Goal: Task Accomplishment & Management: Manage account settings

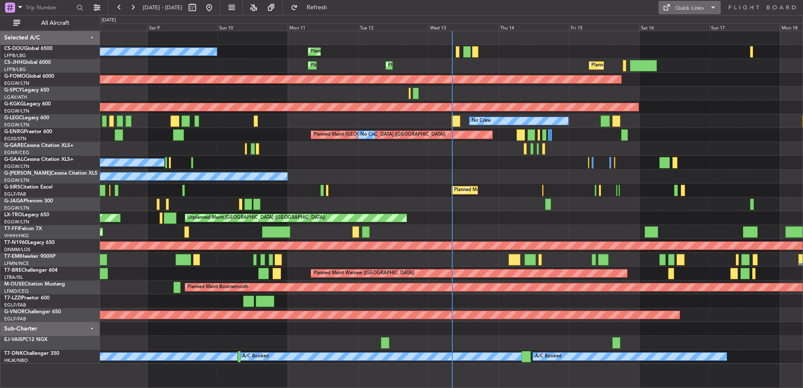
click at [676, 13] on button "Quick Links" at bounding box center [689, 7] width 62 height 13
click at [682, 48] on button "Crew Board" at bounding box center [689, 48] width 63 height 20
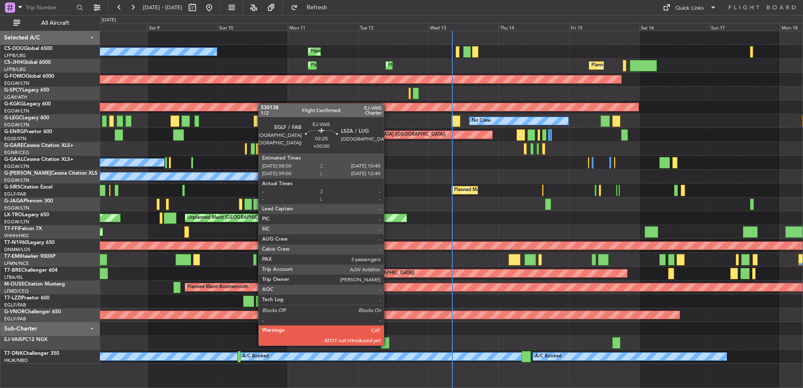
click at [386, 343] on div at bounding box center [385, 342] width 8 height 11
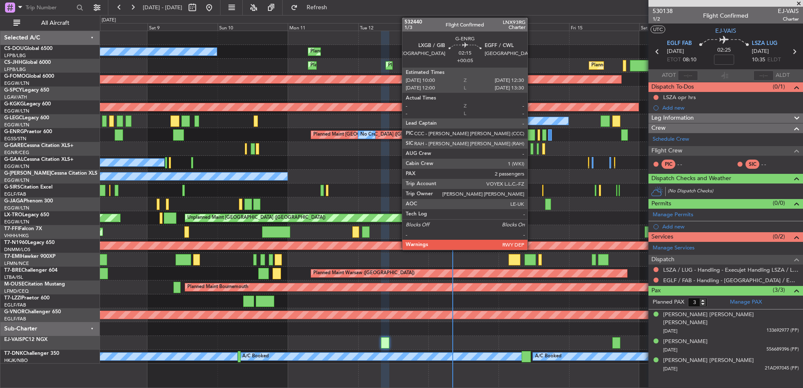
click at [532, 131] on div at bounding box center [531, 134] width 8 height 11
type input "+00:05"
type input "2"
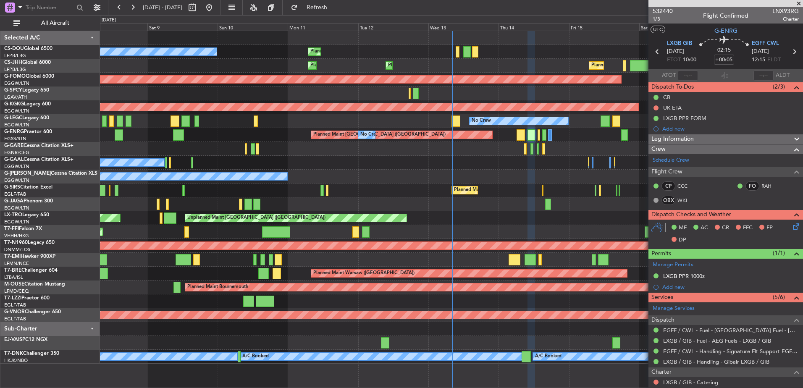
scroll to position [123, 0]
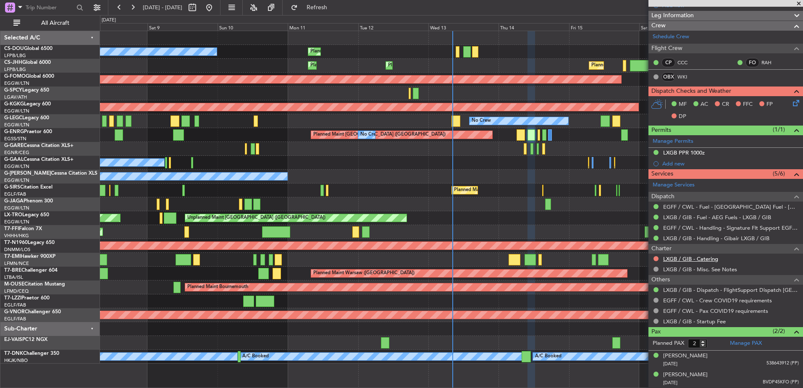
click at [682, 257] on link "LXGB / GIB - Catering" at bounding box center [690, 258] width 55 height 7
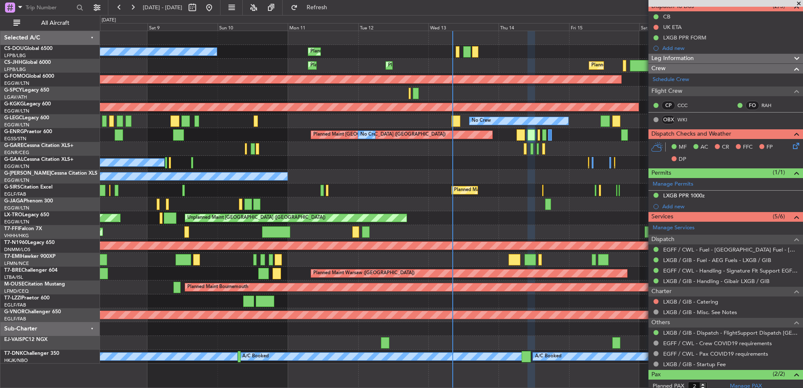
scroll to position [80, 0]
click at [655, 304] on div at bounding box center [656, 302] width 7 height 7
click at [657, 302] on button at bounding box center [655, 301] width 5 height 5
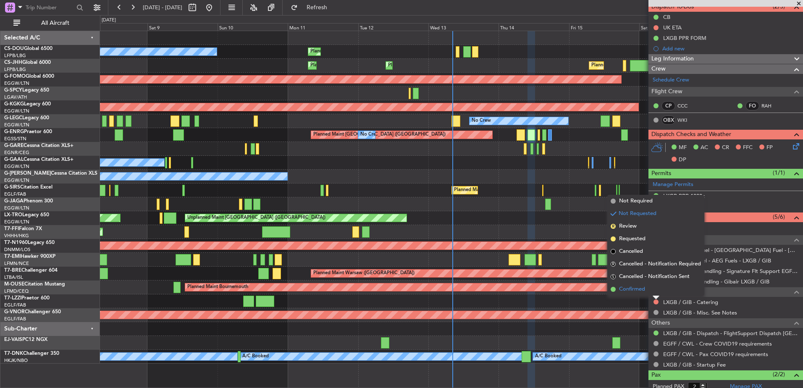
click at [641, 289] on span "Confirmed" at bounding box center [632, 289] width 26 height 8
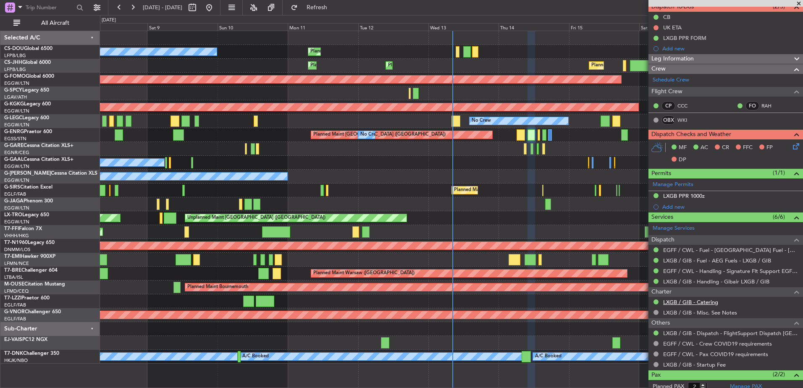
click at [709, 304] on link "LXGB / GIB - Catering" at bounding box center [690, 302] width 55 height 7
click at [689, 303] on link "LXGB / GIB - Catering" at bounding box center [690, 302] width 55 height 7
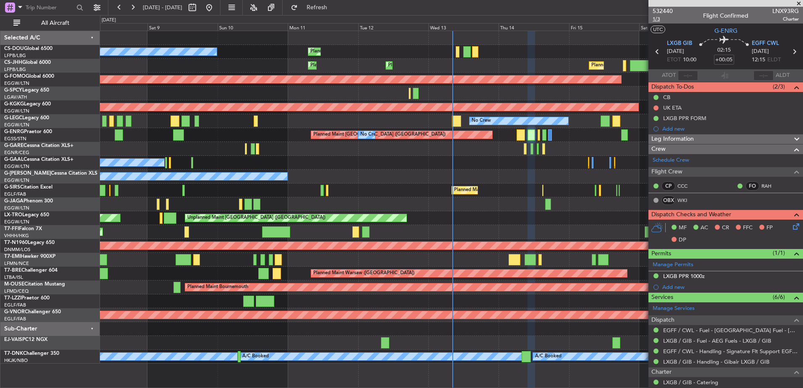
click at [656, 18] on span "1/3" at bounding box center [663, 19] width 20 height 7
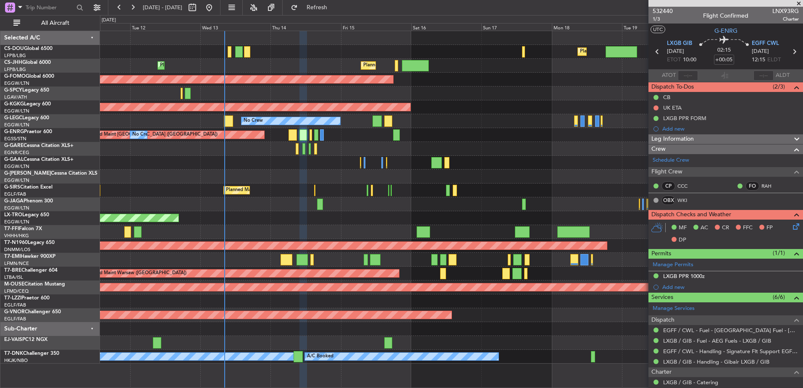
click at [386, 194] on div "Planned Maint [GEOGRAPHIC_DATA] ([GEOGRAPHIC_DATA])" at bounding box center [451, 191] width 703 height 14
click at [113, 6] on button at bounding box center [119, 7] width 13 height 13
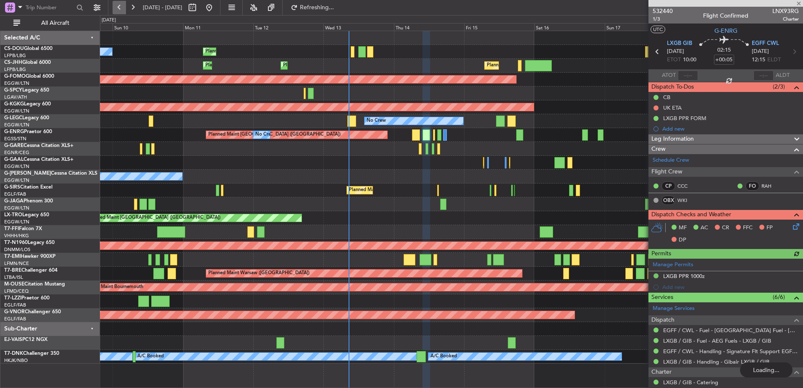
click at [113, 6] on button at bounding box center [119, 7] width 13 height 13
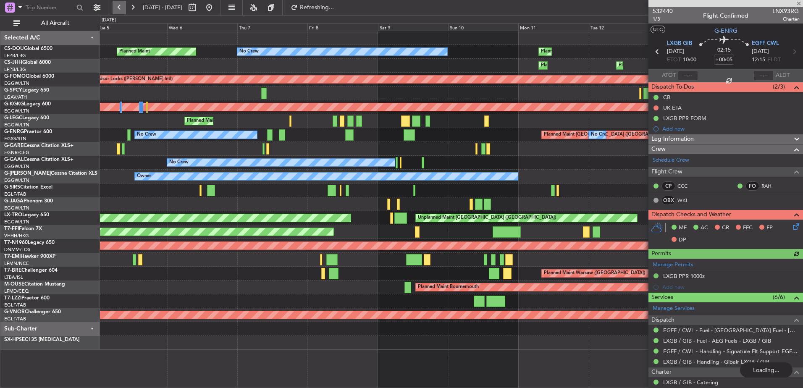
click at [113, 6] on button at bounding box center [119, 7] width 13 height 13
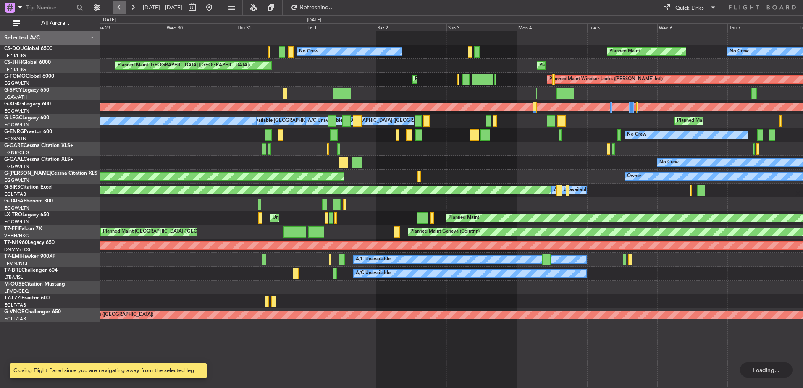
click at [113, 6] on button at bounding box center [119, 7] width 13 height 13
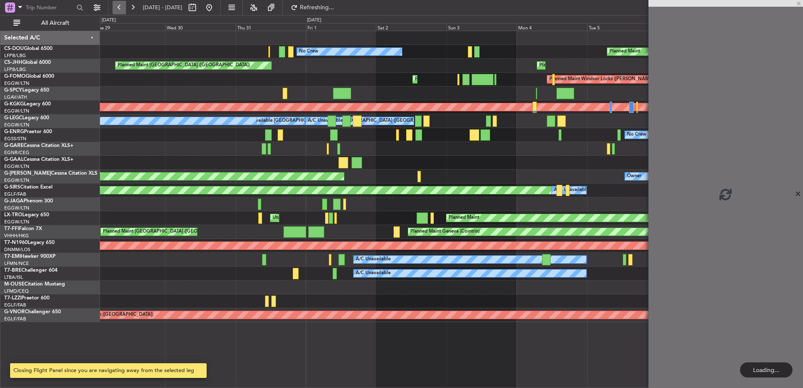
click at [113, 6] on button at bounding box center [119, 7] width 13 height 13
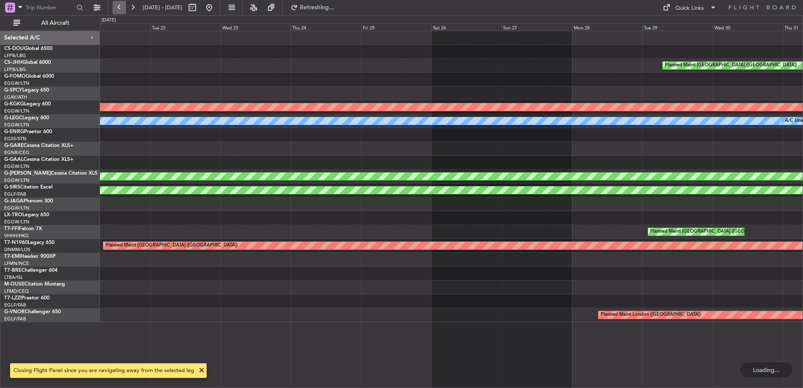
click at [113, 6] on button at bounding box center [119, 7] width 13 height 13
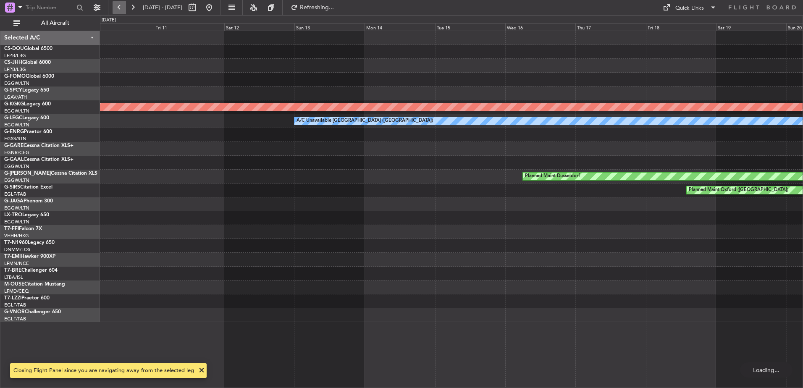
click at [113, 6] on button at bounding box center [119, 7] width 13 height 13
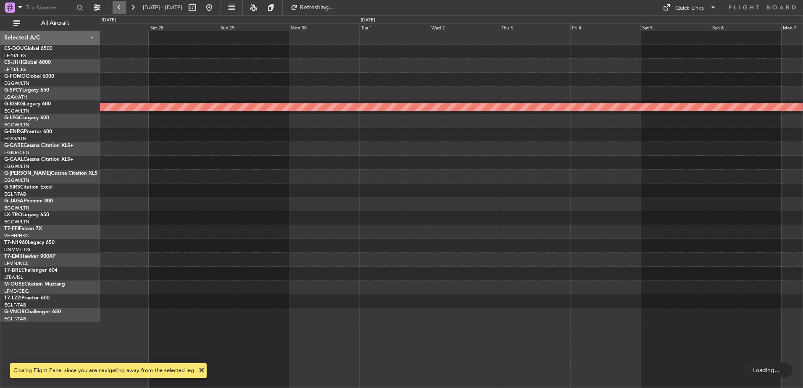
click at [113, 6] on button at bounding box center [119, 7] width 13 height 13
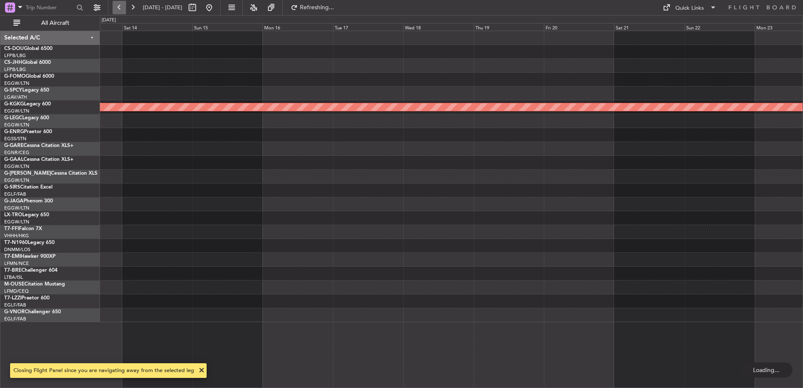
click at [113, 6] on button at bounding box center [119, 7] width 13 height 13
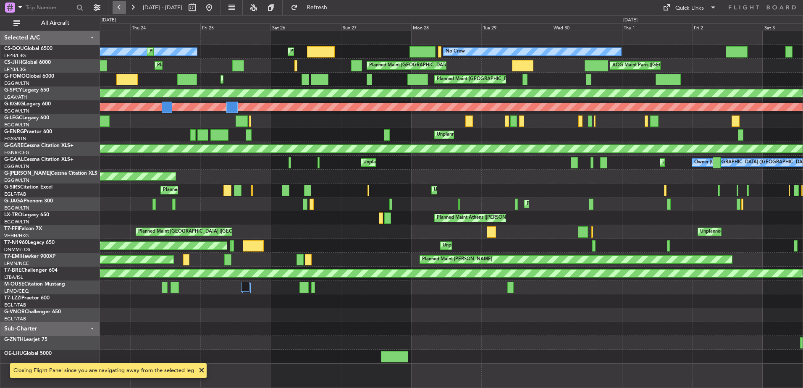
click at [113, 6] on button at bounding box center [119, 7] width 13 height 13
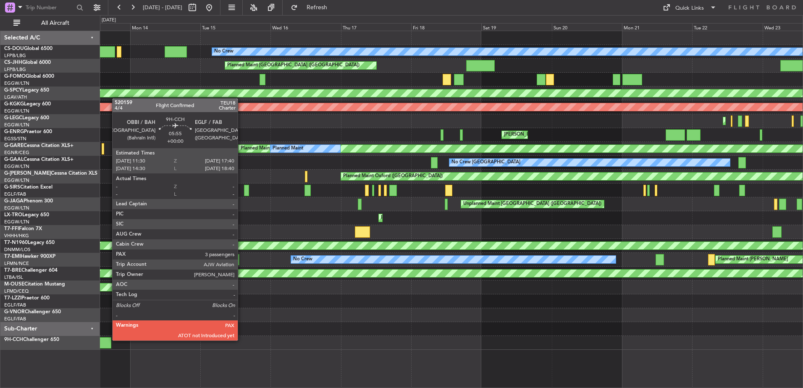
click at [108, 340] on div at bounding box center [102, 342] width 18 height 11
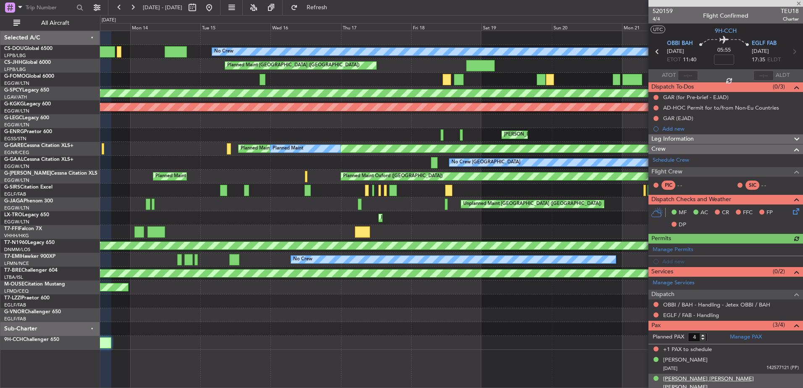
scroll to position [23, 0]
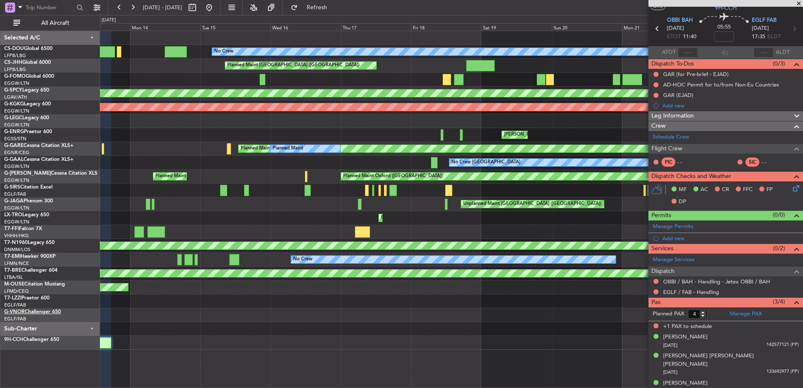
click at [33, 312] on link "G-VNOR Challenger 650" at bounding box center [32, 312] width 57 height 5
click at [35, 147] on link "G-GARE Cessna Citation XLS+" at bounding box center [38, 145] width 69 height 5
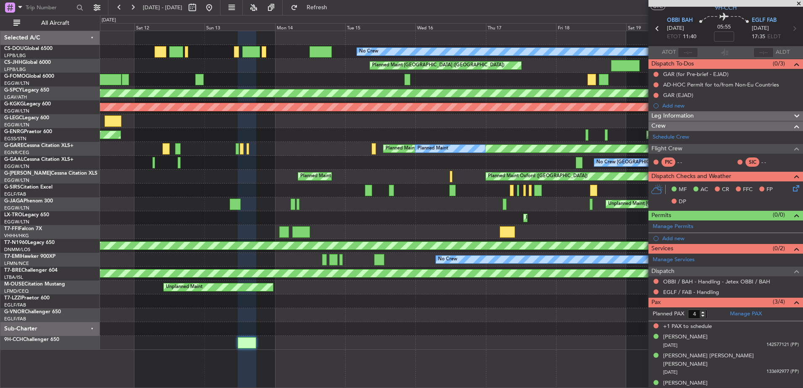
click at [323, 332] on div at bounding box center [451, 329] width 703 height 14
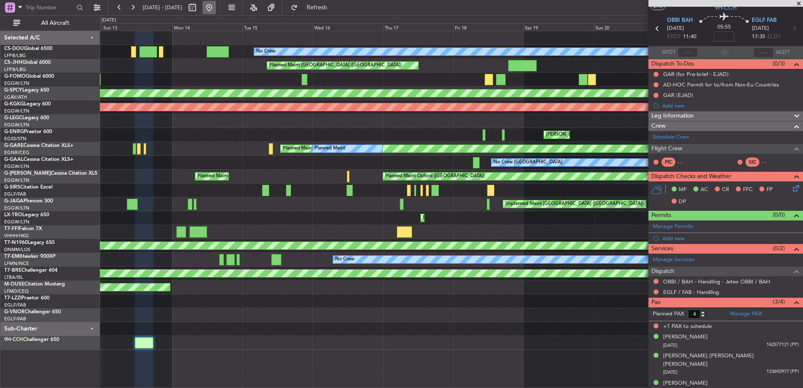
click at [216, 7] on button at bounding box center [208, 7] width 13 height 13
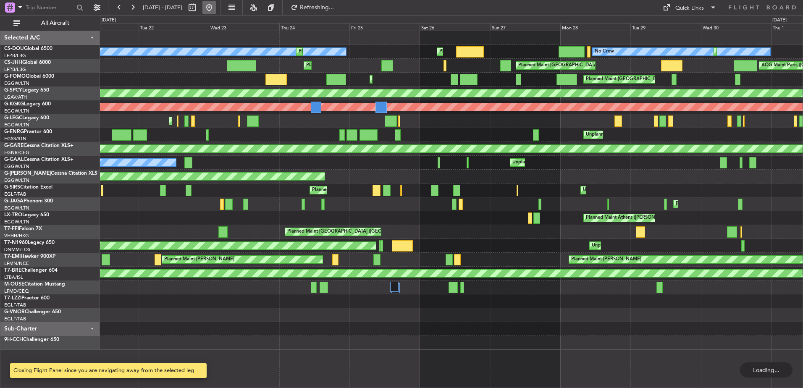
scroll to position [0, 0]
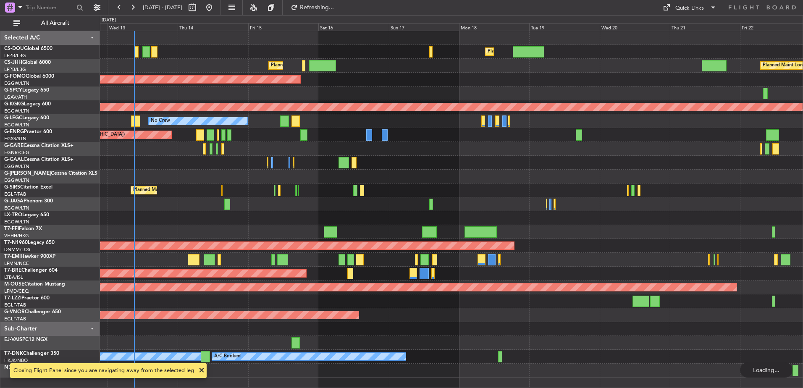
click at [313, 296] on div "Planned Maint London (Luton) Planned Maint Paris (Le Bourget) Planned Maint Par…" at bounding box center [451, 204] width 703 height 346
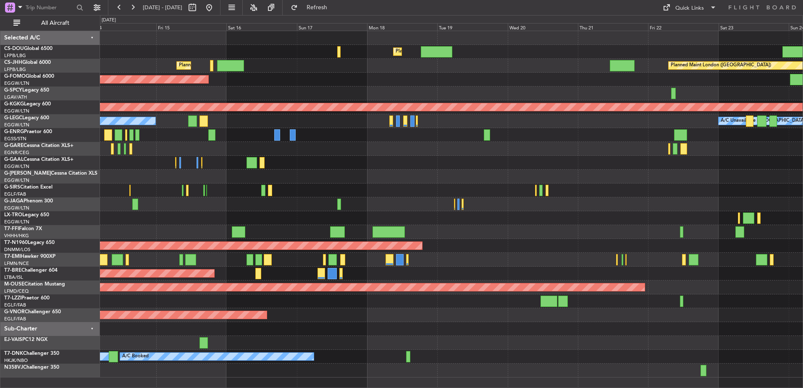
click at [233, 323] on div at bounding box center [451, 329] width 703 height 14
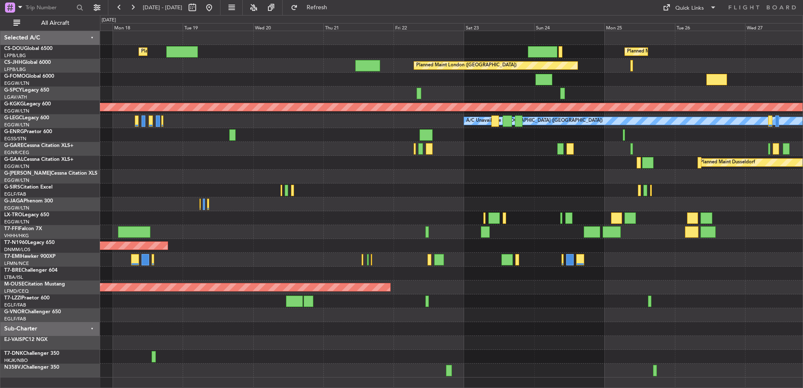
click at [489, 337] on div "Planned Maint London (Luton) Planned Maint Paris (Le Bourget) Planned Maint Lon…" at bounding box center [451, 204] width 703 height 346
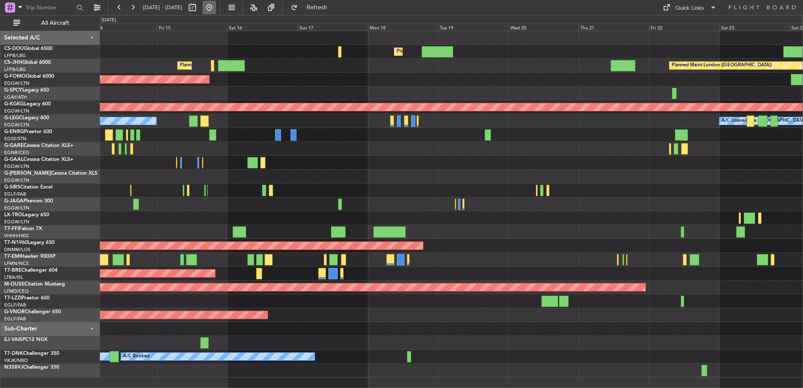
click at [216, 6] on button at bounding box center [208, 7] width 13 height 13
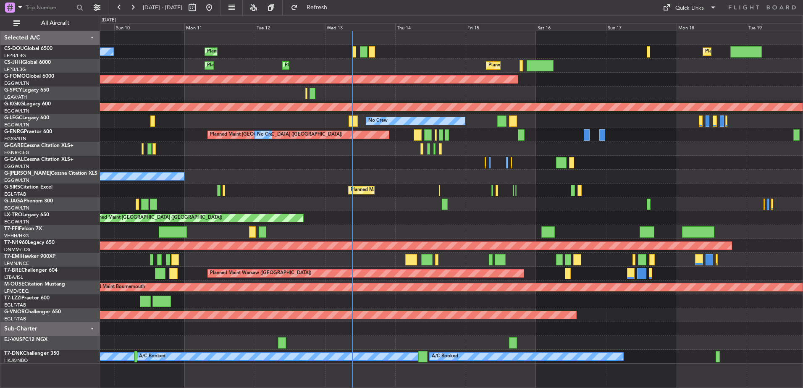
click at [310, 202] on div "Planned Maint Paris (Le Bourget) No Crew Planned Maint London (Luton) Planned M…" at bounding box center [451, 197] width 703 height 333
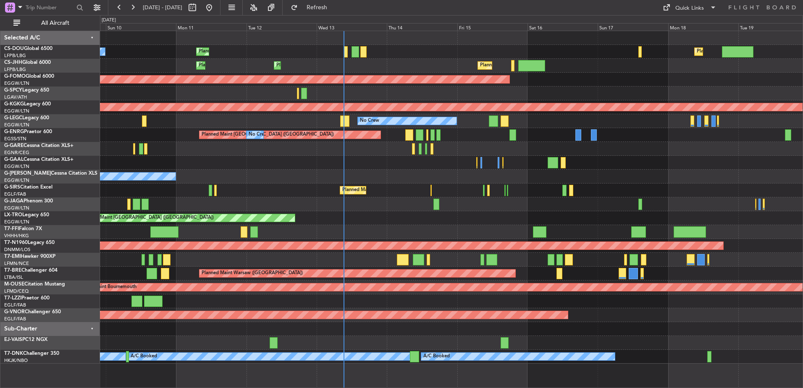
click at [366, 196] on div "Planned Maint [GEOGRAPHIC_DATA] ([GEOGRAPHIC_DATA])" at bounding box center [451, 191] width 703 height 14
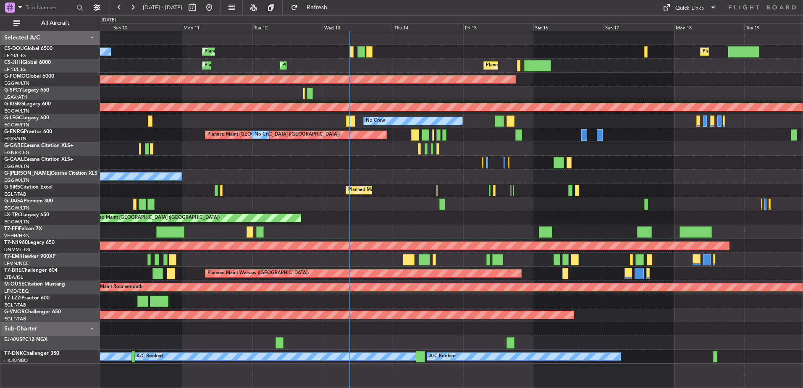
click at [508, 228] on div "Planned Maint Geneva (Cointrin)" at bounding box center [451, 232] width 703 height 14
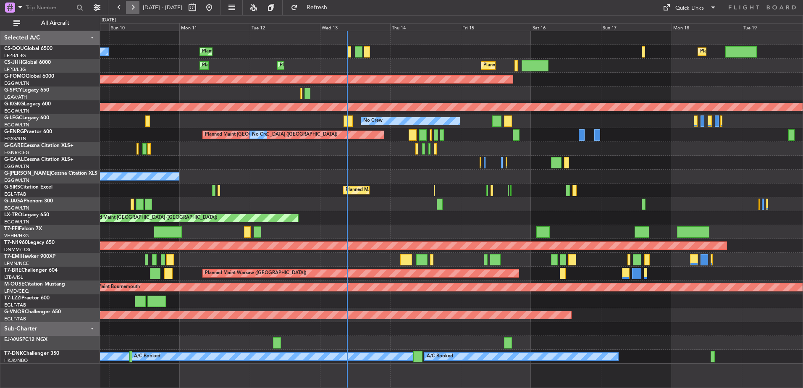
click at [133, 9] on button at bounding box center [132, 7] width 13 height 13
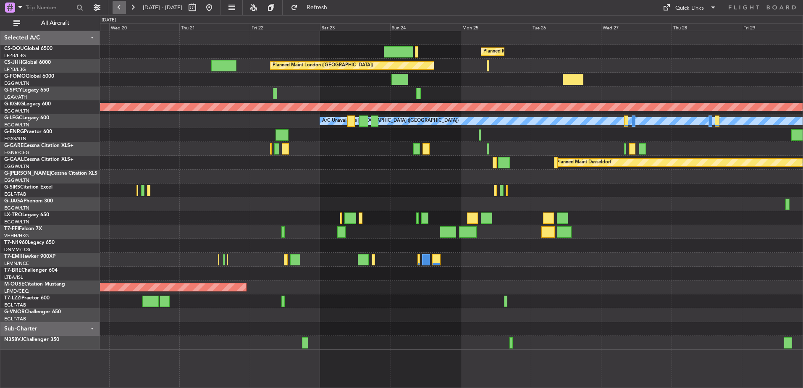
click at [122, 12] on button at bounding box center [119, 7] width 13 height 13
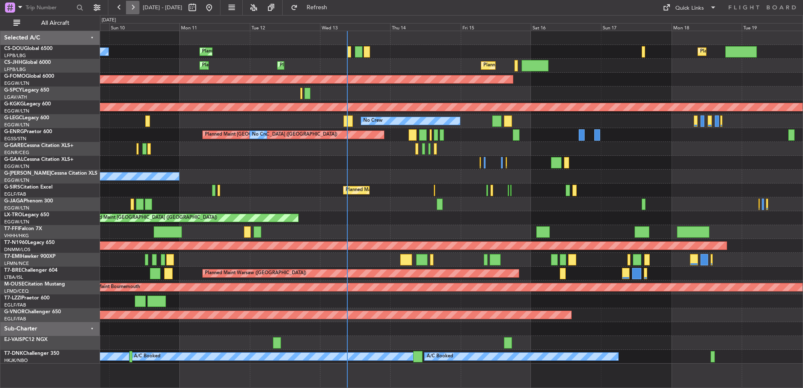
click at [133, 10] on button at bounding box center [132, 7] width 13 height 13
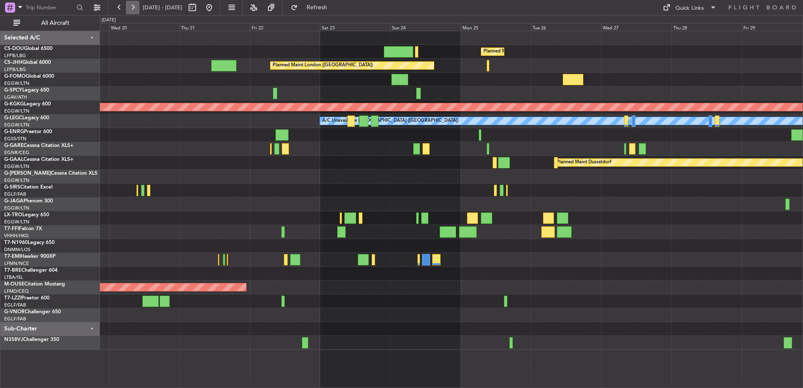
click at [135, 6] on button at bounding box center [132, 7] width 13 height 13
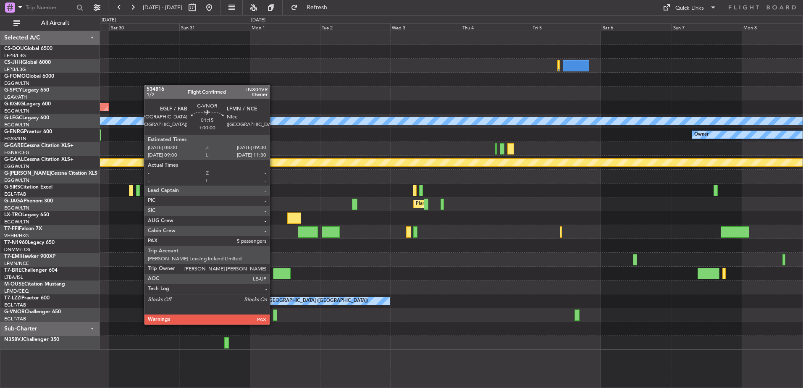
click at [273, 316] on div at bounding box center [275, 315] width 5 height 11
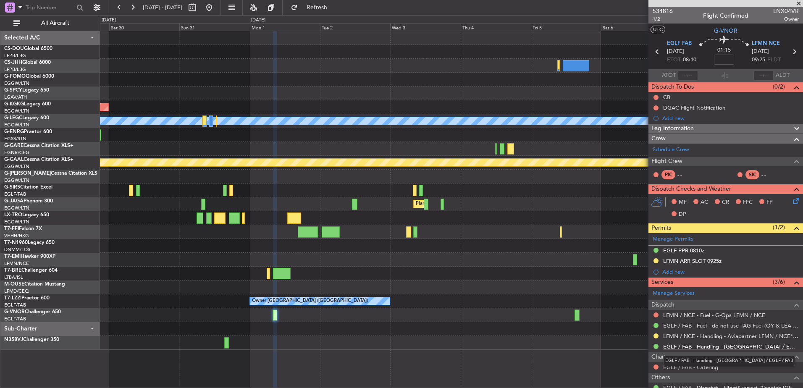
scroll to position [60, 0]
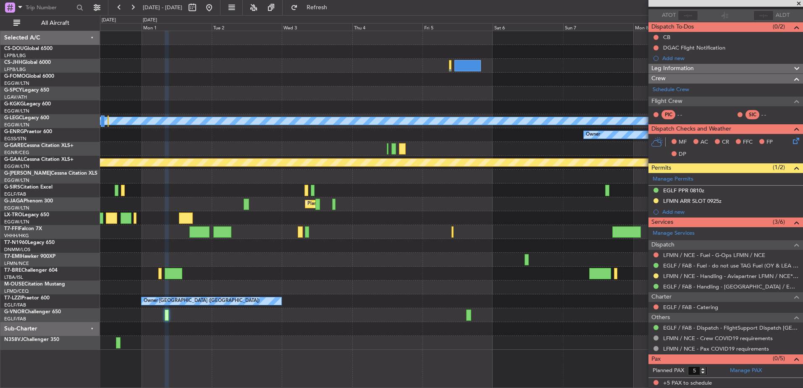
click at [465, 277] on div "AOG Maint Istanbul (Ataturk) A/C Unavailable London (Luton) Owner Planned Maint…" at bounding box center [451, 190] width 703 height 319
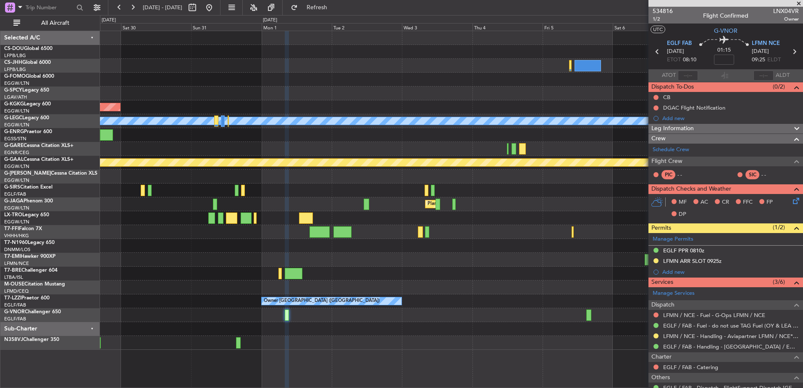
scroll to position [0, 0]
click at [134, 13] on button at bounding box center [132, 7] width 13 height 13
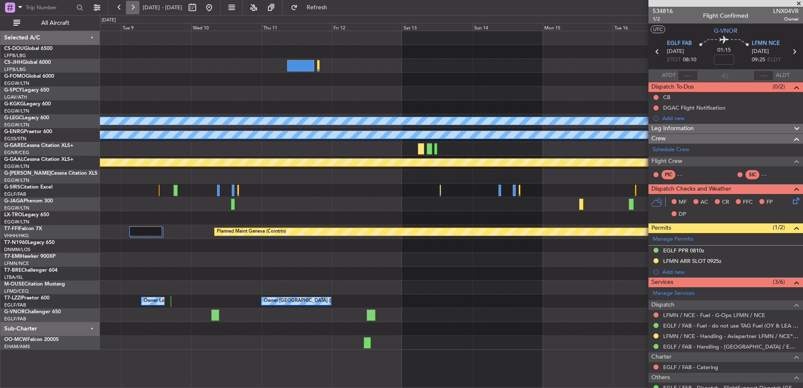
click at [134, 13] on button at bounding box center [132, 7] width 13 height 13
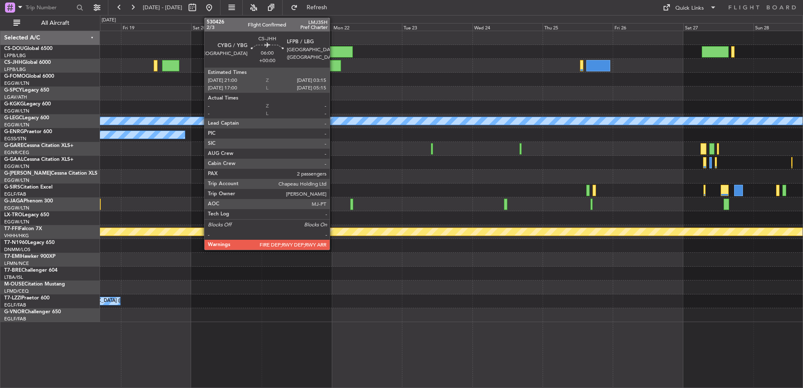
click at [334, 71] on div at bounding box center [332, 65] width 18 height 11
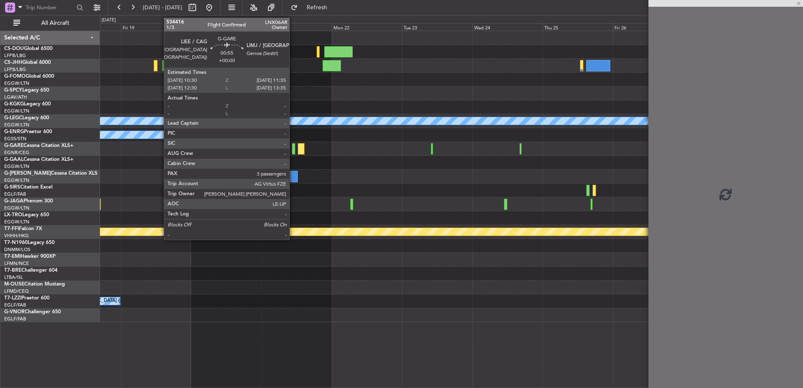
click at [293, 148] on div at bounding box center [293, 148] width 3 height 11
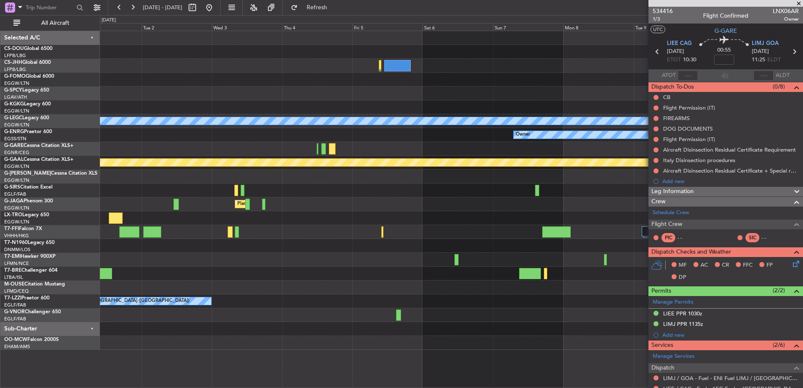
click at [518, 282] on div "AOG Maint Istanbul (Ataturk) A/C Unavailable London (Luton) Owner Planned Maint…" at bounding box center [451, 190] width 703 height 319
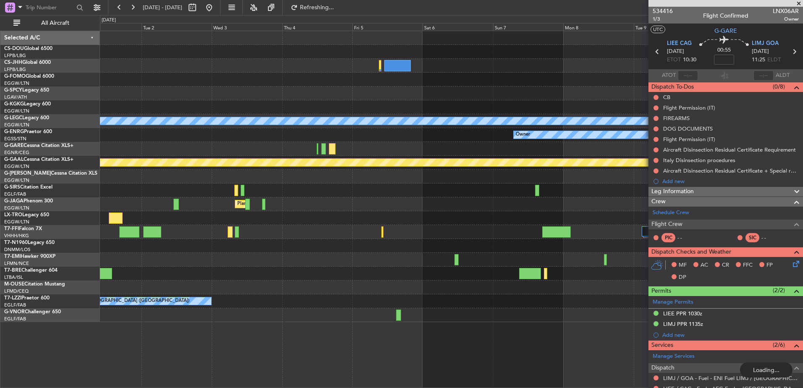
click at [173, 202] on div at bounding box center [175, 204] width 5 height 11
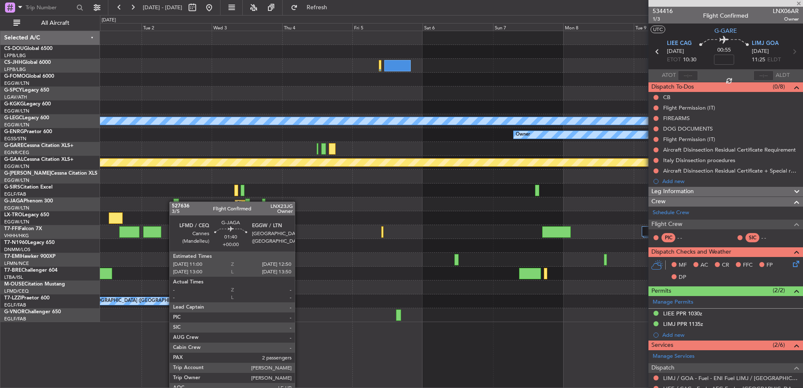
type input "2"
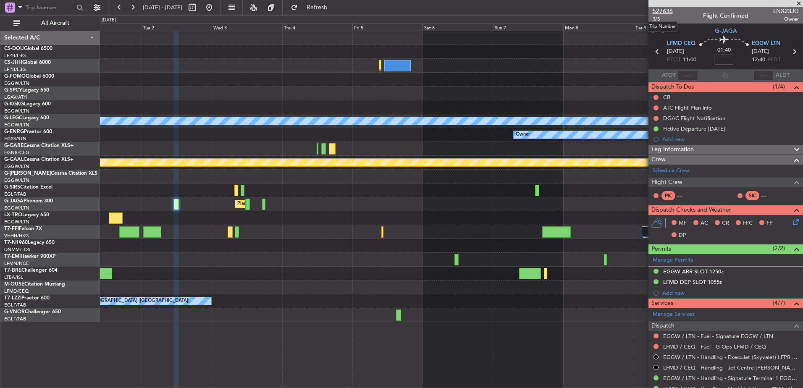
click at [664, 11] on span "527636" at bounding box center [663, 11] width 20 height 9
click at [216, 8] on button at bounding box center [208, 7] width 13 height 13
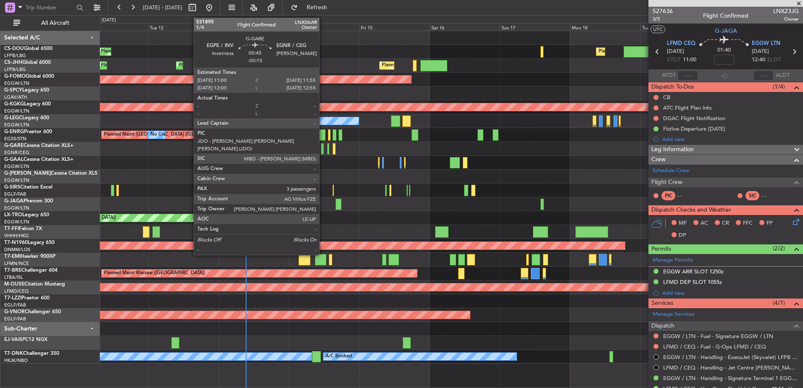
click at [323, 149] on div at bounding box center [322, 148] width 3 height 11
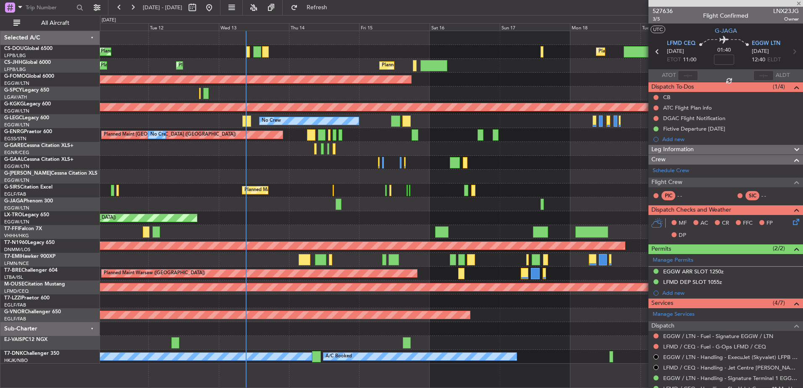
type input "-00:15"
type input "3"
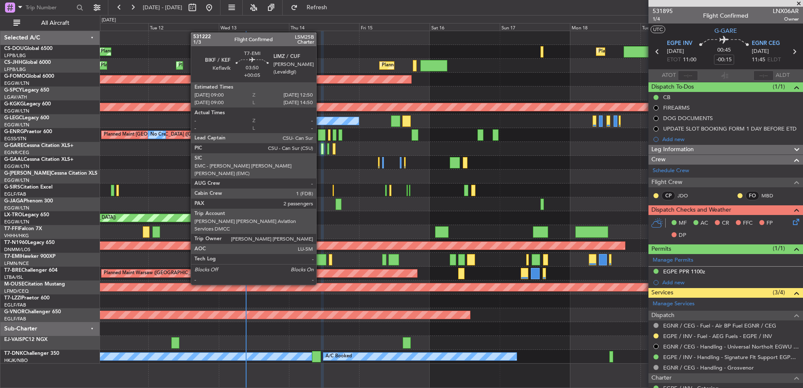
click at [320, 261] on div at bounding box center [320, 259] width 11 height 11
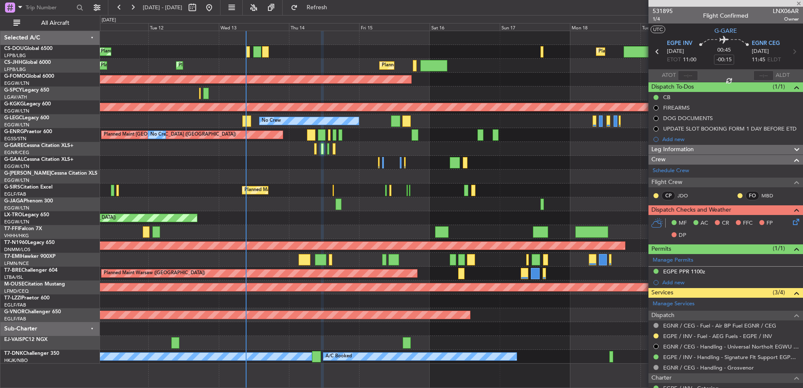
type input "+00:05"
type input "2"
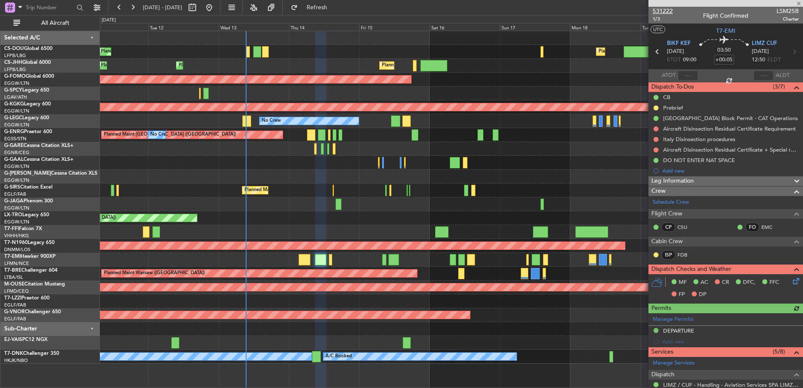
click at [669, 10] on span "531222" at bounding box center [663, 11] width 20 height 9
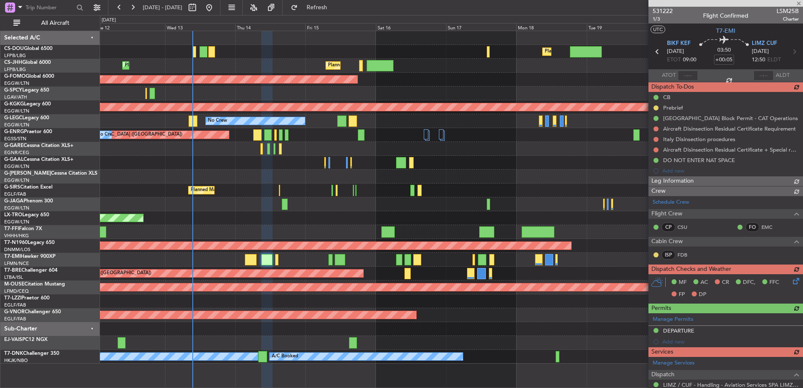
click at [320, 143] on div "Planned Maint London (Luton) Planned Maint Paris (Le Bourget) No Crew Planned M…" at bounding box center [451, 197] width 703 height 333
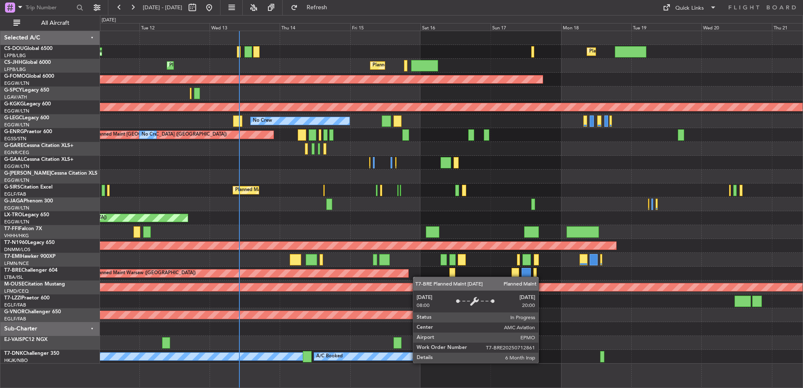
click at [401, 273] on div "Planned Maint [GEOGRAPHIC_DATA] ([GEOGRAPHIC_DATA]) Planned Maint [GEOGRAPHIC_D…" at bounding box center [451, 197] width 703 height 333
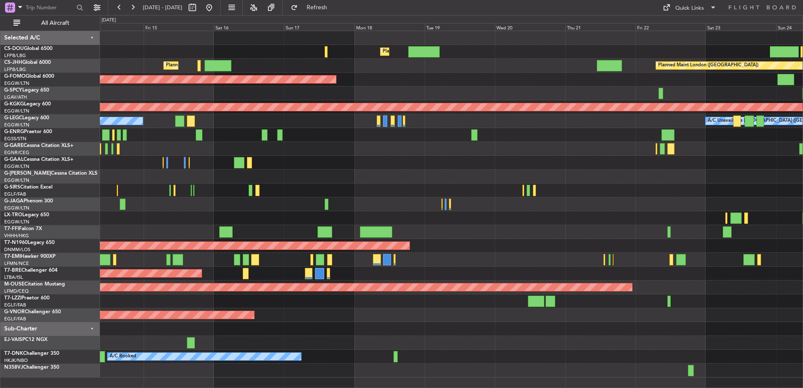
click at [572, 257] on div at bounding box center [451, 260] width 703 height 14
click at [311, 239] on div "Planned Maint [GEOGRAPHIC_DATA] ([GEOGRAPHIC_DATA]) Planned Maint [GEOGRAPHIC_D…" at bounding box center [451, 204] width 703 height 346
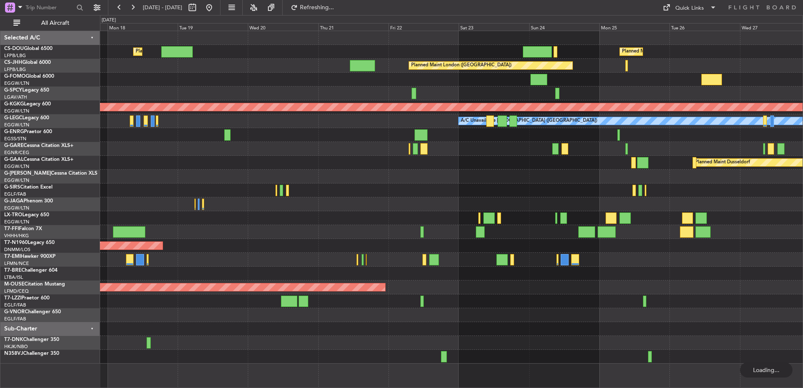
click at [686, 257] on div at bounding box center [451, 260] width 703 height 14
click at [784, 270] on div "Planned Maint Warsaw ([GEOGRAPHIC_DATA])" at bounding box center [451, 274] width 703 height 14
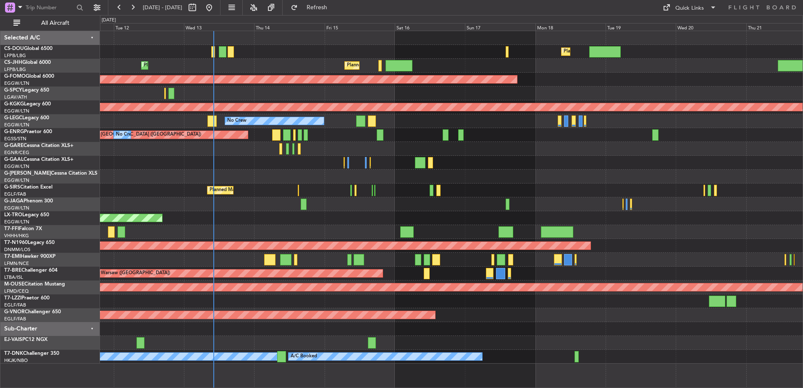
click at [295, 104] on div "Planned Maint [GEOGRAPHIC_DATA] ([GEOGRAPHIC_DATA]) Planned Maint [GEOGRAPHIC_D…" at bounding box center [451, 197] width 703 height 333
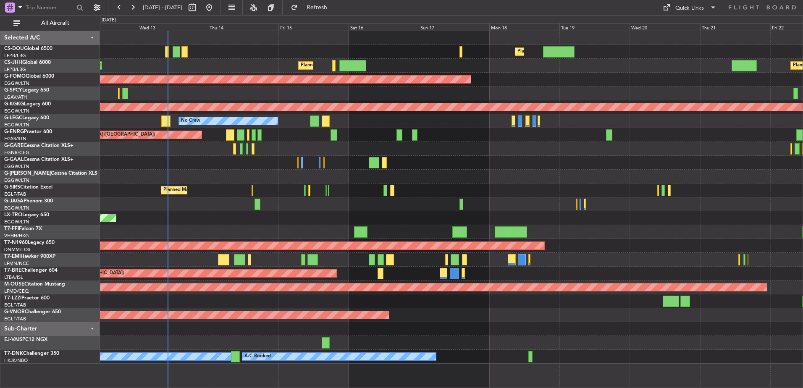
click at [518, 190] on div "Planned Maint [GEOGRAPHIC_DATA] ([GEOGRAPHIC_DATA]) Planned Maint [GEOGRAPHIC_D…" at bounding box center [451, 197] width 703 height 333
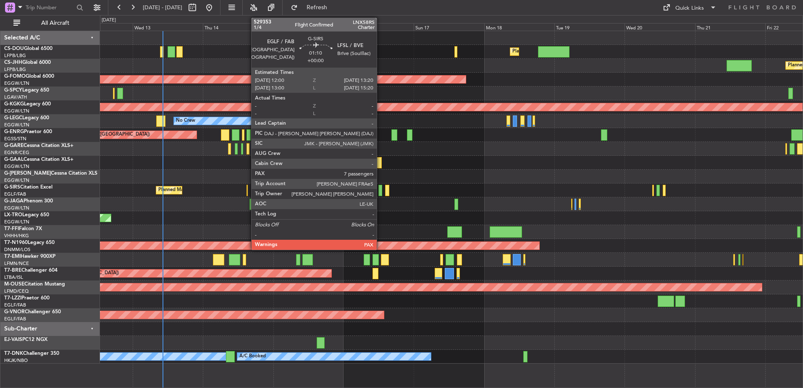
click at [380, 185] on div at bounding box center [380, 190] width 4 height 11
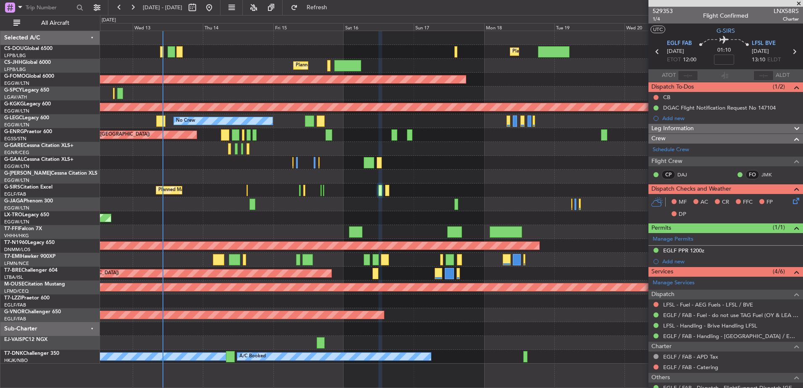
click at [431, 132] on div "Planned Maint [GEOGRAPHIC_DATA] ([GEOGRAPHIC_DATA]) No Crew" at bounding box center [451, 135] width 703 height 14
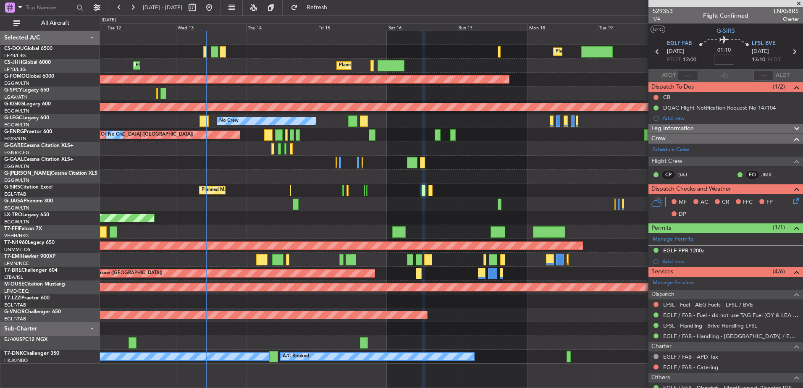
click at [468, 320] on div "Planned Maint [GEOGRAPHIC_DATA] ([GEOGRAPHIC_DATA]) Planned Maint [GEOGRAPHIC_D…" at bounding box center [451, 197] width 703 height 333
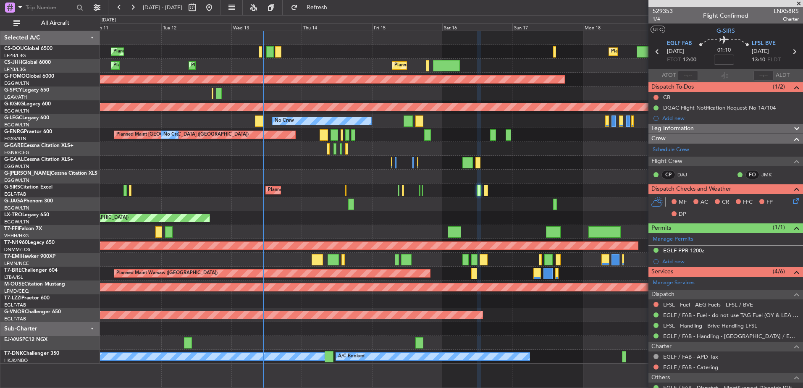
click at [336, 184] on div "Planned Maint [GEOGRAPHIC_DATA] ([GEOGRAPHIC_DATA])" at bounding box center [451, 191] width 703 height 14
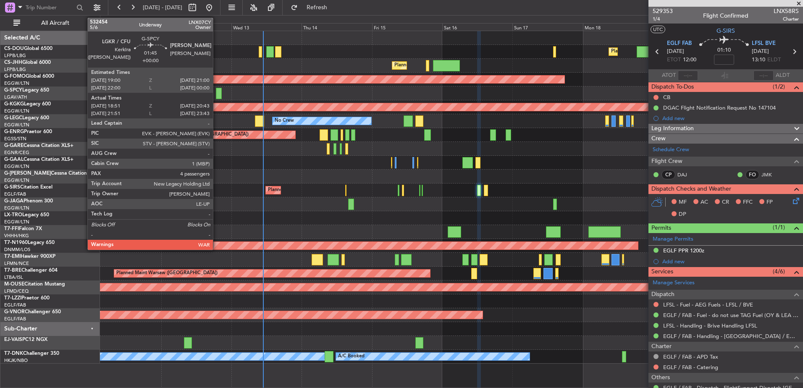
click at [217, 89] on div at bounding box center [219, 93] width 6 height 11
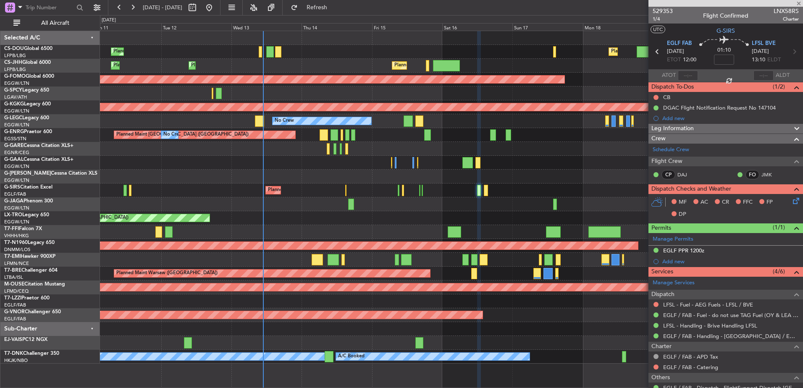
type input "18:51"
type input "20:28"
type input "4"
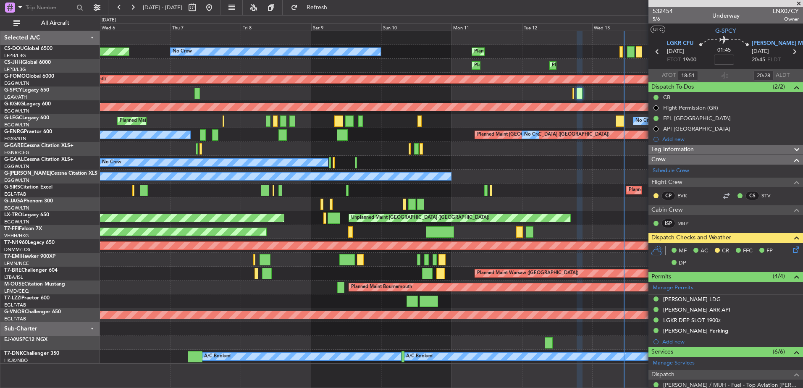
click at [610, 204] on div "Planned Maint [GEOGRAPHIC_DATA] ([GEOGRAPHIC_DATA]) No Crew Planned Maint Plann…" at bounding box center [451, 197] width 703 height 333
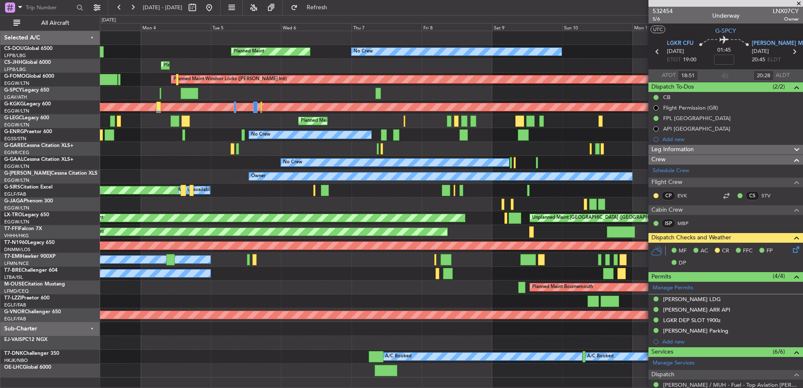
click at [323, 62] on div "Planned Maint [GEOGRAPHIC_DATA] ([GEOGRAPHIC_DATA]) Planned Maint [GEOGRAPHIC_D…" at bounding box center [451, 66] width 703 height 14
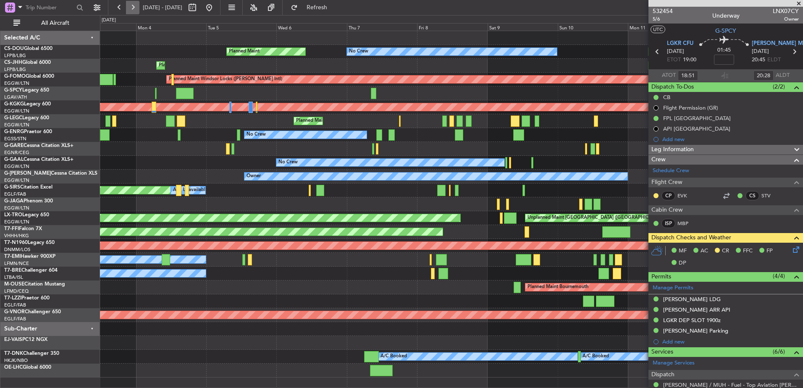
click at [132, 7] on button at bounding box center [132, 7] width 13 height 13
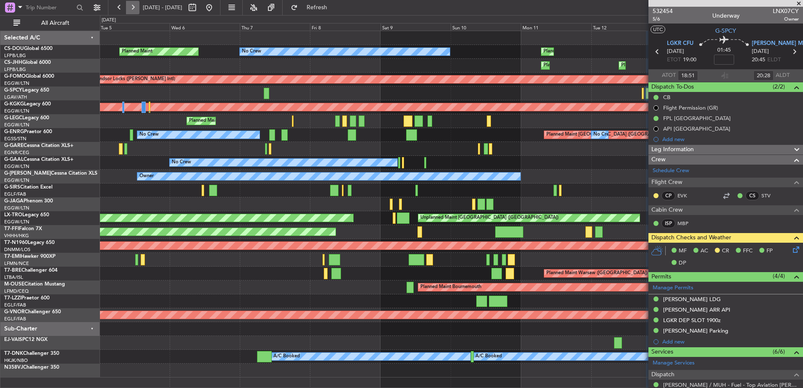
click at [132, 7] on button at bounding box center [132, 7] width 13 height 13
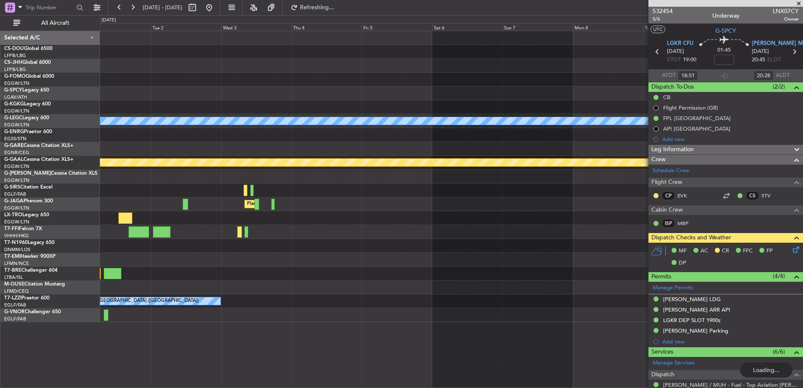
click at [584, 120] on div "AOG Maint [GEOGRAPHIC_DATA] (Ataturk) A/C Unavailable [GEOGRAPHIC_DATA] ([GEOGR…" at bounding box center [451, 176] width 703 height 291
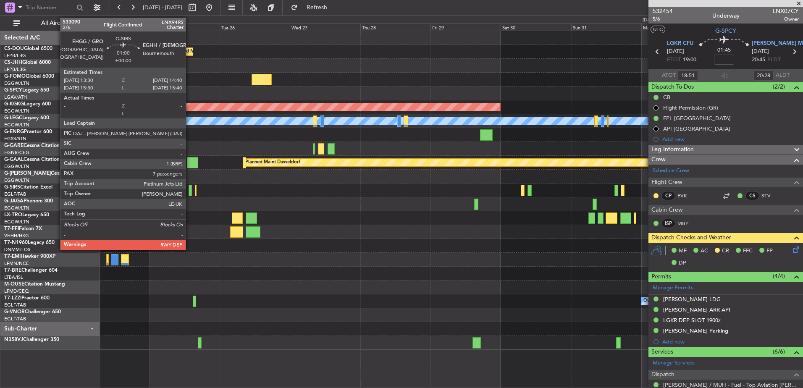
click at [189, 188] on div at bounding box center [191, 190] width 4 height 11
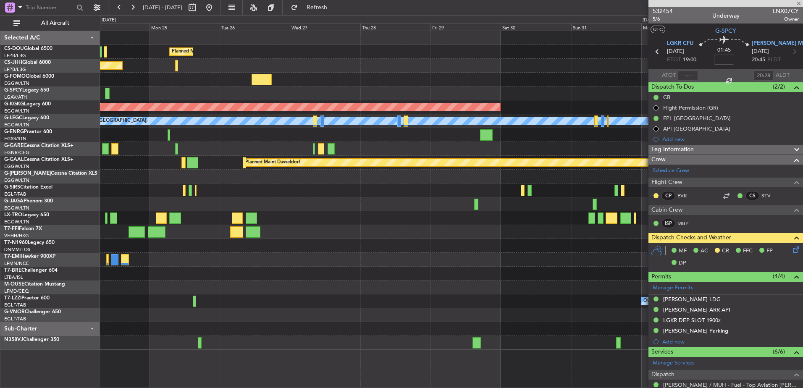
type input "7"
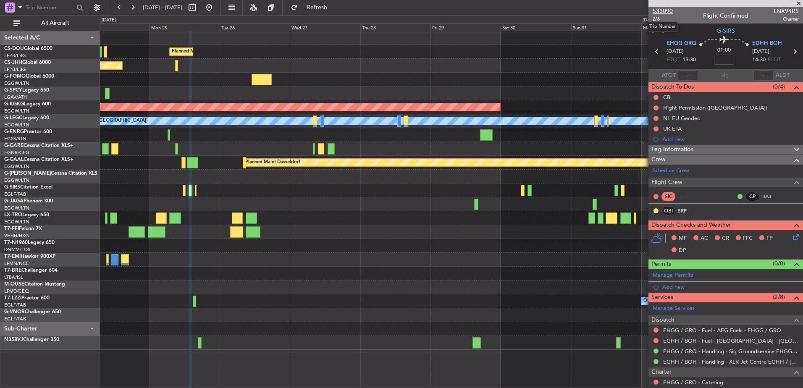
click at [668, 13] on span "533090" at bounding box center [663, 11] width 20 height 9
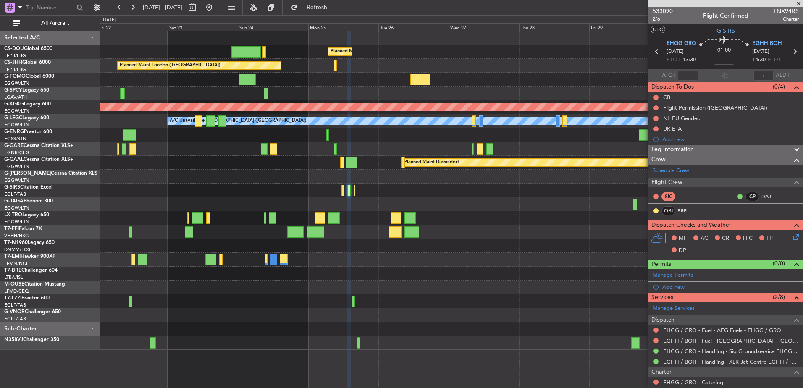
click at [315, 280] on div "Planned Maint [GEOGRAPHIC_DATA] ([GEOGRAPHIC_DATA]) Planned Maint [GEOGRAPHIC_D…" at bounding box center [451, 190] width 703 height 319
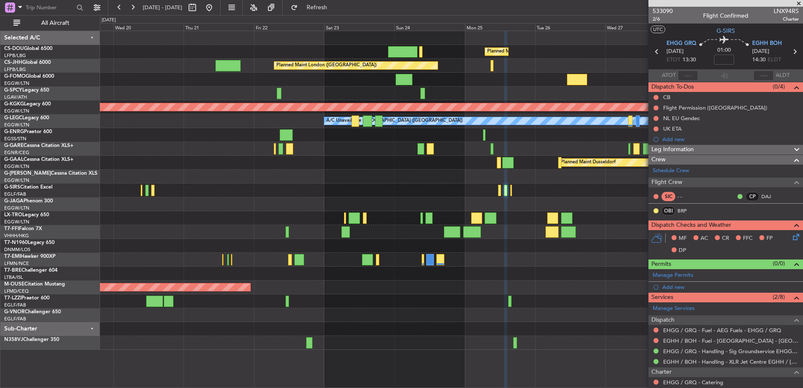
click at [430, 319] on div "Planned Maint [GEOGRAPHIC_DATA] ([GEOGRAPHIC_DATA]) Planned Maint [GEOGRAPHIC_D…" at bounding box center [451, 190] width 703 height 319
click at [216, 7] on button at bounding box center [208, 7] width 13 height 13
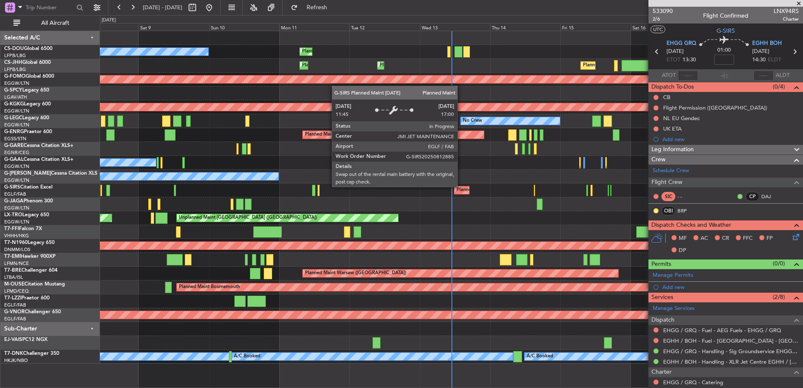
click at [413, 176] on div "Planned Maint [GEOGRAPHIC_DATA] ([GEOGRAPHIC_DATA]) Planned Maint [GEOGRAPHIC_D…" at bounding box center [451, 197] width 703 height 333
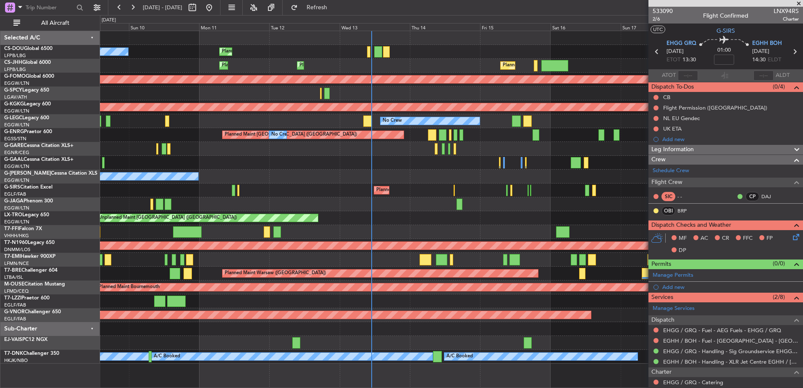
click at [383, 170] on div "Planned Maint [GEOGRAPHIC_DATA] ([GEOGRAPHIC_DATA]) Planned Maint [GEOGRAPHIC_D…" at bounding box center [451, 197] width 703 height 333
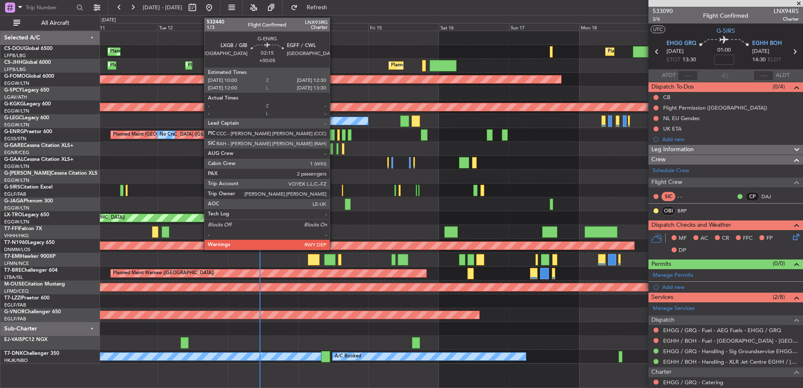
click at [330, 131] on div at bounding box center [331, 134] width 8 height 11
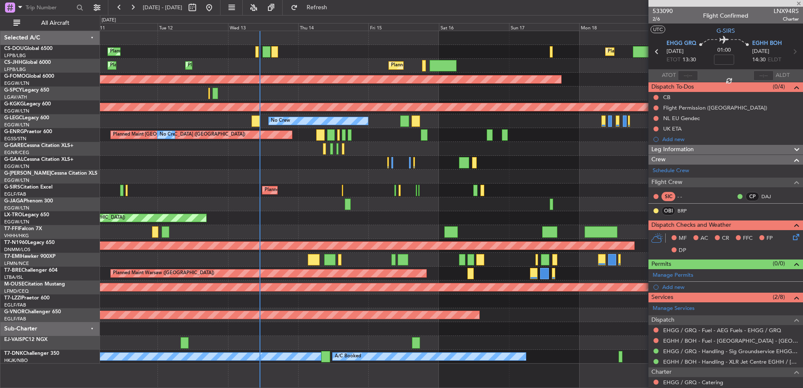
type input "+00:05"
type input "2"
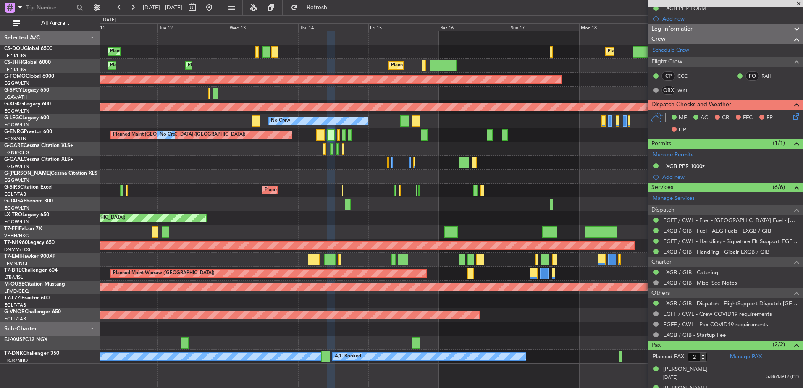
scroll to position [123, 0]
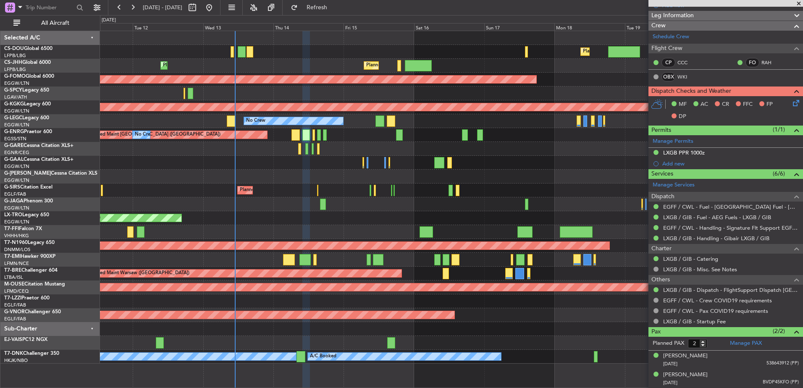
click at [453, 295] on div at bounding box center [451, 301] width 703 height 14
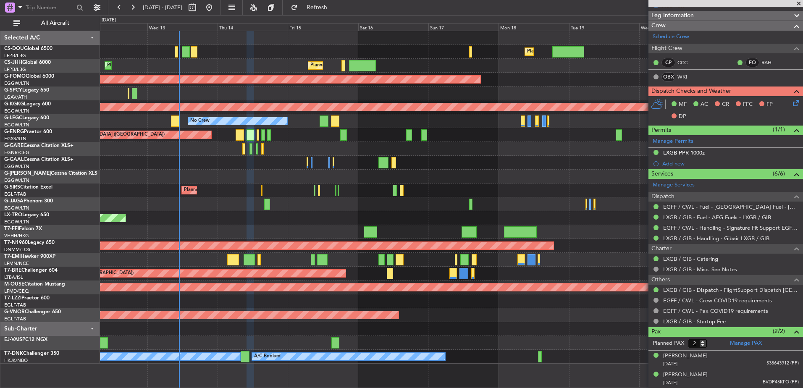
click at [395, 309] on div "Planned Maint [GEOGRAPHIC_DATA] ([GEOGRAPHIC_DATA]) Planned Maint [GEOGRAPHIC_D…" at bounding box center [451, 197] width 703 height 333
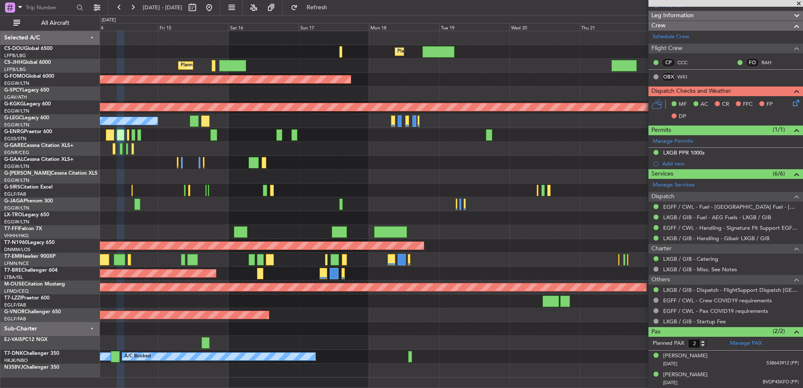
click at [417, 147] on div "Planned Maint [GEOGRAPHIC_DATA] ([GEOGRAPHIC_DATA]) Planned Maint [GEOGRAPHIC_D…" at bounding box center [451, 204] width 703 height 346
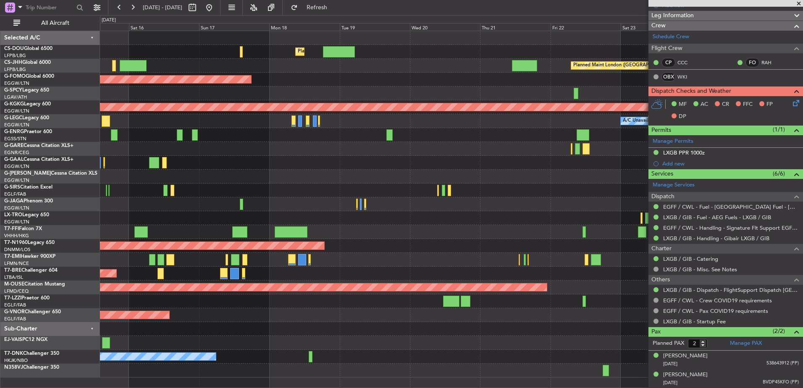
click at [306, 146] on div "Planned Maint [GEOGRAPHIC_DATA] ([GEOGRAPHIC_DATA]) Planned Maint [GEOGRAPHIC_D…" at bounding box center [451, 204] width 703 height 346
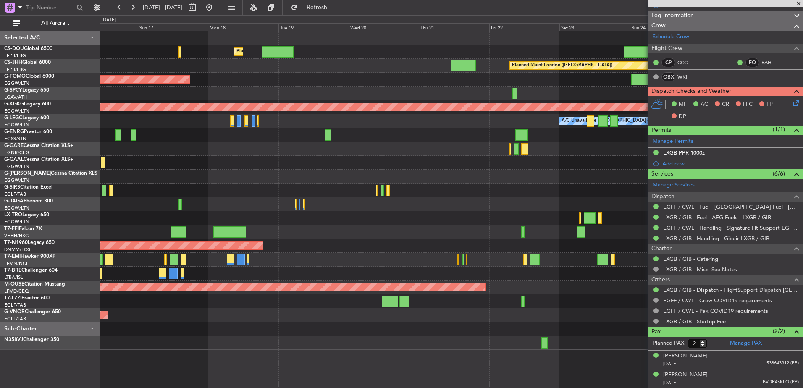
click at [590, 207] on div "Planned Maint [GEOGRAPHIC_DATA] ([GEOGRAPHIC_DATA]) Planned Maint [GEOGRAPHIC_D…" at bounding box center [451, 190] width 703 height 319
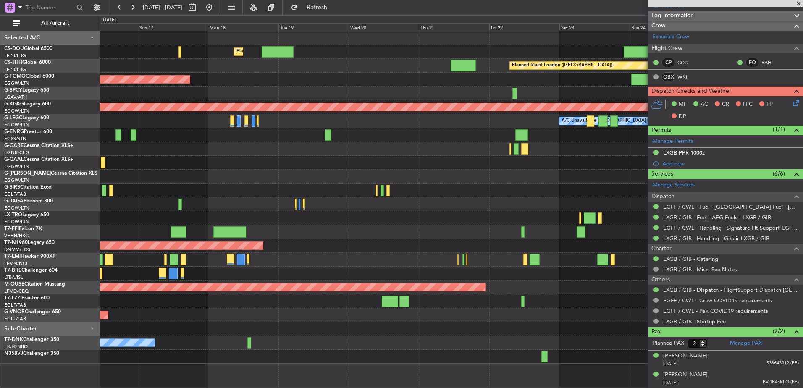
click at [227, 193] on div at bounding box center [451, 191] width 703 height 14
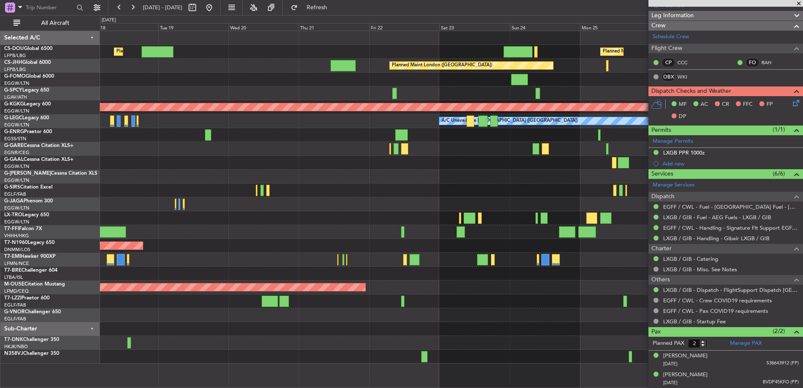
click at [242, 162] on div "Planned Maint Dusseldorf" at bounding box center [451, 163] width 703 height 14
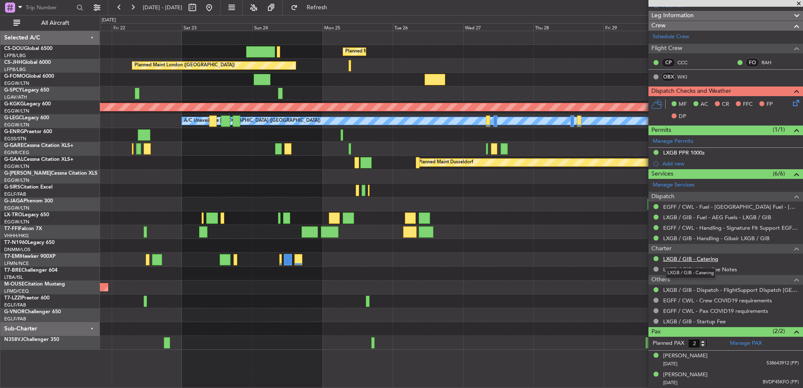
click at [679, 259] on link "LXGB / GIB - Catering" at bounding box center [690, 258] width 55 height 7
click at [656, 257] on button at bounding box center [655, 258] width 5 height 5
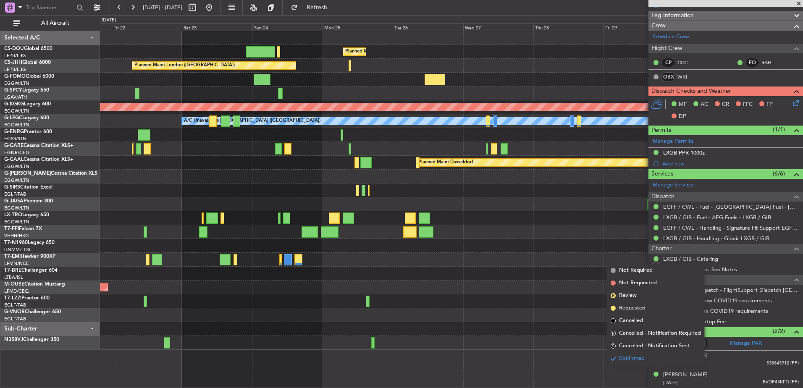
click at [764, 257] on div "LXGB / GIB - Catering" at bounding box center [725, 259] width 155 height 10
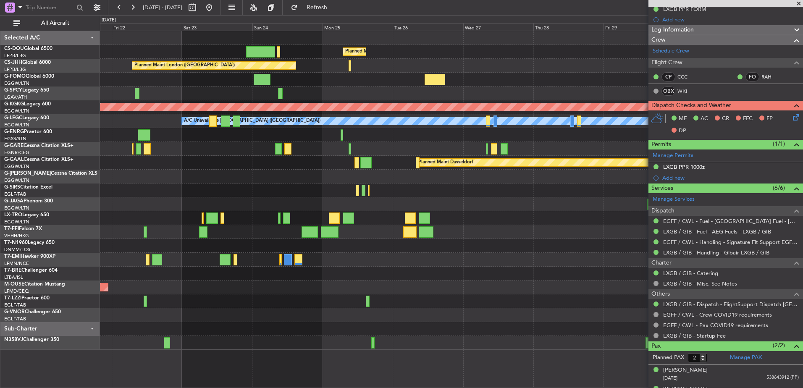
scroll to position [109, 0]
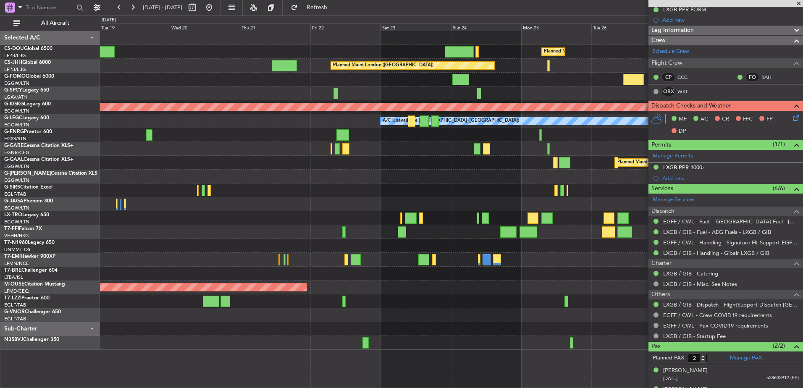
click at [428, 157] on div "Planned Maint [GEOGRAPHIC_DATA] ([GEOGRAPHIC_DATA]) Planned Maint [GEOGRAPHIC_D…" at bounding box center [451, 190] width 703 height 319
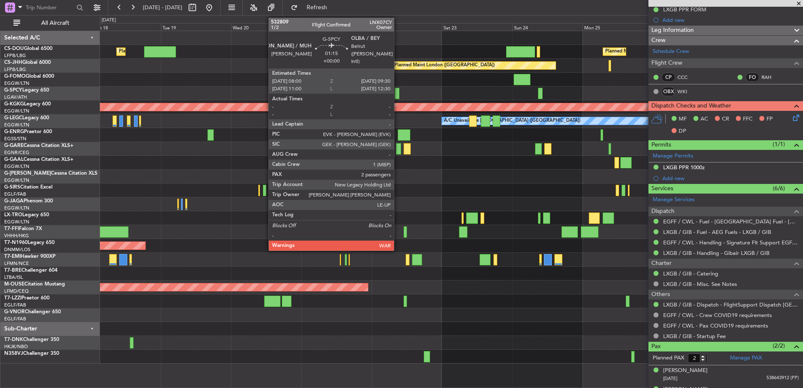
click at [398, 91] on div at bounding box center [397, 93] width 5 height 11
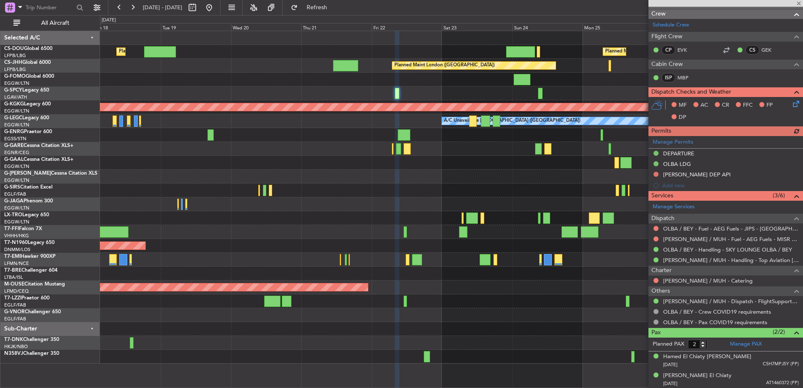
scroll to position [136, 0]
click at [414, 167] on div "Planned Maint [GEOGRAPHIC_DATA] ([GEOGRAPHIC_DATA]) Planned Maint [GEOGRAPHIC_D…" at bounding box center [451, 197] width 703 height 333
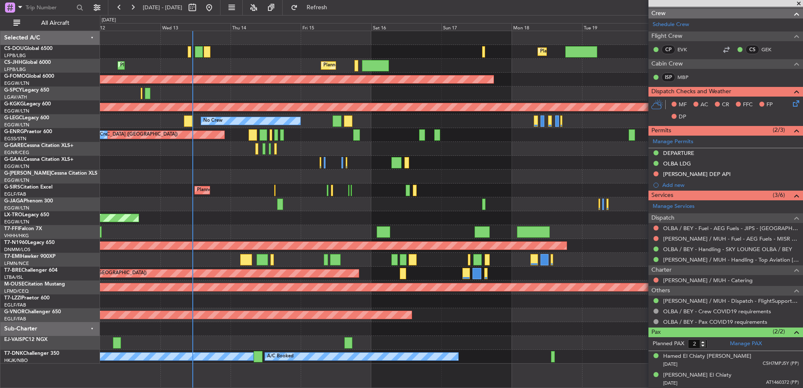
click at [428, 212] on div "Unplanned Maint [GEOGRAPHIC_DATA] ([GEOGRAPHIC_DATA])" at bounding box center [451, 218] width 703 height 14
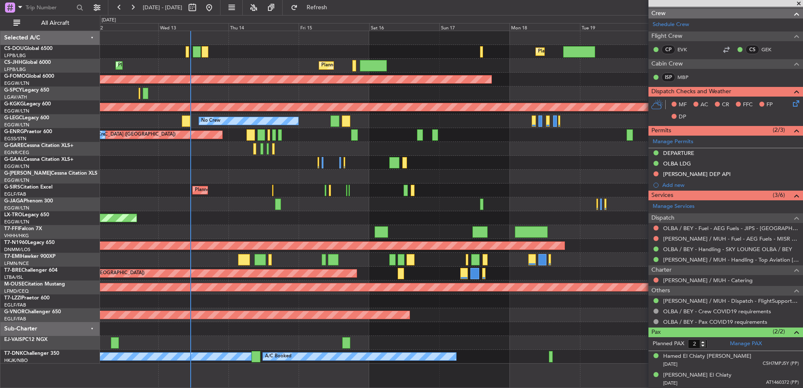
click at [797, 5] on span at bounding box center [799, 4] width 8 height 8
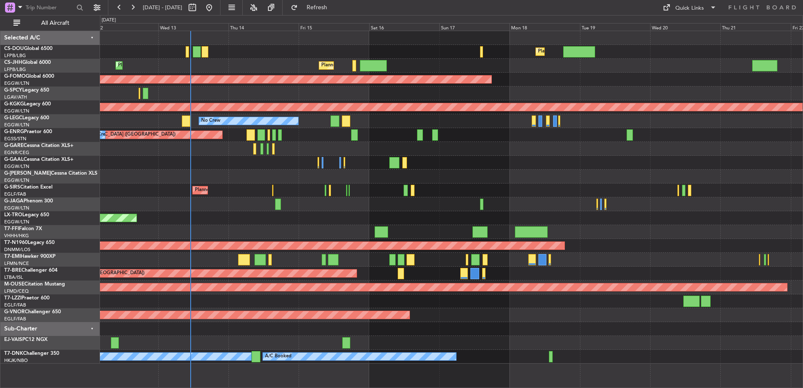
type input "0"
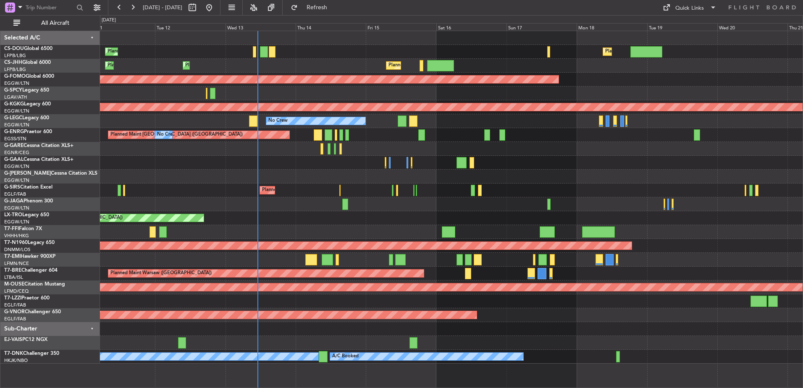
click at [536, 122] on div "No Crew A/C Unavailable [GEOGRAPHIC_DATA] ([GEOGRAPHIC_DATA])" at bounding box center [451, 121] width 703 height 14
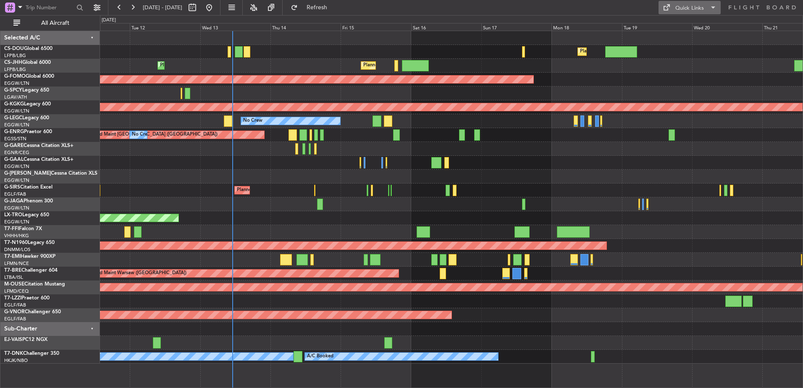
click at [698, 9] on div "Quick Links" at bounding box center [689, 8] width 29 height 8
click at [679, 24] on button "Trip Builder" at bounding box center [689, 28] width 63 height 20
click at [696, 9] on div "Quick Links" at bounding box center [689, 8] width 29 height 8
click at [672, 45] on button "Crew Board" at bounding box center [689, 48] width 63 height 20
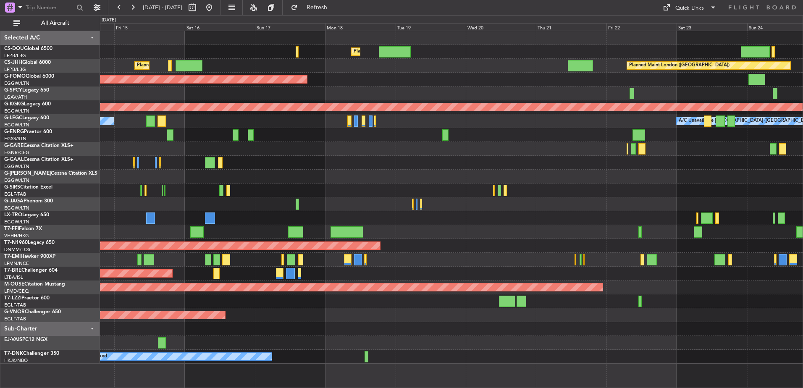
click at [340, 95] on div "Planned Maint [GEOGRAPHIC_DATA] ([GEOGRAPHIC_DATA]) Planned Maint [GEOGRAPHIC_D…" at bounding box center [451, 197] width 703 height 333
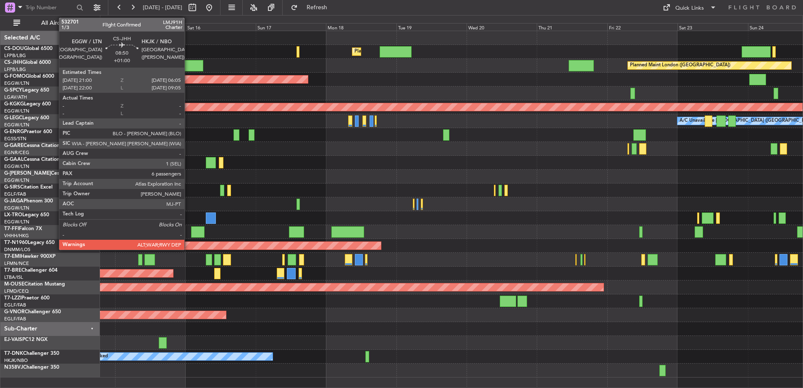
click at [188, 66] on div at bounding box center [189, 65] width 27 height 11
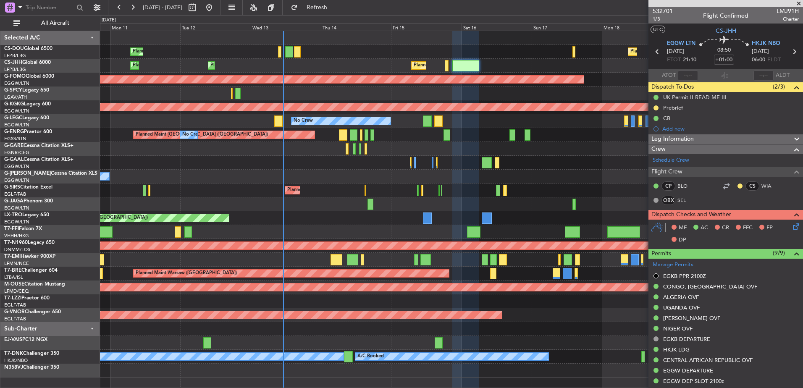
click at [519, 194] on div "Planned Maint [GEOGRAPHIC_DATA] ([GEOGRAPHIC_DATA]) Planned Maint [GEOGRAPHIC_D…" at bounding box center [451, 204] width 703 height 346
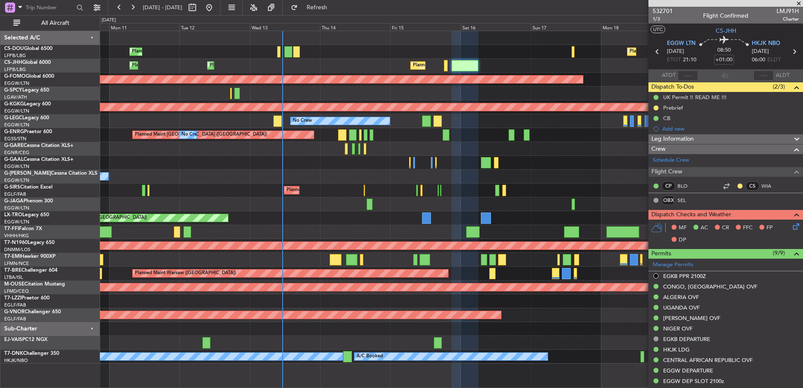
click at [382, 152] on div at bounding box center [451, 149] width 703 height 14
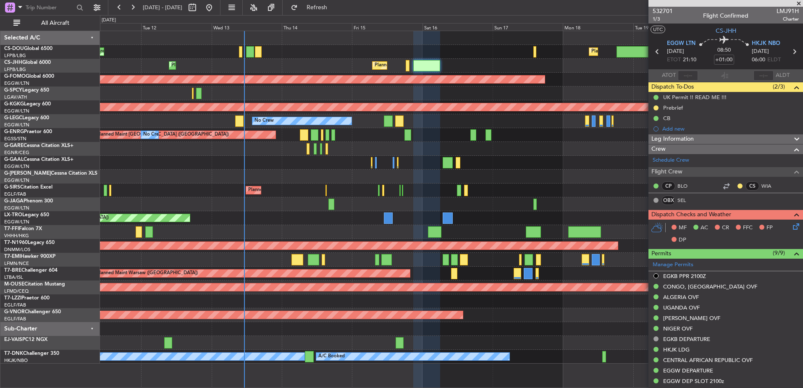
click at [537, 185] on div "Planned Maint [GEOGRAPHIC_DATA] ([GEOGRAPHIC_DATA]) Planned Maint [GEOGRAPHIC_D…" at bounding box center [451, 197] width 703 height 333
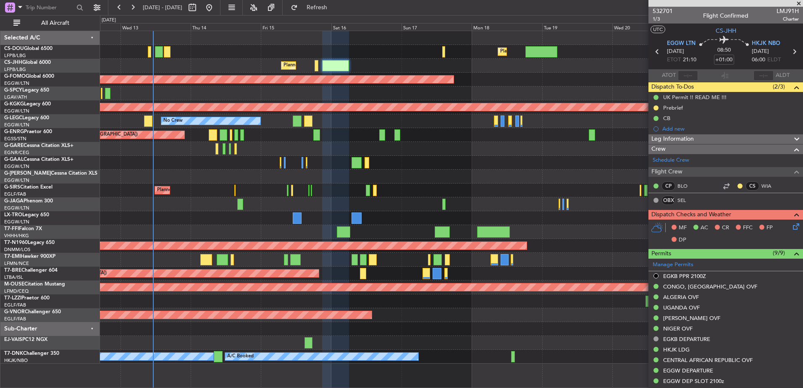
click at [220, 169] on div "Planned Maint [GEOGRAPHIC_DATA] ([GEOGRAPHIC_DATA]) Planned Maint [GEOGRAPHIC_D…" at bounding box center [451, 197] width 703 height 333
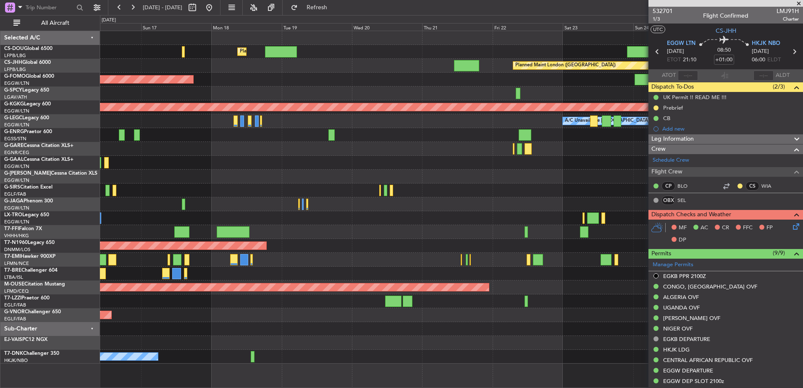
click at [210, 120] on div "Planned Maint [GEOGRAPHIC_DATA] ([GEOGRAPHIC_DATA]) Planned Maint [GEOGRAPHIC_D…" at bounding box center [451, 197] width 703 height 333
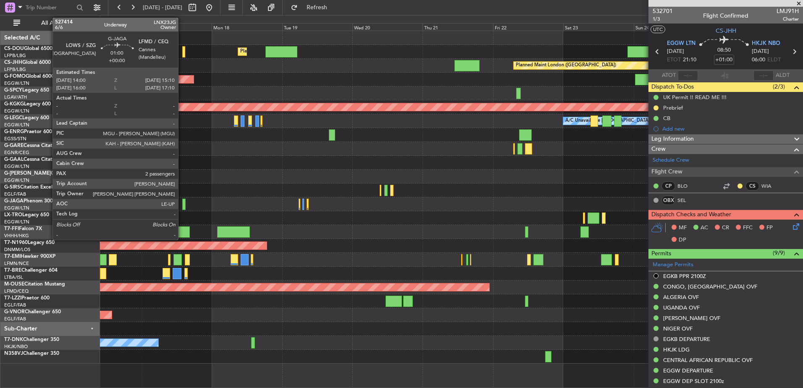
click at [182, 202] on div at bounding box center [184, 204] width 4 height 11
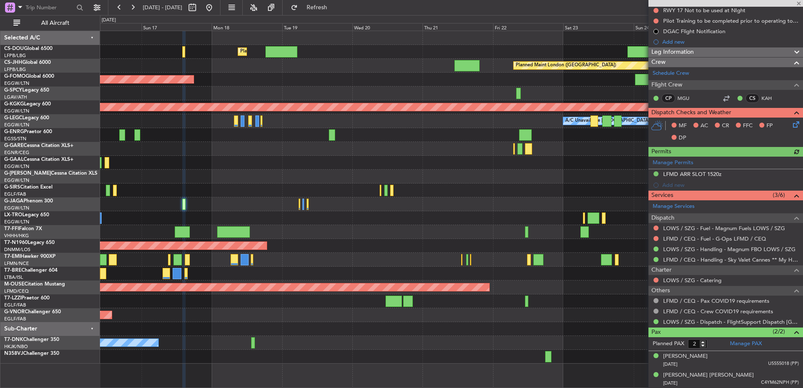
scroll to position [98, 0]
click at [696, 260] on link "LFMD / CEQ - Handling - Sky Valet Cannes ** My Handling**LFMD / CEQ" at bounding box center [731, 259] width 136 height 7
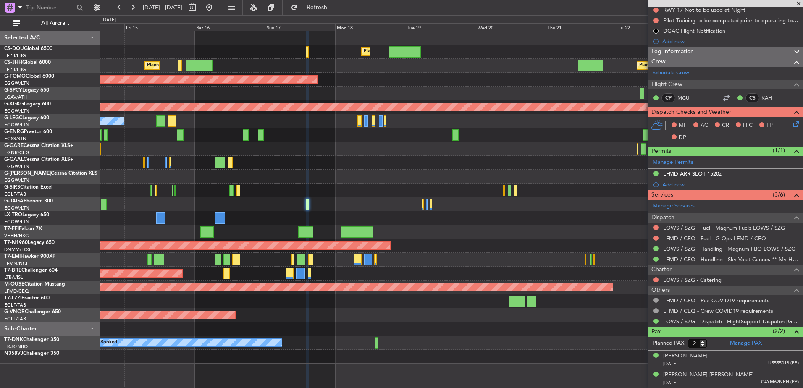
click at [609, 346] on div "Planned Maint [GEOGRAPHIC_DATA] ([GEOGRAPHIC_DATA]) Planned Maint [GEOGRAPHIC_D…" at bounding box center [451, 197] width 703 height 333
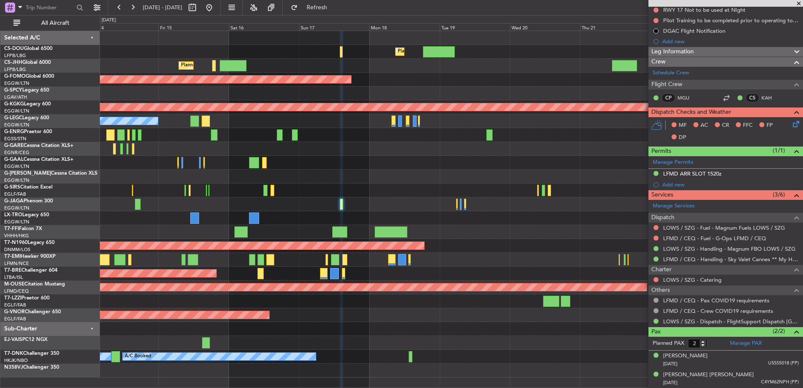
click at [799, 5] on span at bounding box center [799, 4] width 8 height 8
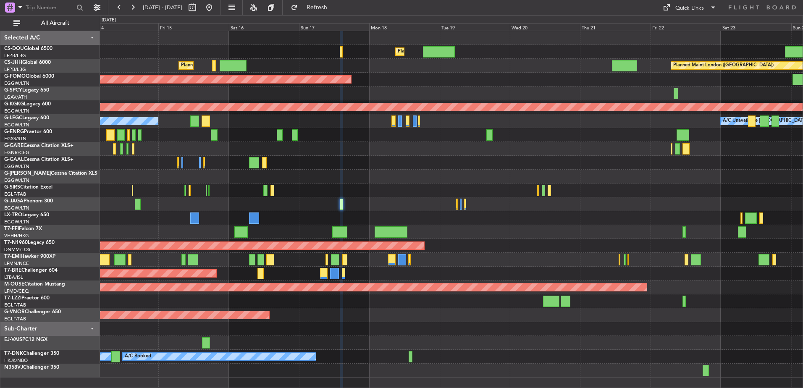
type input "0"
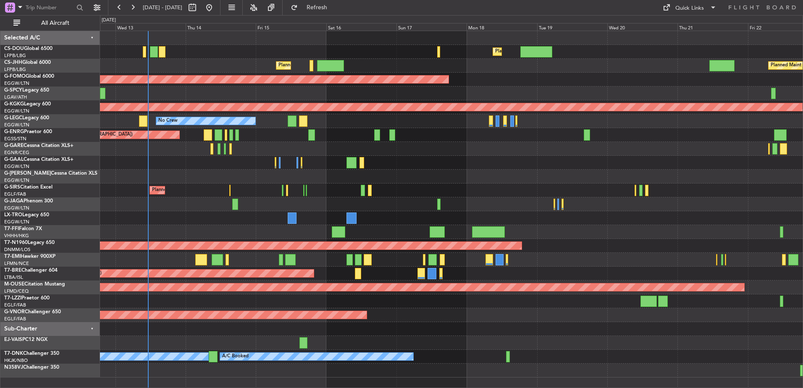
click at [686, 180] on div "Planned Maint [GEOGRAPHIC_DATA] ([GEOGRAPHIC_DATA]) Planned Maint [GEOGRAPHIC_D…" at bounding box center [451, 204] width 703 height 346
click at [300, 341] on div at bounding box center [303, 342] width 8 height 11
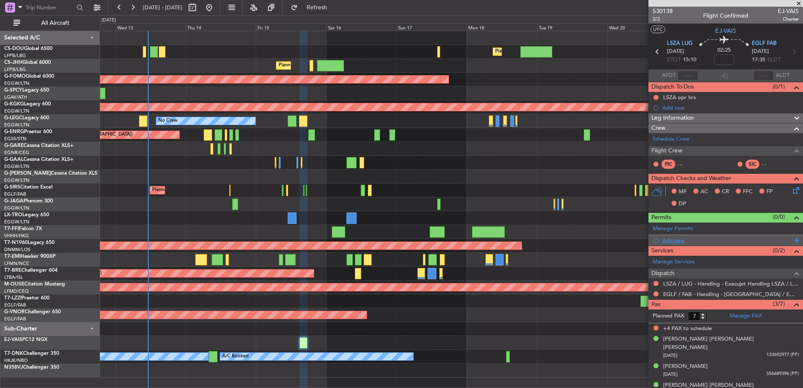
scroll to position [2, 0]
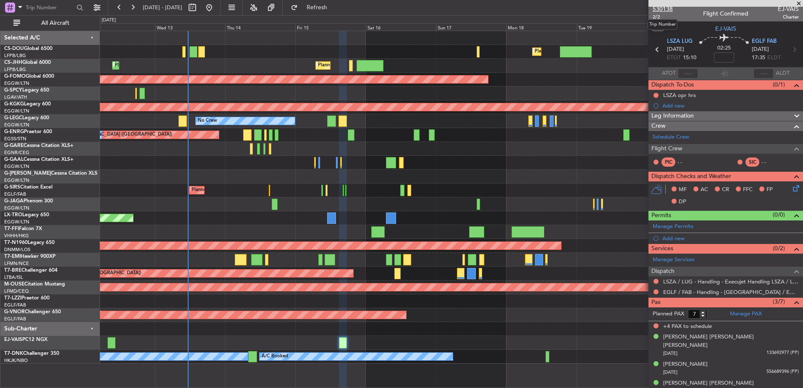
click at [667, 9] on span "530138" at bounding box center [663, 9] width 20 height 9
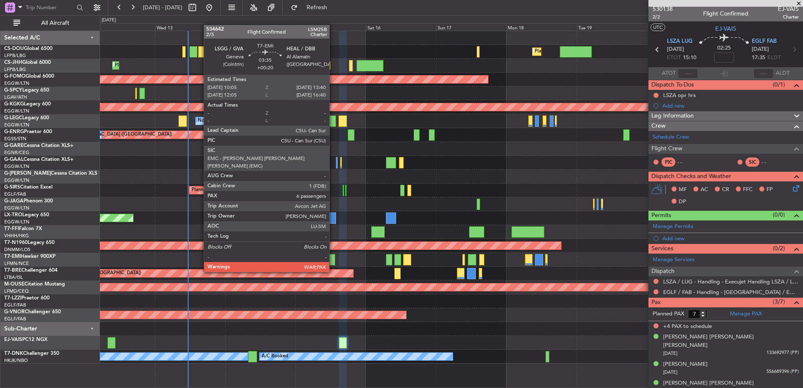
click at [333, 256] on div at bounding box center [330, 259] width 10 height 11
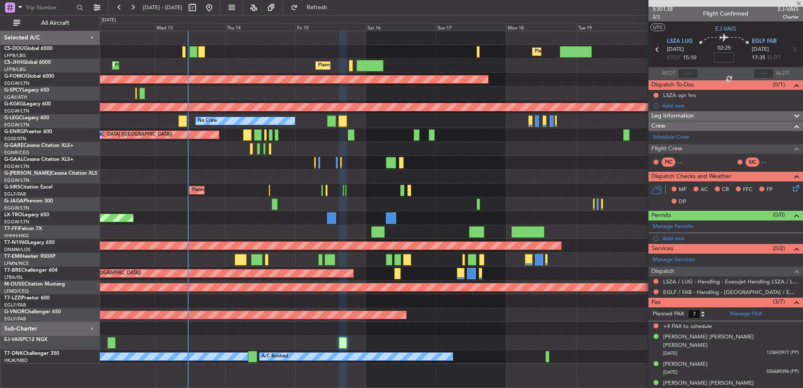
type input "+00:20"
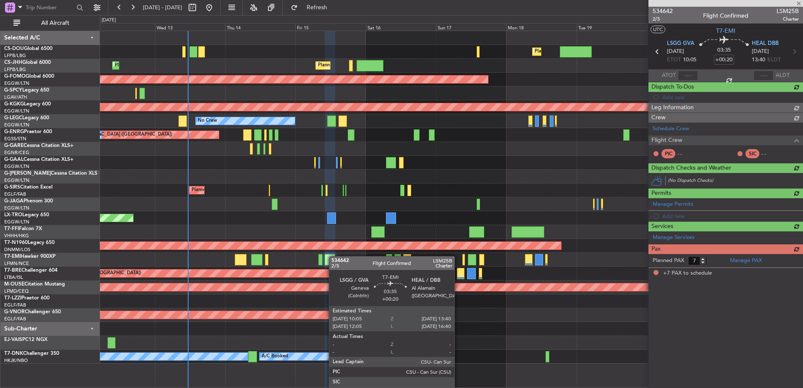
scroll to position [0, 0]
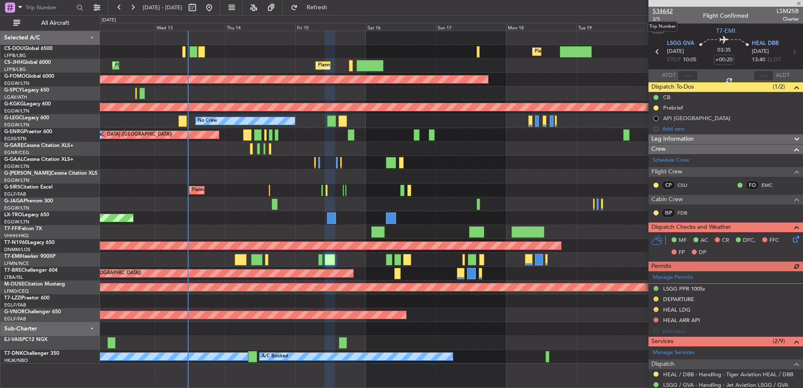
click at [665, 10] on span "534642" at bounding box center [663, 11] width 20 height 9
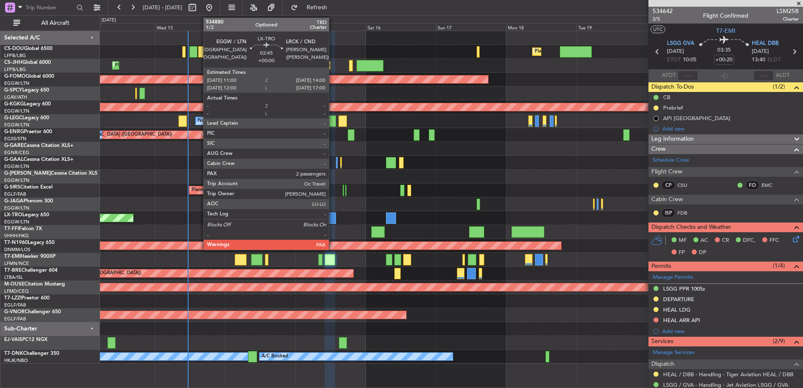
click at [332, 215] on div at bounding box center [331, 217] width 9 height 11
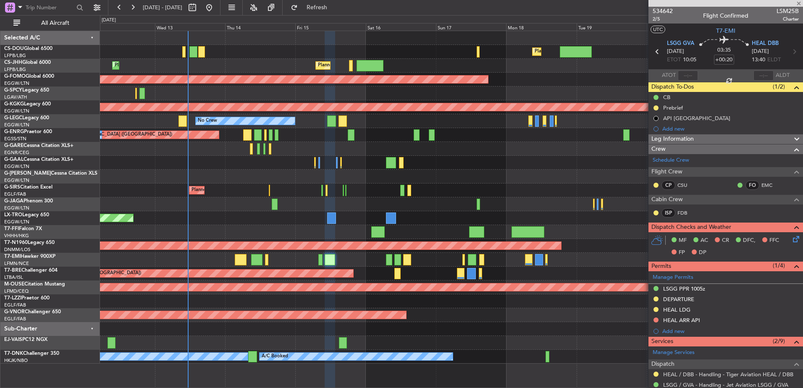
type input "2"
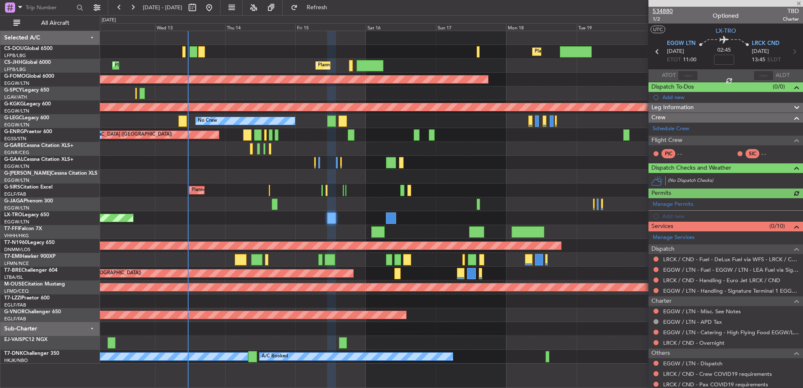
click at [666, 10] on span "534880" at bounding box center [663, 11] width 20 height 9
click at [664, 11] on span "534880" at bounding box center [663, 11] width 20 height 9
click at [27, 310] on link "G-VNOR Challenger 650" at bounding box center [32, 312] width 57 height 5
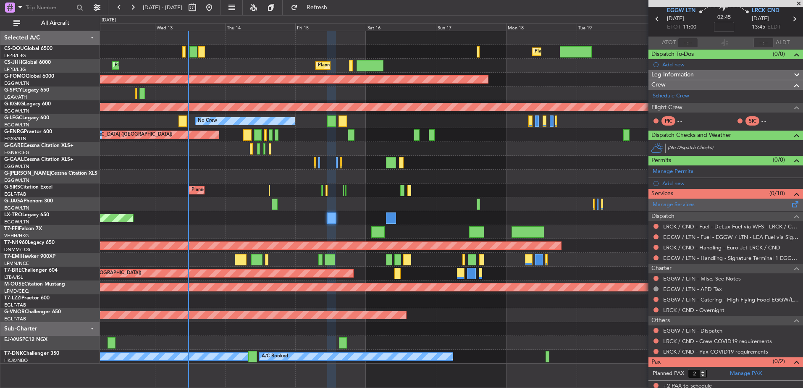
scroll to position [33, 0]
click at [677, 328] on link "EGGW / LTN - Dispatch" at bounding box center [692, 330] width 59 height 7
click at [689, 254] on link "EGGW / LTN - Handling - Signature Terminal 1 EGGW / LTN" at bounding box center [731, 257] width 136 height 7
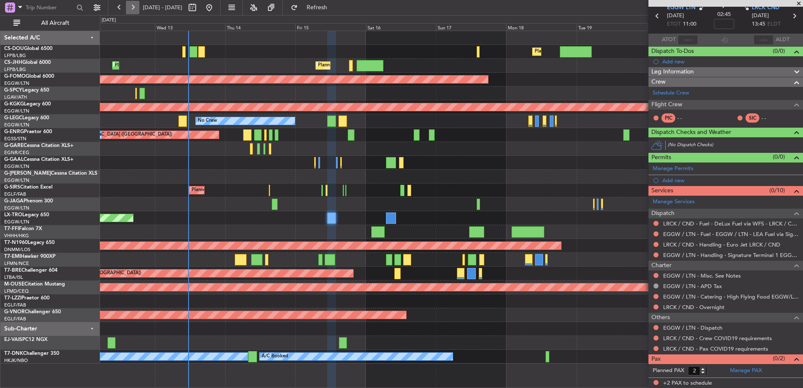
click at [133, 8] on button at bounding box center [132, 7] width 13 height 13
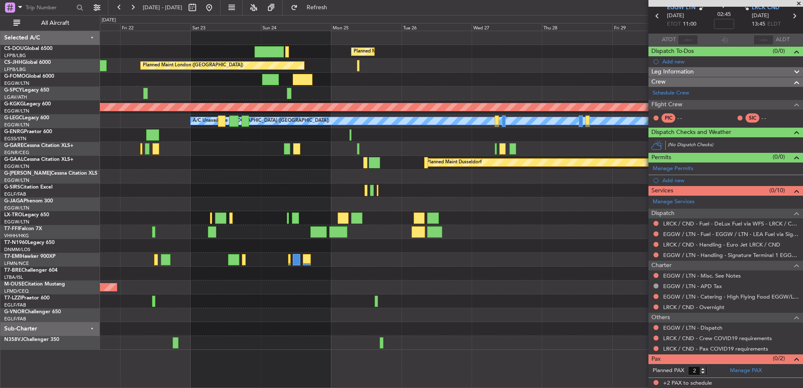
click at [267, 100] on div "Planned Maint Paris (Le Bourget) Planned Maint London (Biggin Hill) AOG Maint I…" at bounding box center [451, 190] width 703 height 319
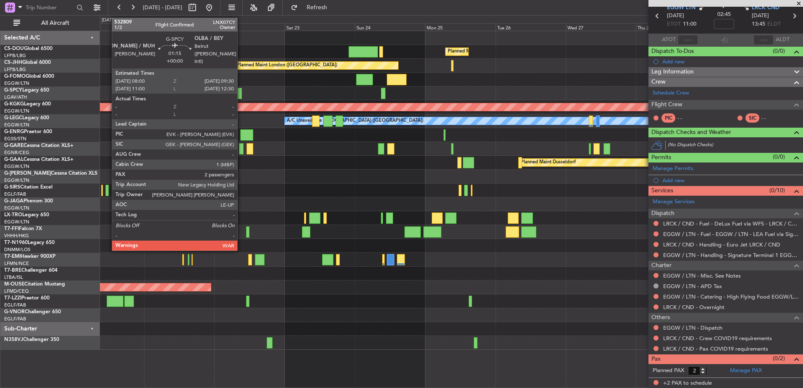
click at [241, 95] on div at bounding box center [239, 93] width 5 height 11
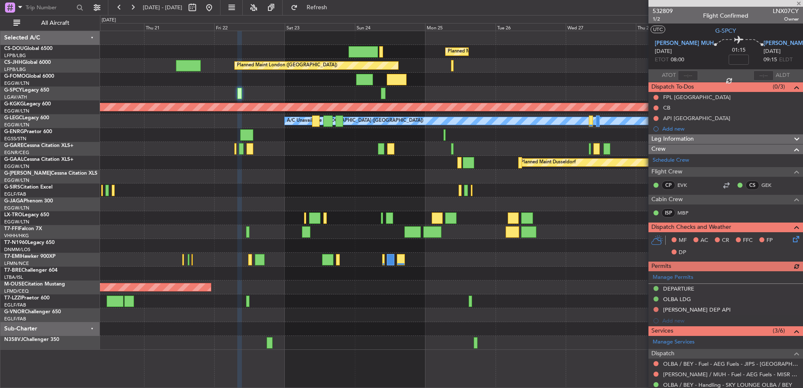
scroll to position [136, 0]
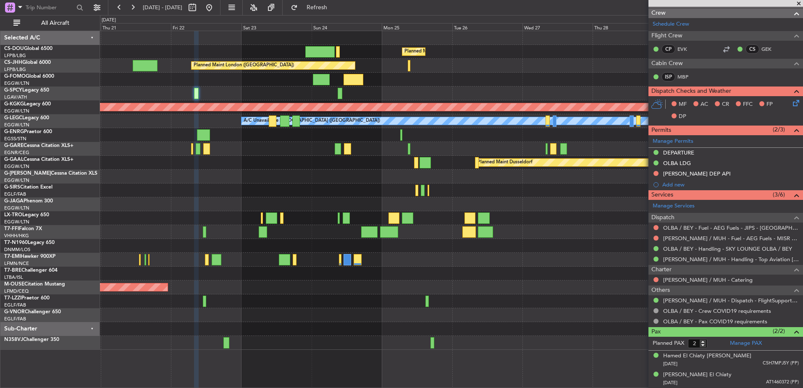
click at [196, 159] on div "Planned Maint Paris (Le Bourget) Planned Maint London (Luton) Planned Maint Lon…" at bounding box center [451, 190] width 703 height 319
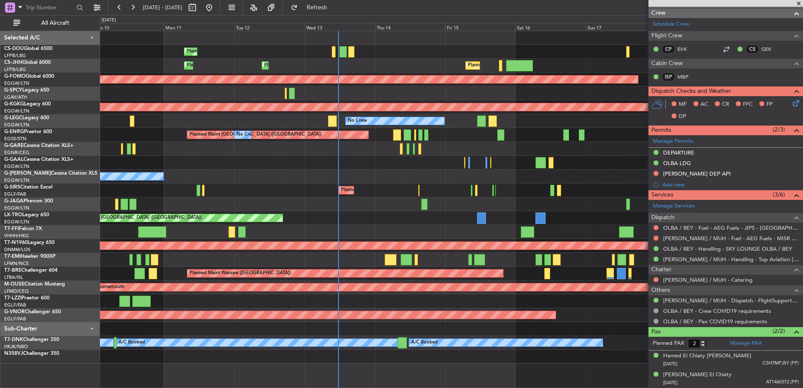
click at [716, 191] on fb-app "10 Aug 2025 - 20 Aug 2025 Refresh Quick Links All Aircraft Planned Maint London…" at bounding box center [401, 197] width 803 height 382
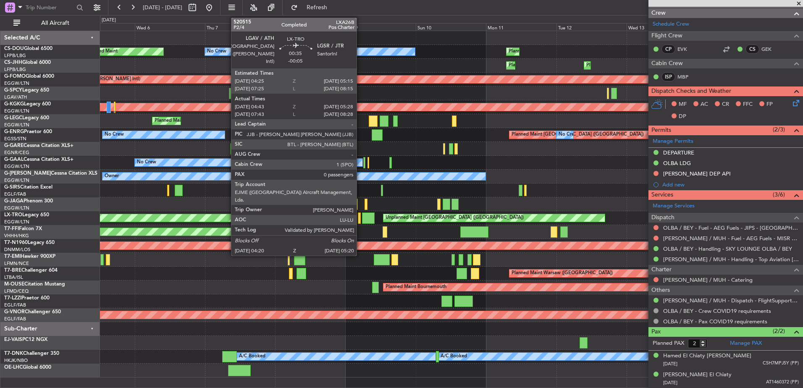
click at [360, 218] on div at bounding box center [359, 217] width 3 height 11
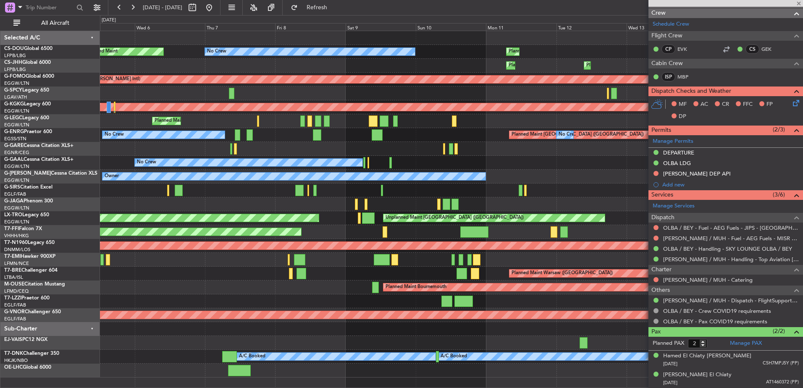
type input "-00:05"
type input "04:43"
type input "05:13"
type input "0"
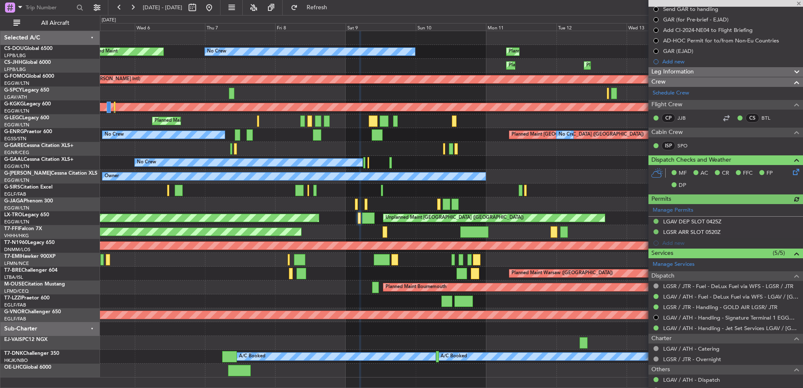
scroll to position [131, 0]
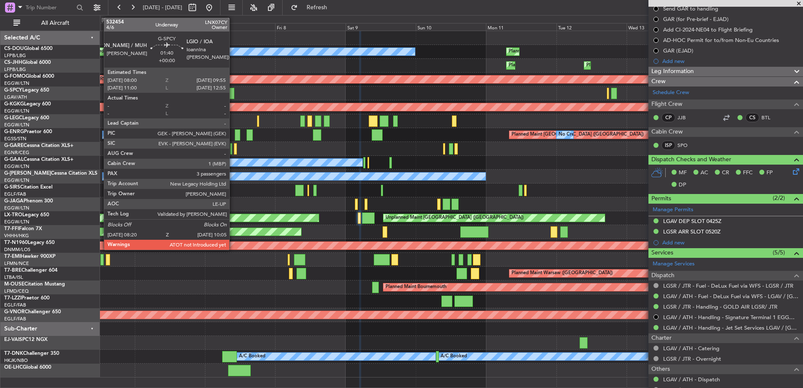
click at [233, 93] on div at bounding box center [231, 93] width 5 height 11
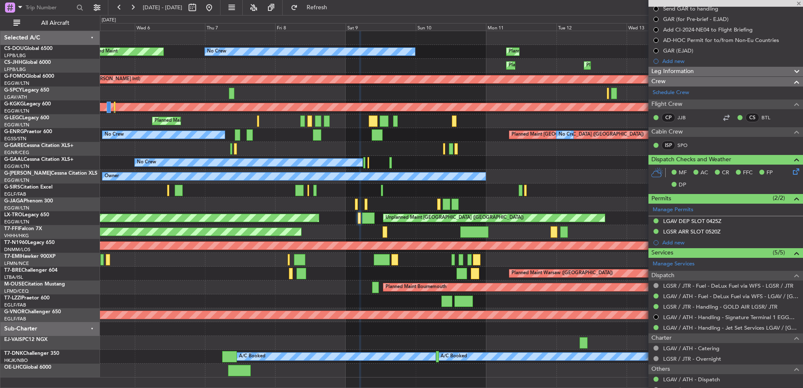
type input "3"
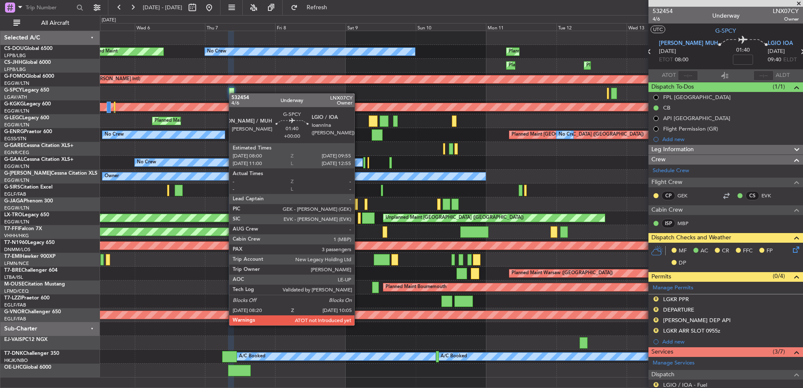
click at [233, 93] on div at bounding box center [231, 93] width 5 height 11
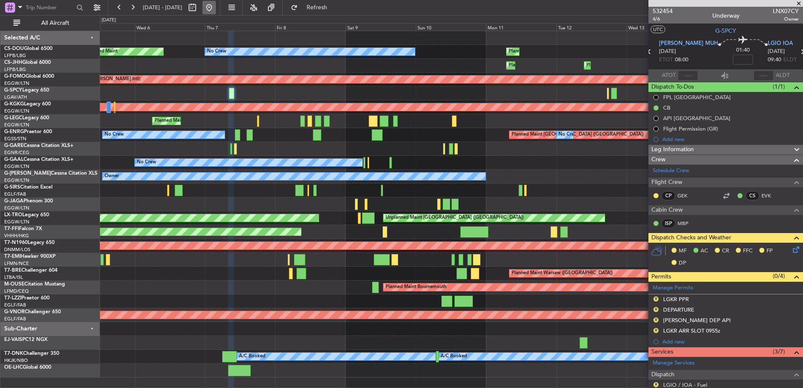
click at [216, 9] on button at bounding box center [208, 7] width 13 height 13
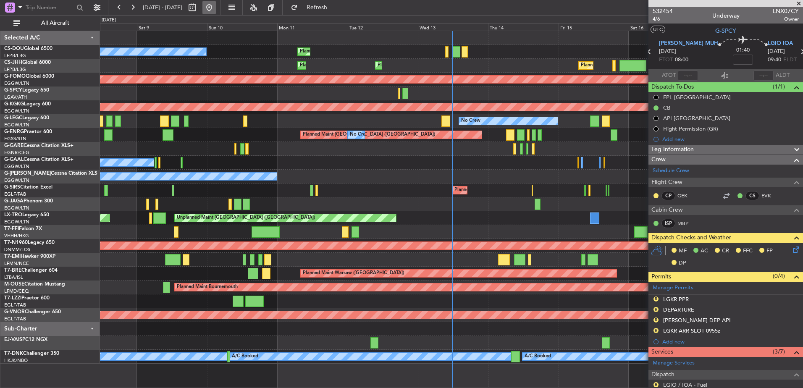
click at [216, 11] on button at bounding box center [208, 7] width 13 height 13
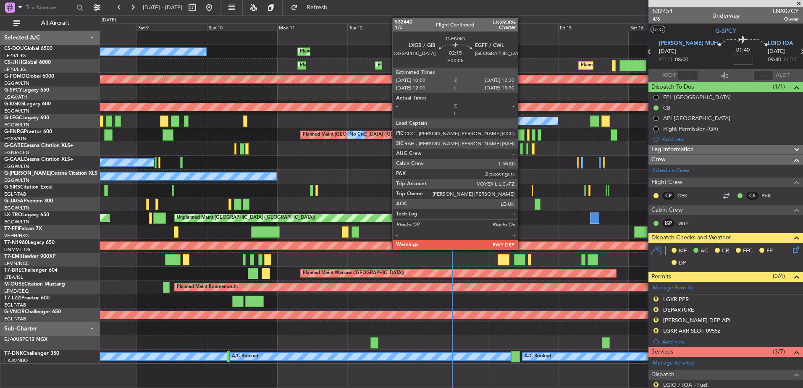
click at [522, 135] on div at bounding box center [521, 134] width 8 height 11
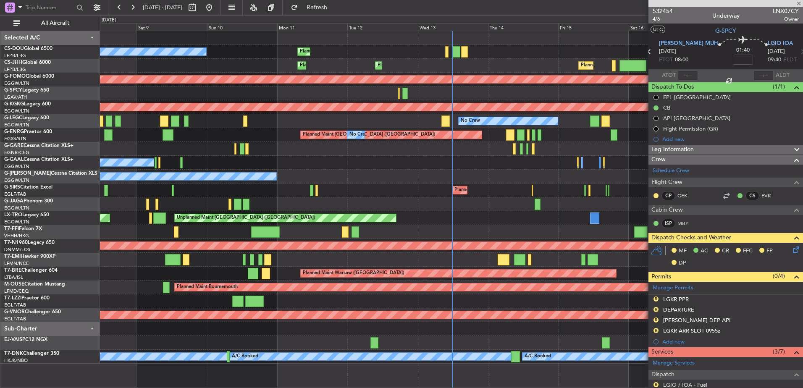
type input "+00:05"
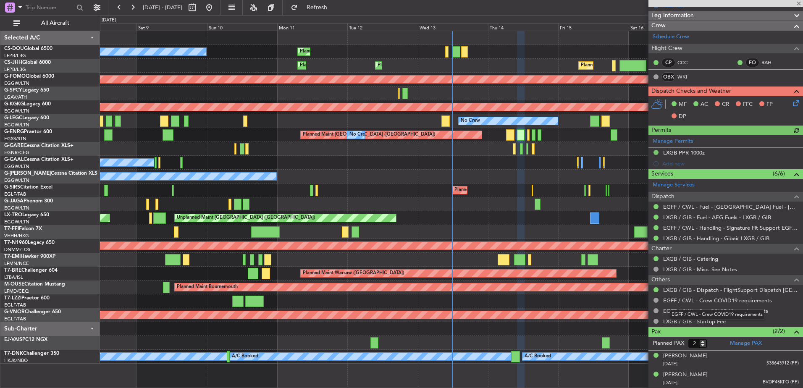
scroll to position [123, 0]
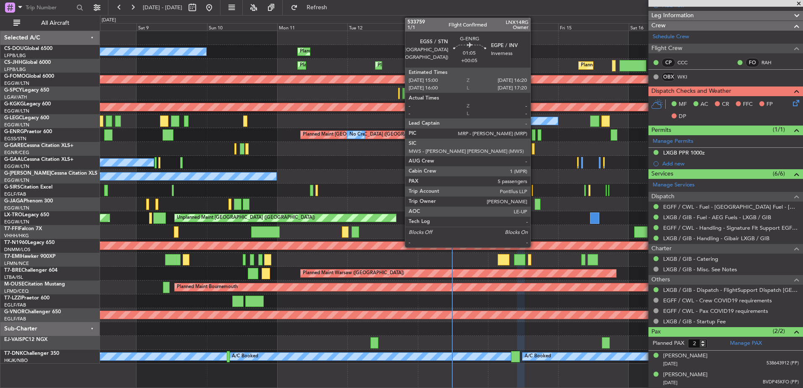
click at [534, 136] on div at bounding box center [534, 134] width 4 height 11
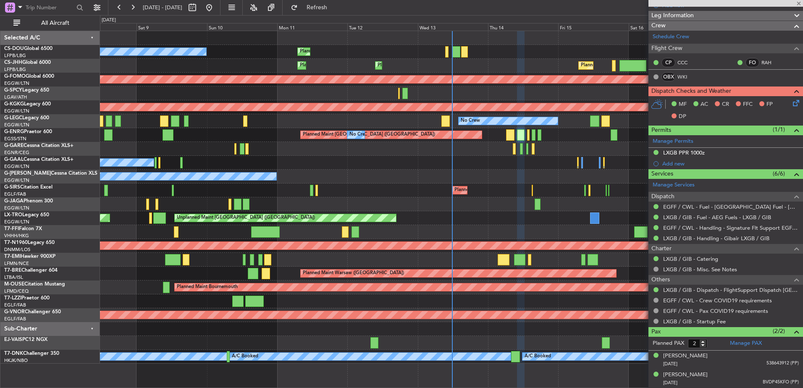
type input "5"
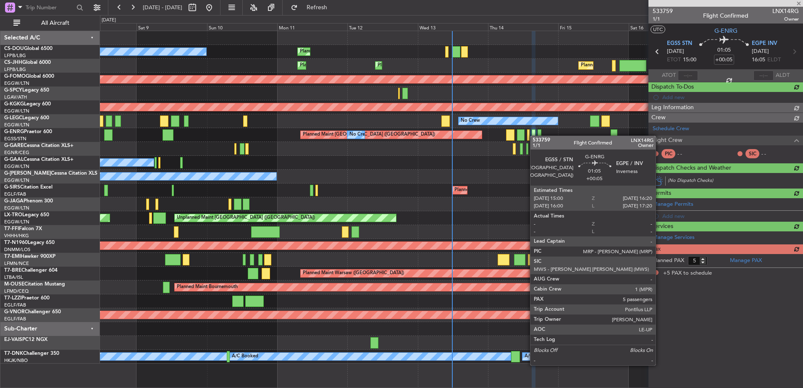
scroll to position [0, 0]
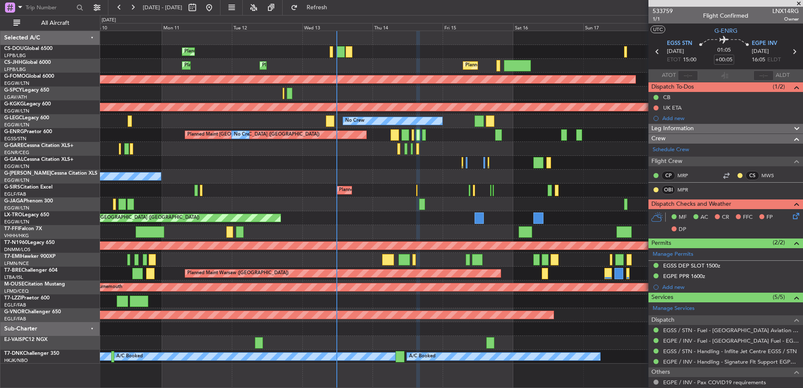
click at [452, 165] on div "Planned Maint Paris (Le Bourget) Planned Maint London (Luton) No Crew Planned M…" at bounding box center [451, 197] width 703 height 333
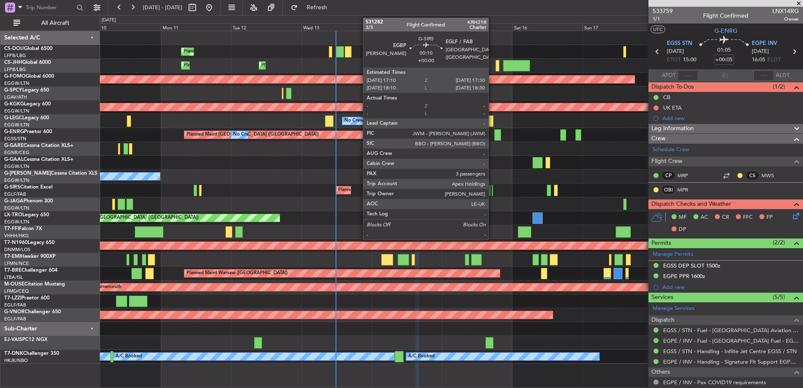
click at [492, 189] on div at bounding box center [492, 190] width 1 height 11
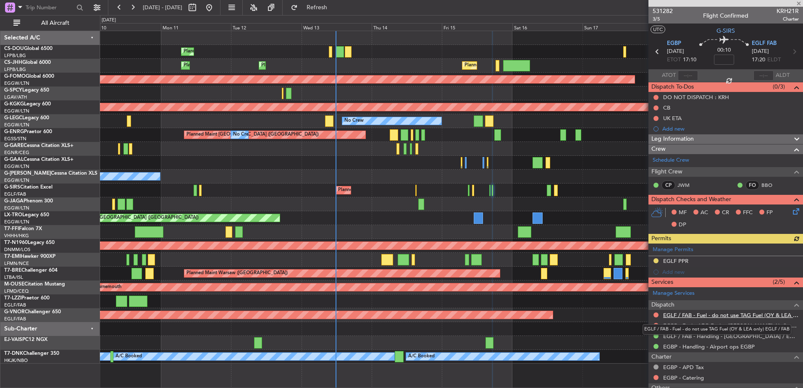
scroll to position [49, 0]
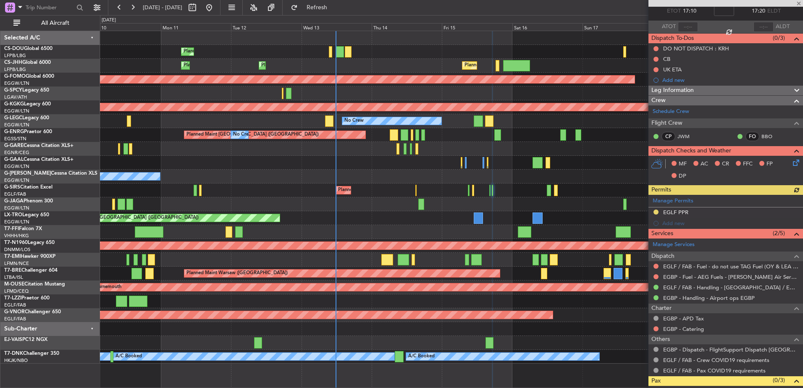
click at [679, 211] on div "Manage Permits EGLF PPR Add new" at bounding box center [725, 212] width 155 height 34
click at [677, 209] on div "EGLF PPR" at bounding box center [675, 212] width 25 height 7
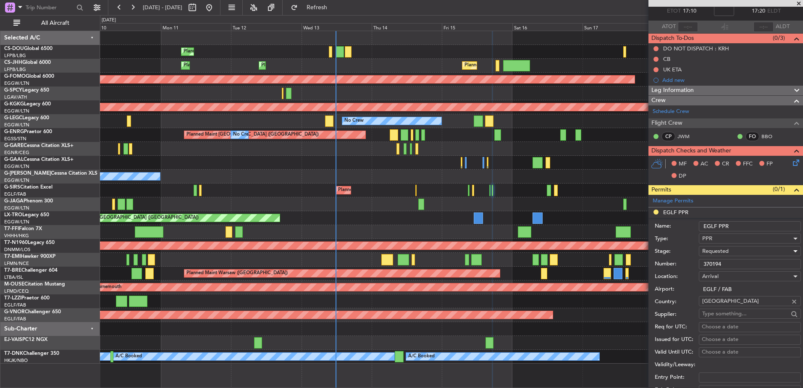
click at [711, 250] on span "Requested" at bounding box center [715, 251] width 26 height 8
click at [718, 312] on span "Received OK" at bounding box center [747, 315] width 88 height 13
click at [715, 263] on input "370194" at bounding box center [750, 264] width 102 height 10
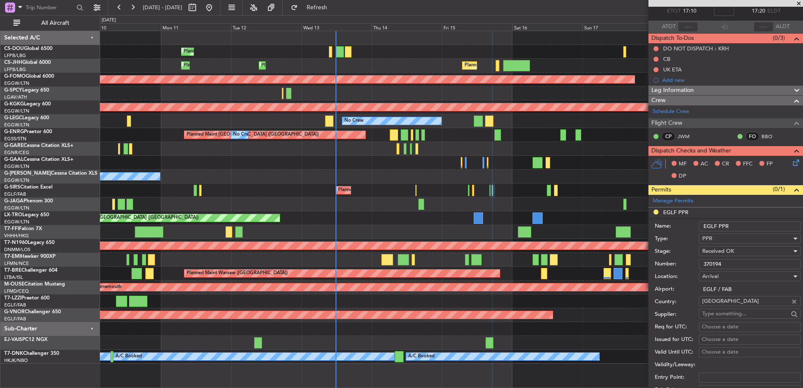
scroll to position [184, 0]
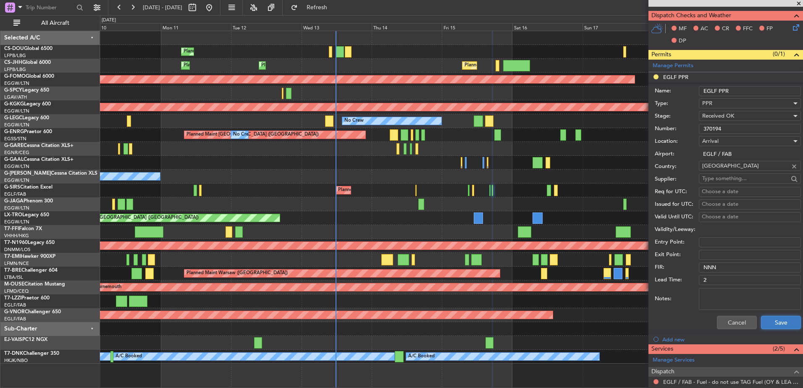
click at [771, 328] on button "Save" at bounding box center [781, 322] width 40 height 13
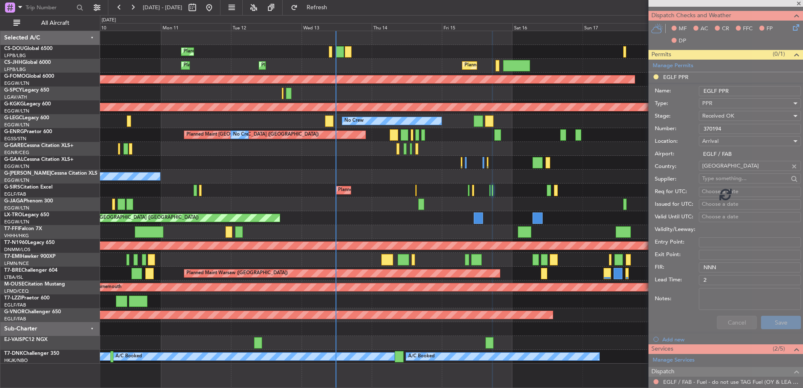
scroll to position [114, 0]
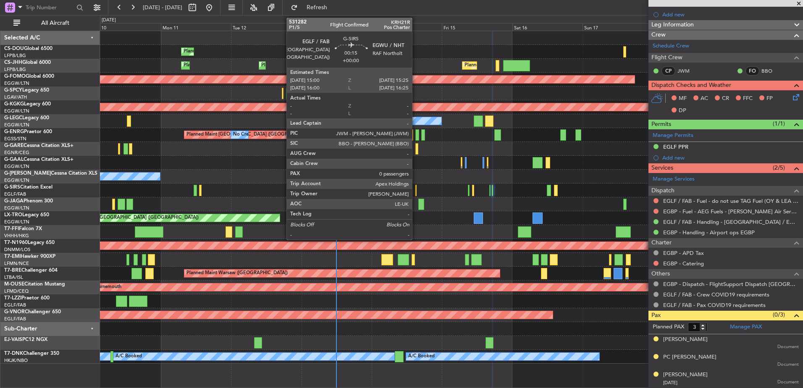
click at [417, 186] on div "Planned Maint [GEOGRAPHIC_DATA] ([GEOGRAPHIC_DATA])" at bounding box center [451, 191] width 703 height 14
click at [416, 188] on div at bounding box center [415, 190] width 1 height 11
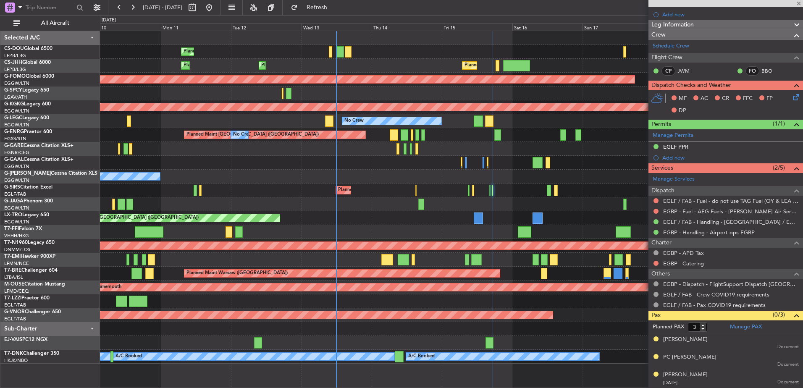
type input "0"
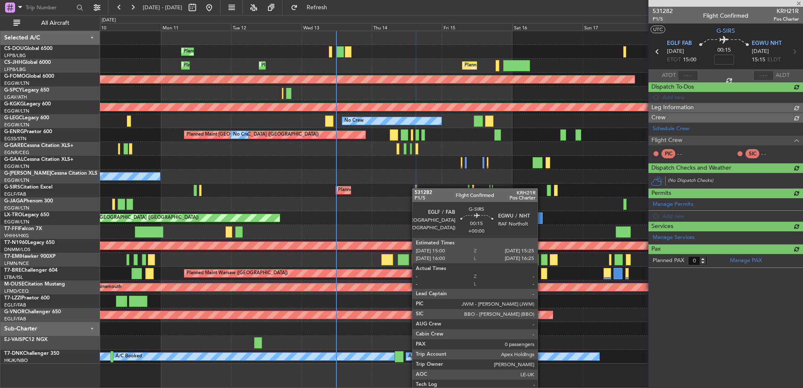
scroll to position [0, 0]
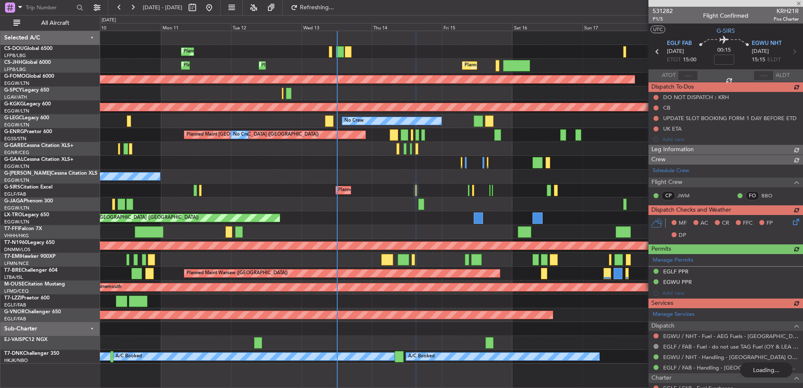
click at [239, 299] on div "Planned Maint Paris (Le Bourget) Planned Maint London (Luton) No Crew Planned M…" at bounding box center [451, 197] width 703 height 333
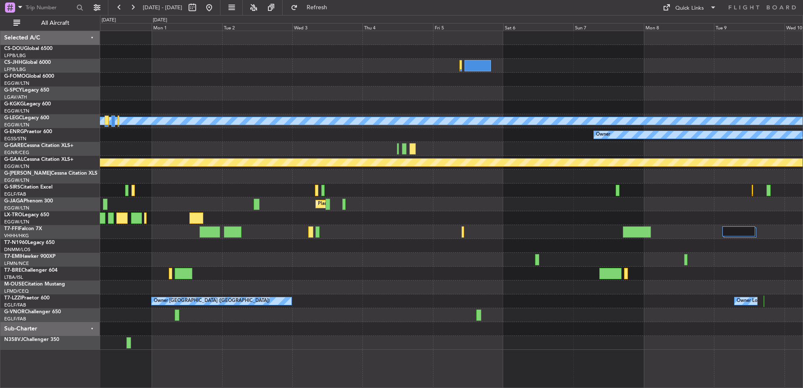
click at [432, 246] on div at bounding box center [451, 246] width 703 height 14
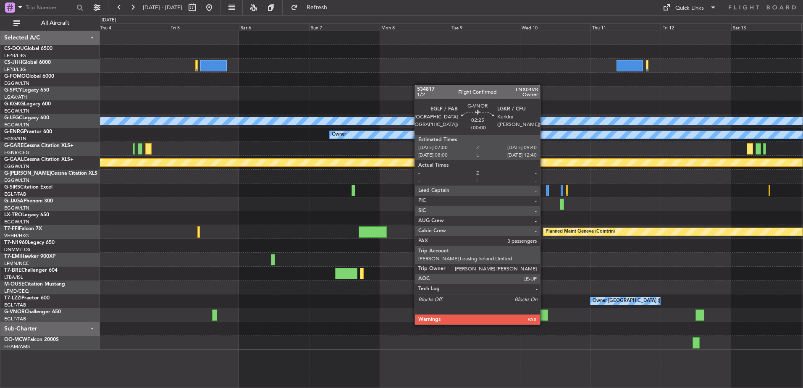
click at [544, 316] on div at bounding box center [544, 315] width 8 height 11
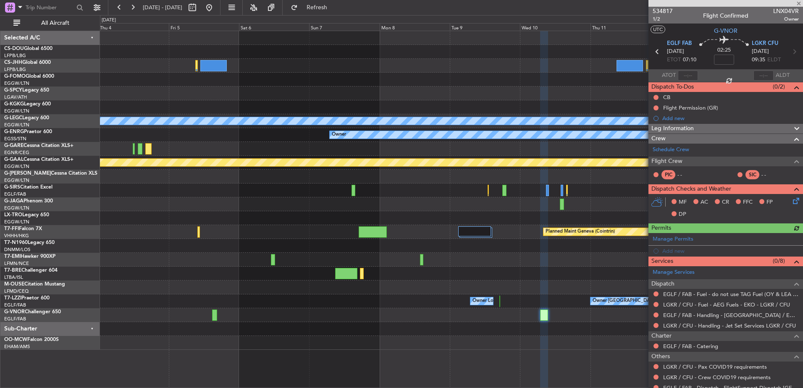
scroll to position [39, 0]
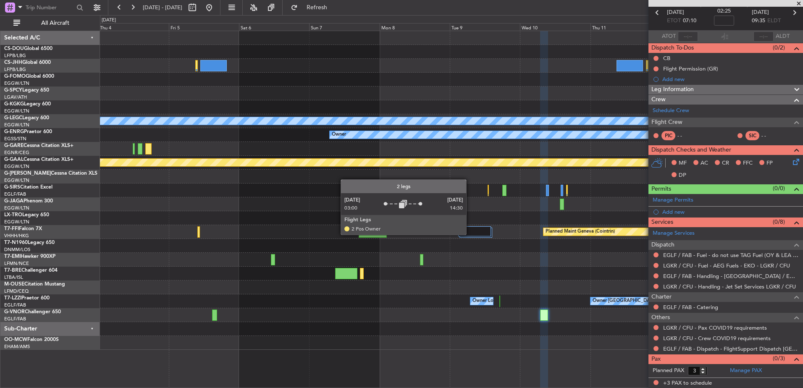
click at [470, 234] on div at bounding box center [474, 231] width 33 height 10
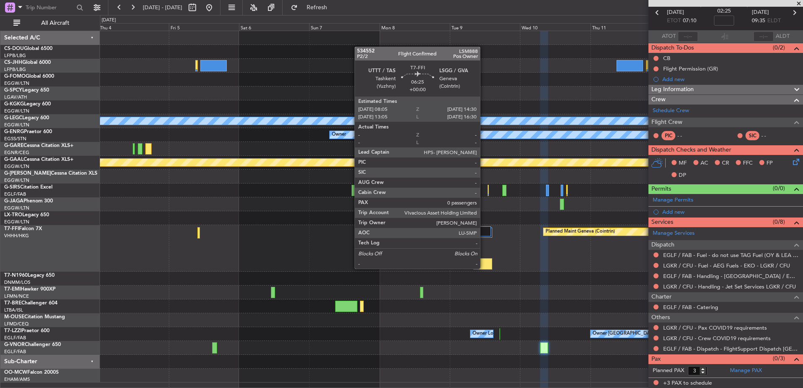
click at [484, 268] on div at bounding box center [482, 263] width 19 height 11
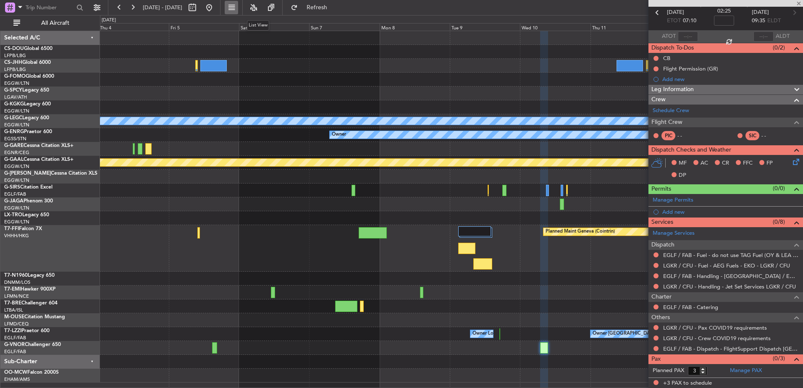
type input "0"
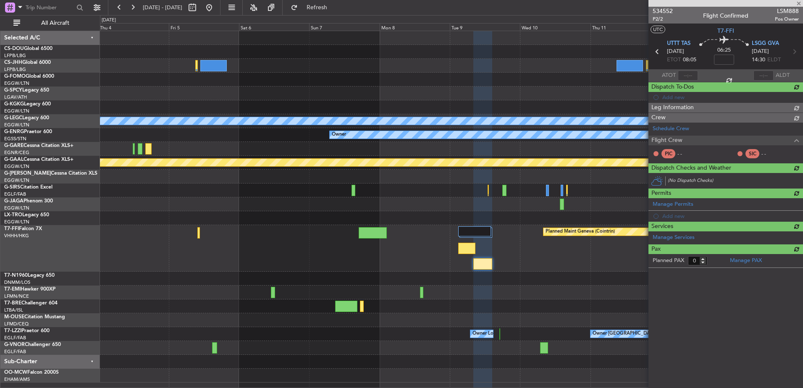
scroll to position [0, 0]
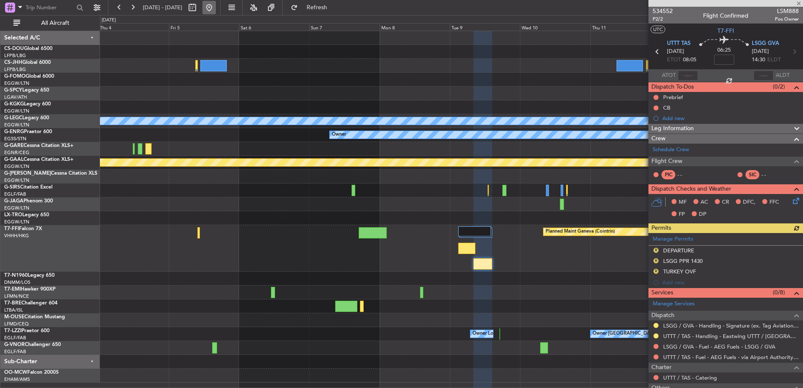
click at [216, 9] on button at bounding box center [208, 7] width 13 height 13
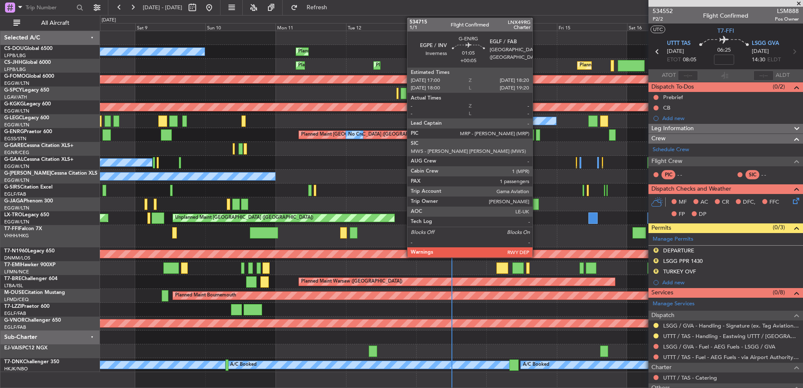
click at [536, 137] on div at bounding box center [538, 134] width 4 height 11
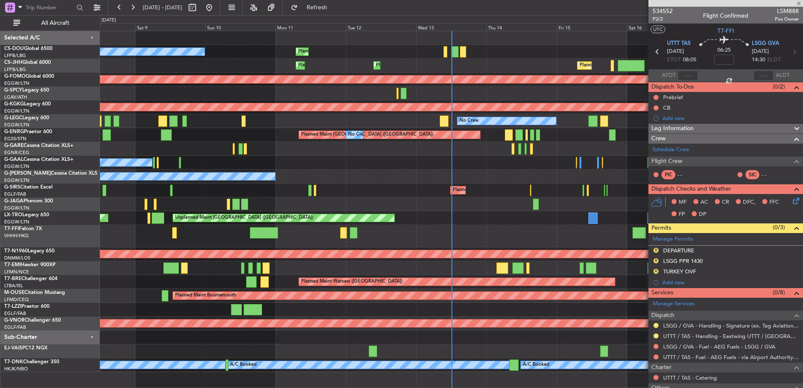
type input "+00:05"
type input "1"
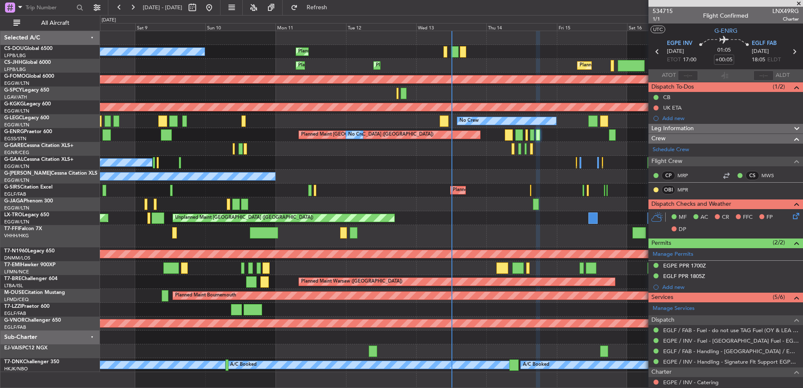
click at [451, 201] on div at bounding box center [451, 204] width 703 height 14
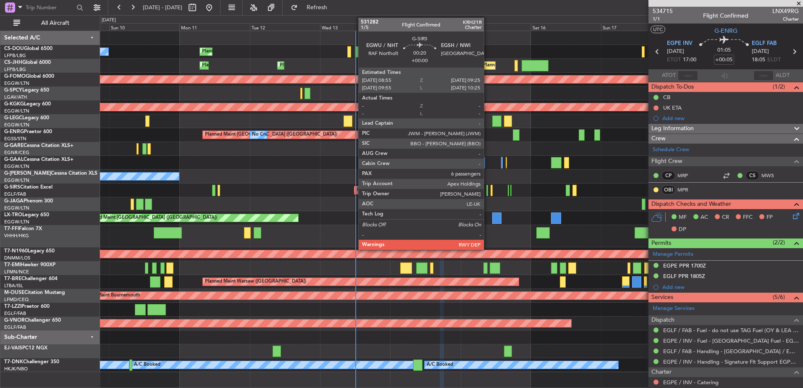
click at [488, 189] on div at bounding box center [487, 190] width 2 height 11
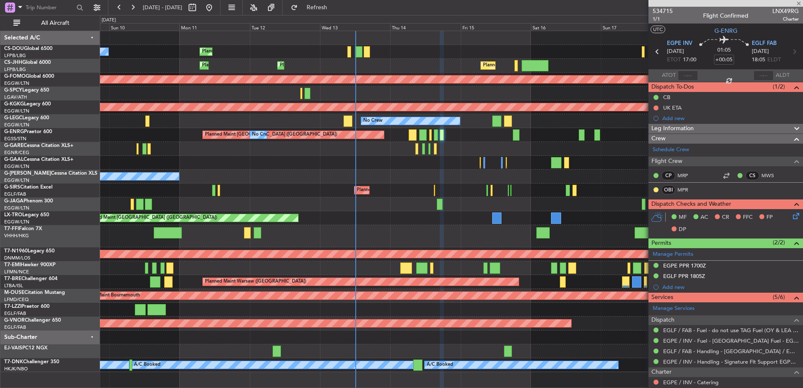
type input "6"
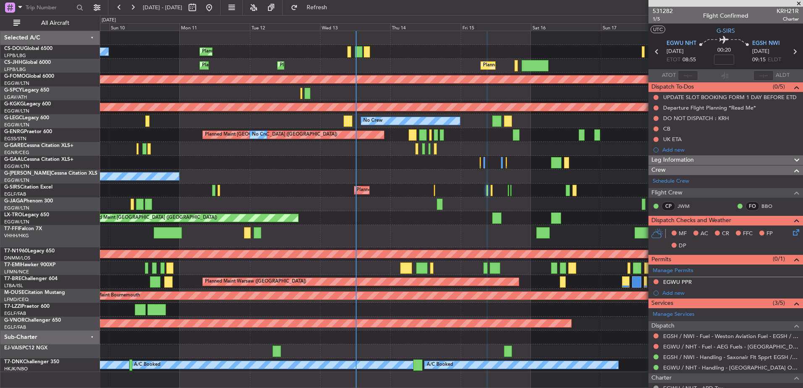
click at [387, 212] on div "Unplanned Maint London (Luton) Planned Maint" at bounding box center [451, 218] width 703 height 14
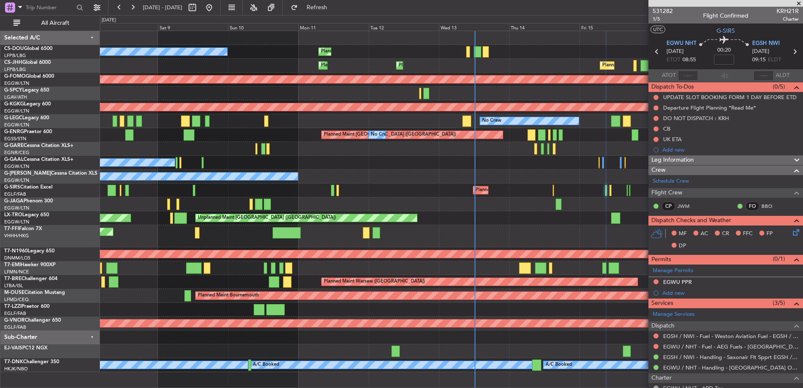
click at [380, 234] on div at bounding box center [377, 232] width 8 height 11
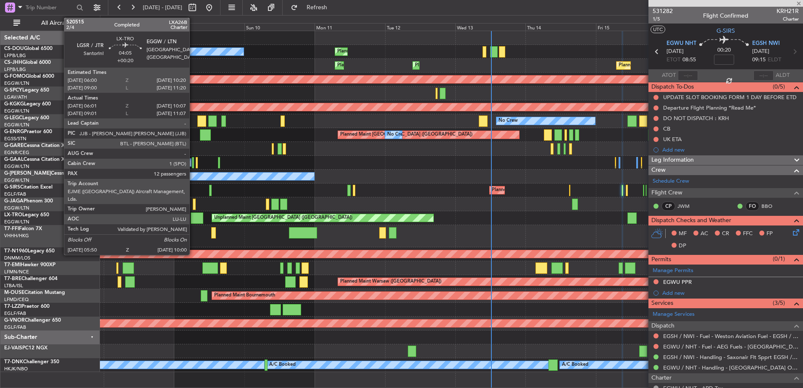
type input "+00:05"
type input "01:39"
type input "03:57"
type input "10"
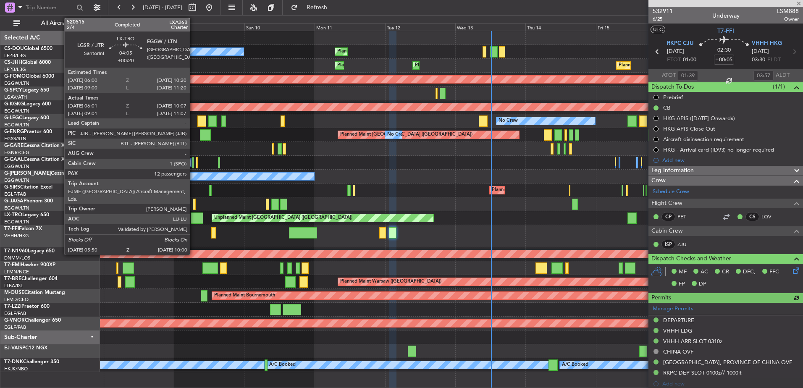
click at [194, 218] on div at bounding box center [197, 217] width 13 height 11
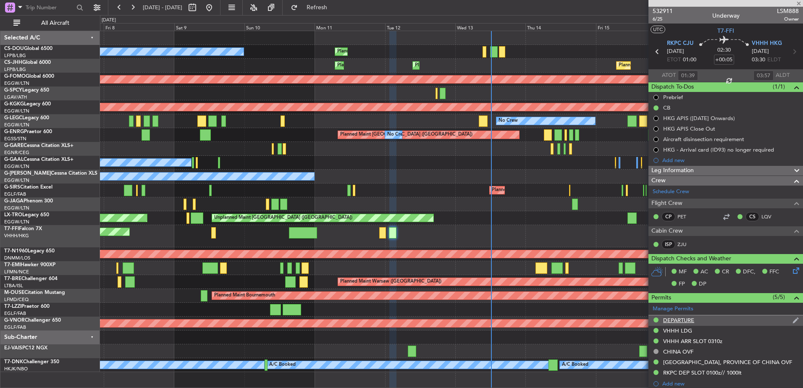
type input "+00:20"
type input "06:01"
type input "09:52"
type input "12"
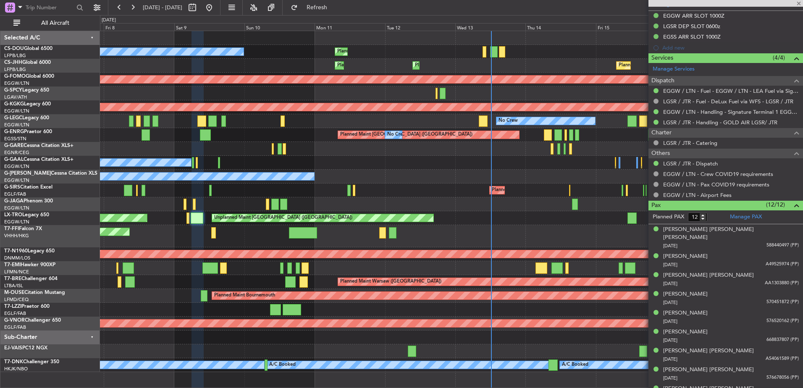
scroll to position [409, 0]
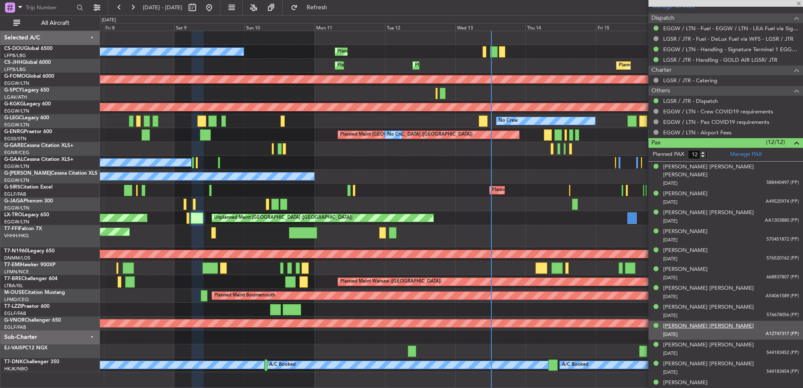
click at [697, 322] on div "Patricia Day Chiodo" at bounding box center [708, 326] width 91 height 8
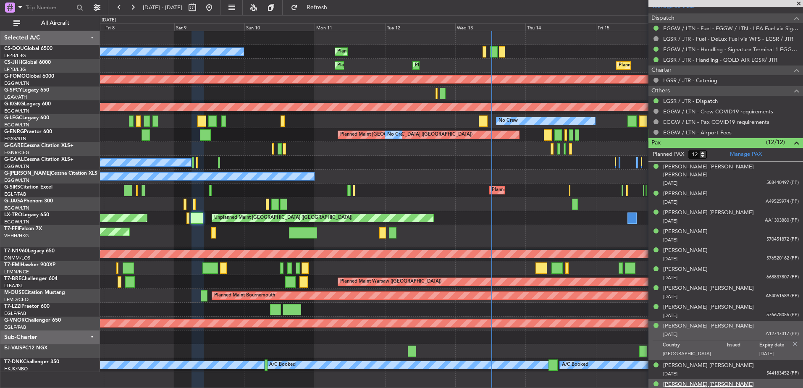
click at [682, 380] on div "SARAH ELIZABETH CHIODO" at bounding box center [708, 384] width 91 height 8
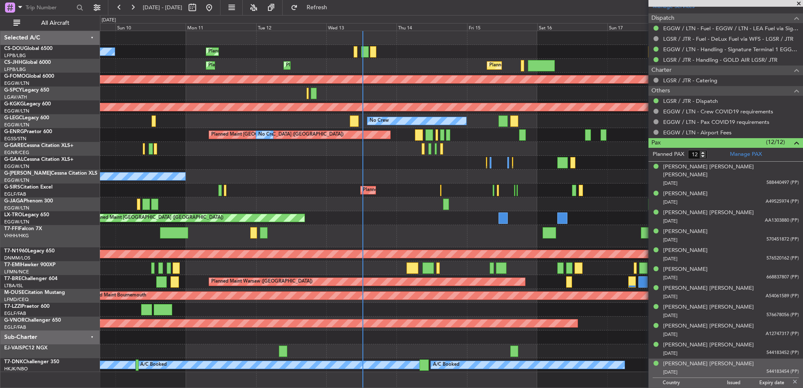
click at [291, 236] on div "Planned Maint Geneva (Cointrin)" at bounding box center [451, 236] width 703 height 22
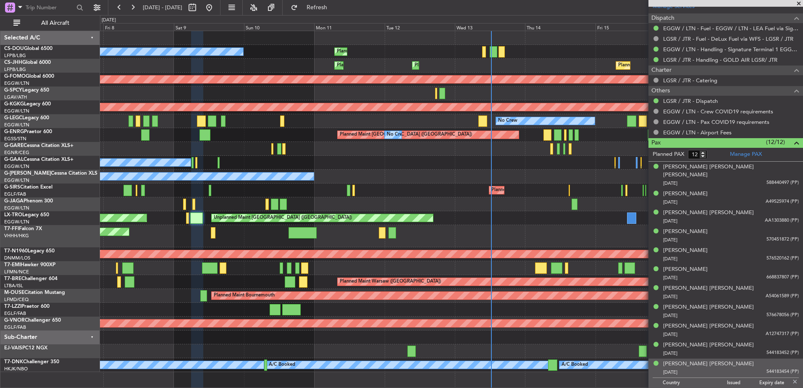
click at [581, 86] on div "Planned Maint Windsor Locks ([PERSON_NAME] Intl)" at bounding box center [451, 80] width 703 height 14
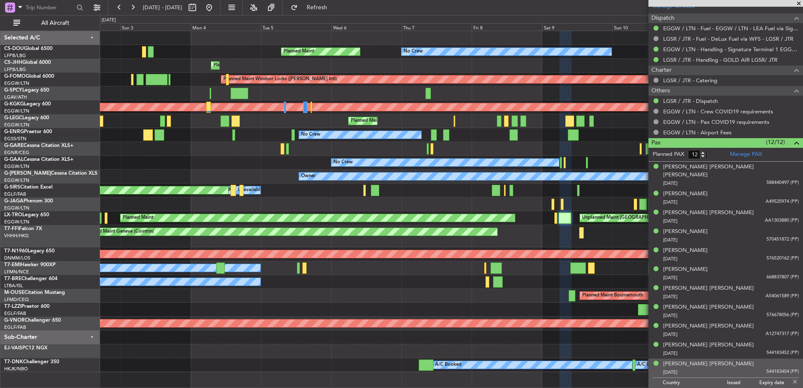
click at [666, 112] on fb-app "07 Aug 2025 - 17 Aug 2025 Refresh Quick Links All Aircraft Planned Maint Paris …" at bounding box center [401, 197] width 803 height 382
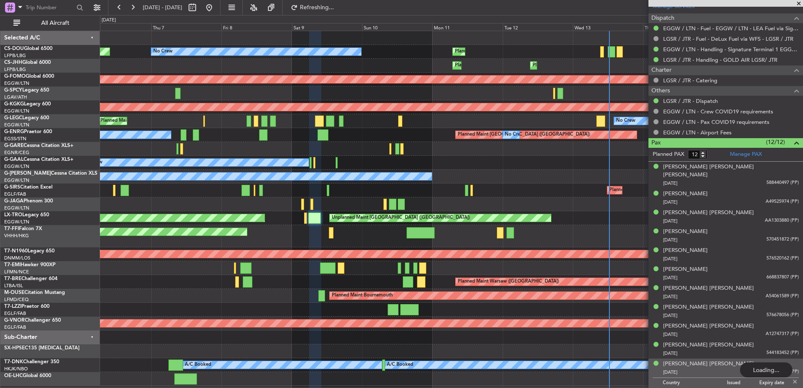
click at [91, 129] on div "No Crew Planned Maint Planned Maint Paris (Le Bourget) Planned Maint London (Lu…" at bounding box center [401, 201] width 803 height 373
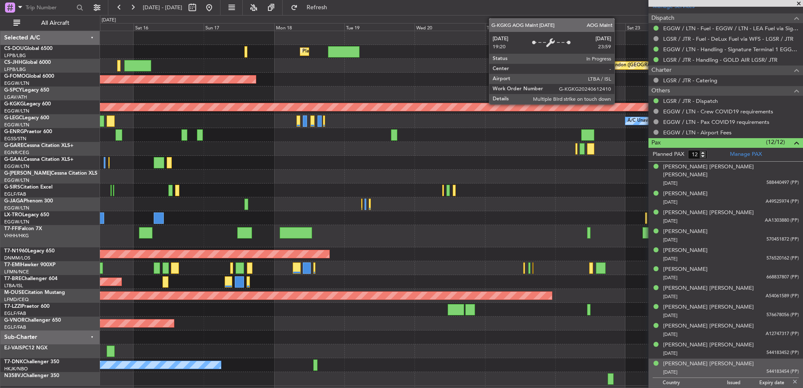
click at [355, 123] on div "Planned Maint [GEOGRAPHIC_DATA] ([GEOGRAPHIC_DATA]) Planned Maint [GEOGRAPHIC_D…" at bounding box center [451, 208] width 703 height 355
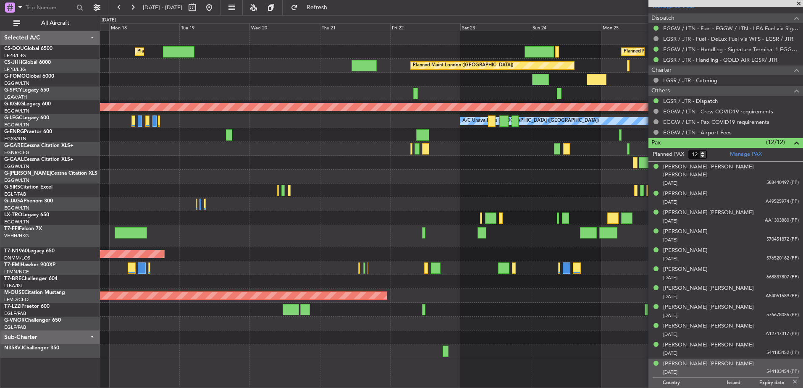
click at [546, 123] on div "Planned Maint Paris (Le Bourget) Planned Maint London (Luton) Planned Maint Lon…" at bounding box center [451, 194] width 703 height 327
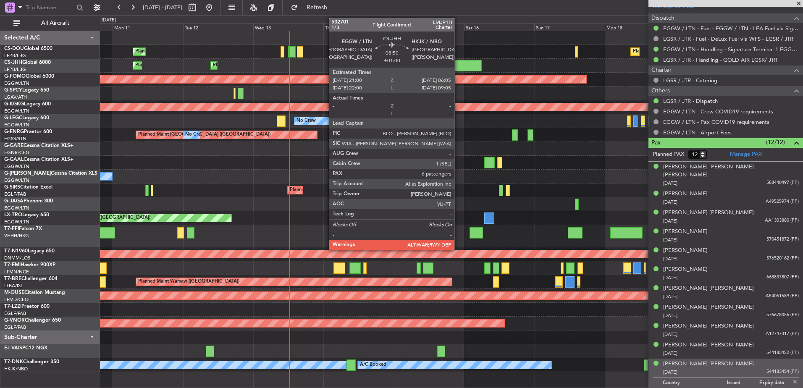
click at [458, 68] on div at bounding box center [468, 65] width 27 height 11
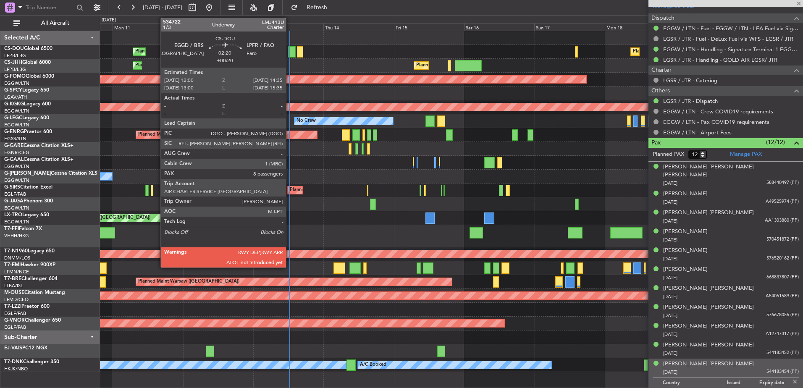
type input "+01:00"
type input "6"
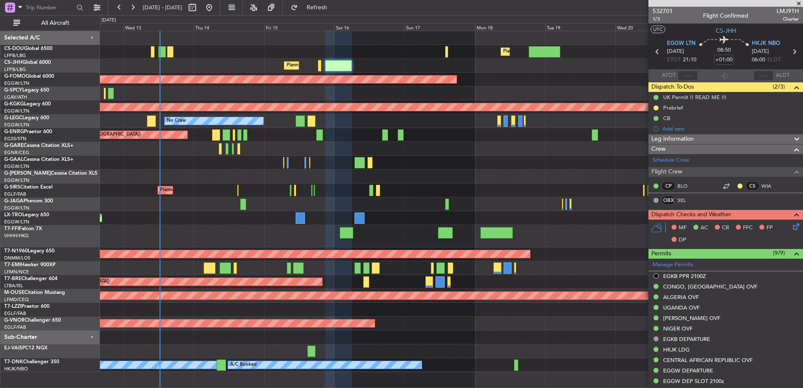
click at [410, 172] on div "Planned Maint [GEOGRAPHIC_DATA] ([GEOGRAPHIC_DATA]) Planned Maint [GEOGRAPHIC_D…" at bounding box center [451, 201] width 703 height 341
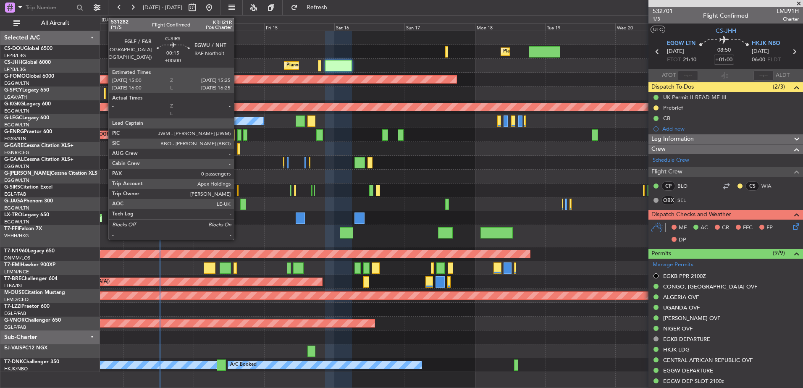
click at [238, 189] on div at bounding box center [237, 190] width 1 height 11
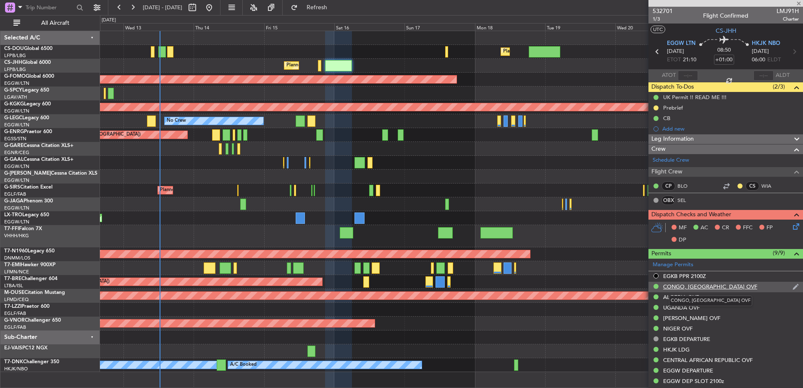
type input "0"
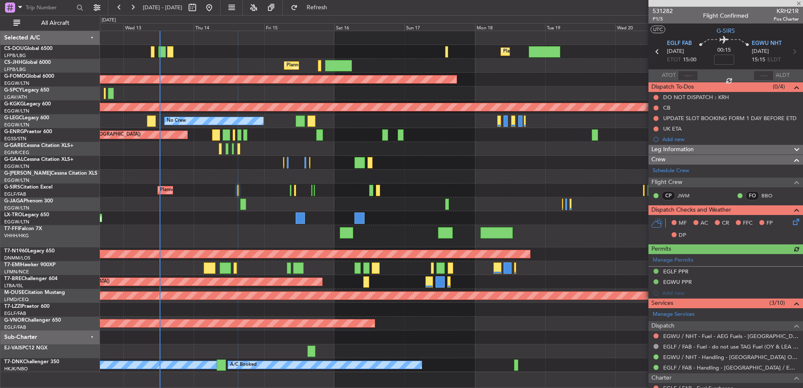
scroll to position [113, 0]
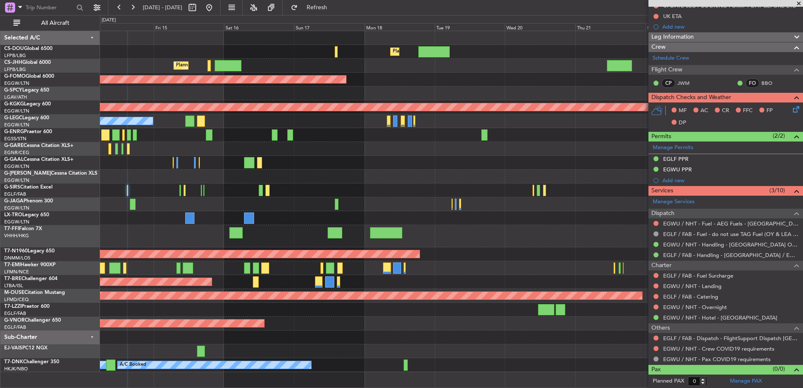
click at [540, 198] on div "Planned Maint [GEOGRAPHIC_DATA] ([GEOGRAPHIC_DATA]) Planned Maint [GEOGRAPHIC_D…" at bounding box center [451, 201] width 703 height 341
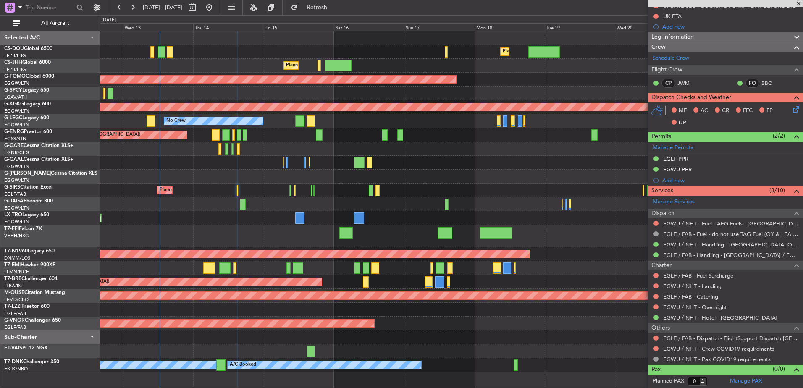
click at [260, 341] on div at bounding box center [451, 338] width 703 height 14
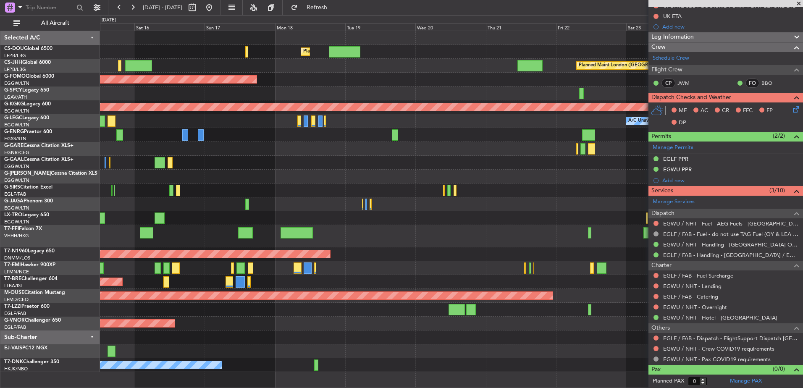
click at [141, 126] on div "Planned Maint [GEOGRAPHIC_DATA] ([GEOGRAPHIC_DATA]) Planned Maint [GEOGRAPHIC_D…" at bounding box center [451, 201] width 703 height 341
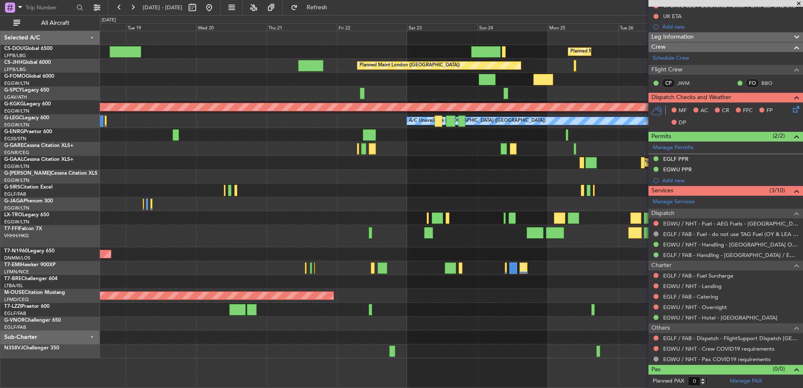
click at [134, 145] on div at bounding box center [451, 149] width 703 height 14
click at [215, 186] on div at bounding box center [451, 191] width 703 height 14
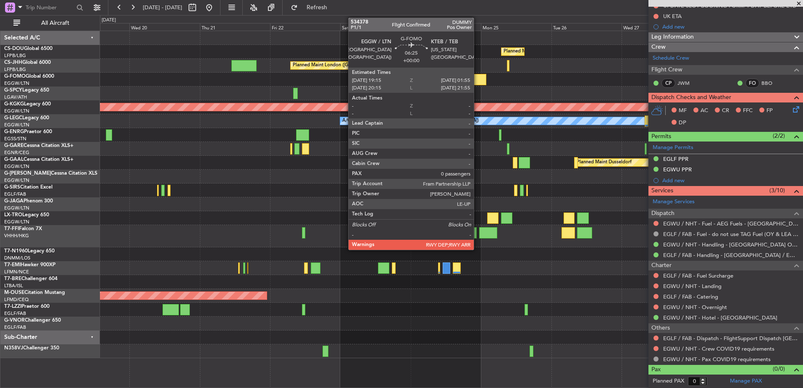
click at [477, 79] on div at bounding box center [477, 79] width 20 height 11
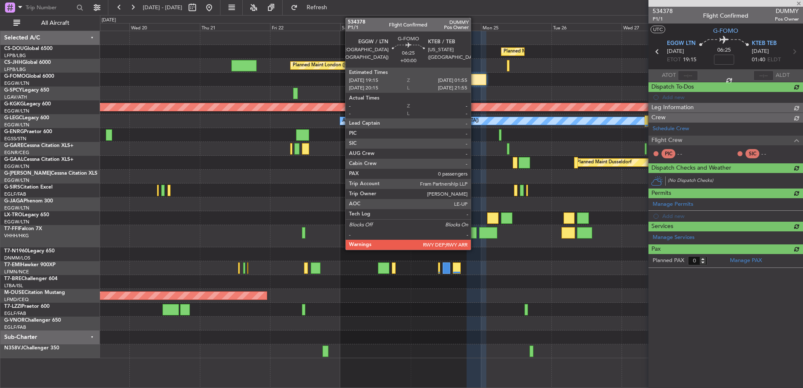
scroll to position [0, 0]
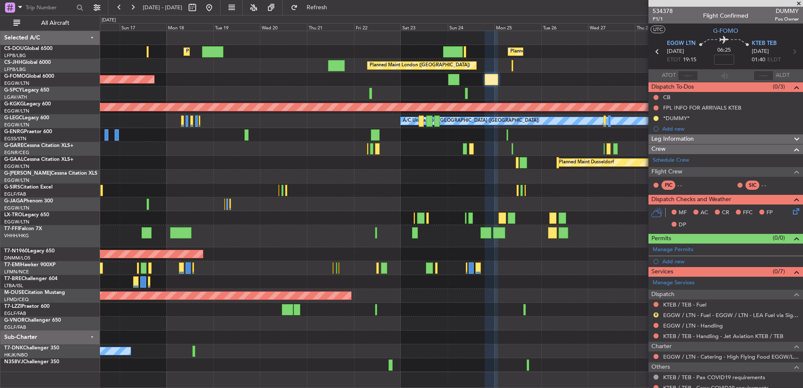
click at [793, 3] on div at bounding box center [725, 3] width 155 height 7
click at [795, 2] on span at bounding box center [799, 4] width 8 height 8
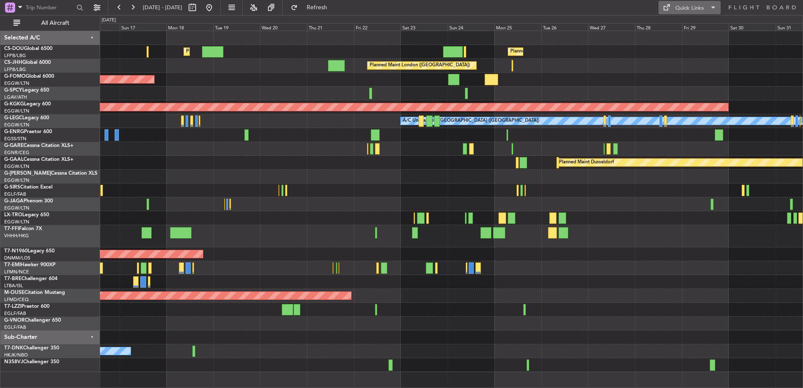
click at [687, 11] on div "Quick Links" at bounding box center [689, 8] width 29 height 8
click at [686, 24] on button "Trip Builder" at bounding box center [689, 28] width 63 height 20
click at [134, 10] on button at bounding box center [132, 7] width 13 height 13
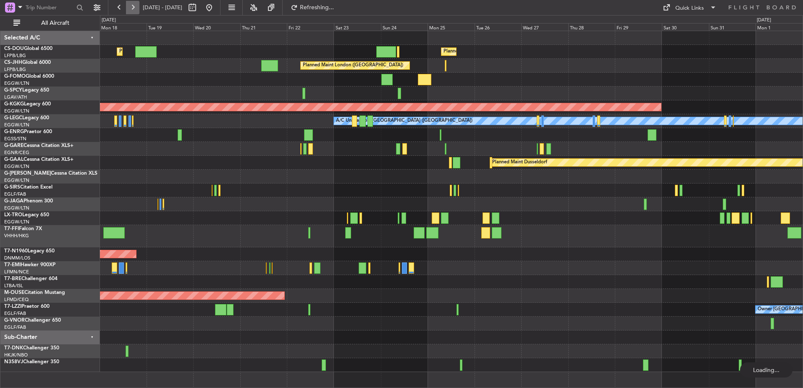
click at [134, 10] on button at bounding box center [132, 7] width 13 height 13
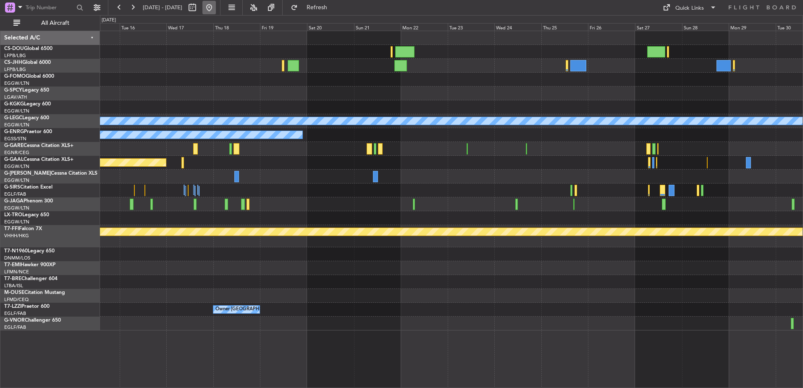
click at [216, 12] on button at bounding box center [208, 7] width 13 height 13
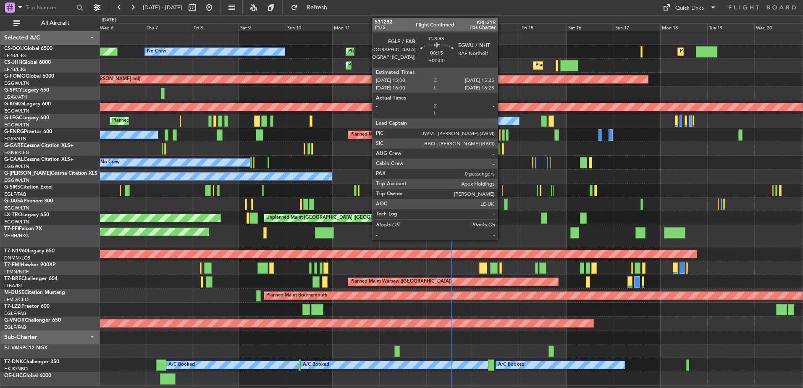
click at [502, 190] on div at bounding box center [502, 190] width 1 height 11
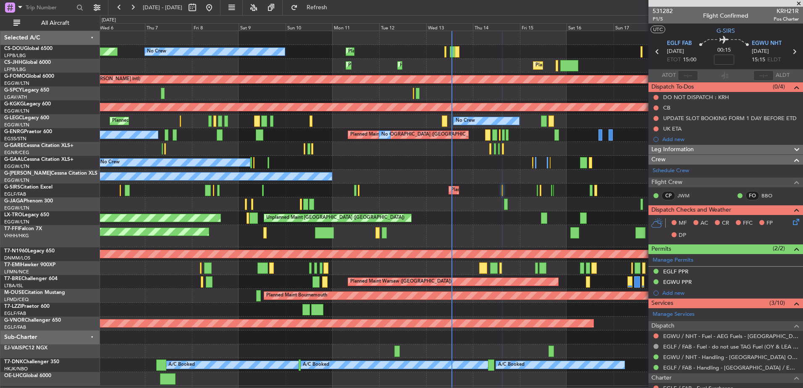
click at [675, 147] on span "Leg Information" at bounding box center [672, 150] width 42 height 10
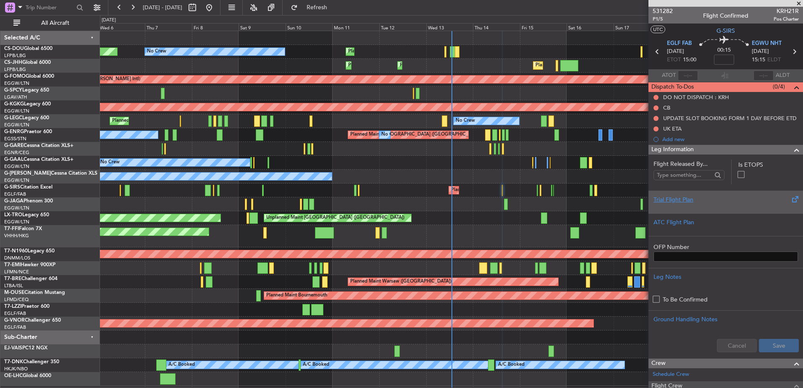
click at [700, 204] on div at bounding box center [725, 206] width 144 height 5
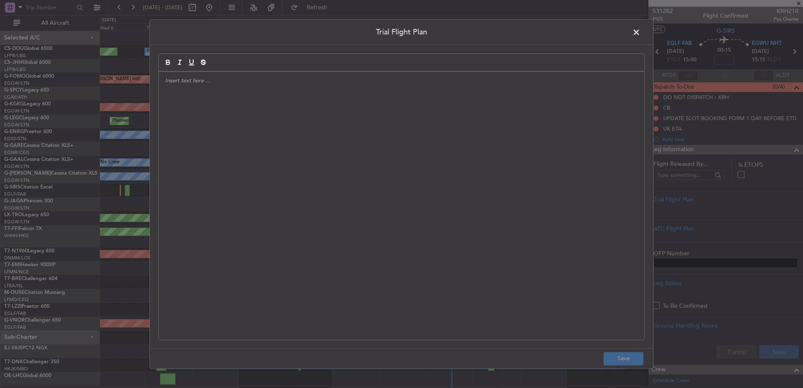
click at [504, 154] on div at bounding box center [401, 206] width 485 height 268
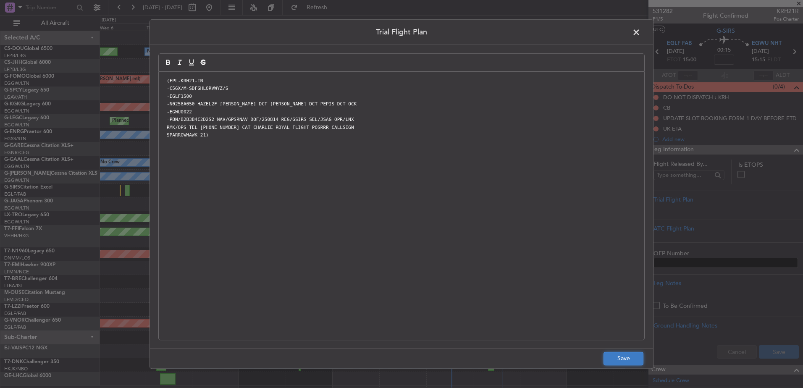
click at [616, 354] on button "Save" at bounding box center [623, 358] width 40 height 13
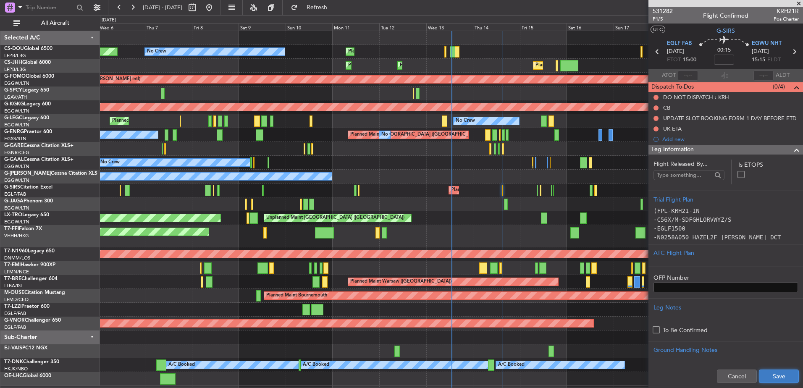
click at [777, 378] on button "Save" at bounding box center [779, 376] width 40 height 13
click at [694, 152] on div "Leg Information" at bounding box center [725, 150] width 155 height 10
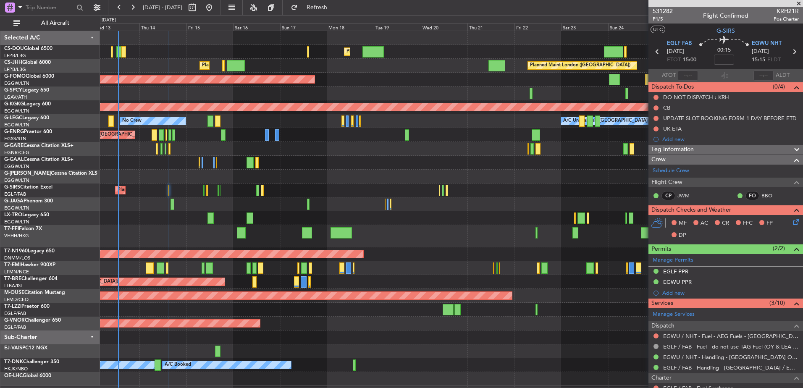
click at [222, 271] on div "Planned Maint London (Luton) Planned Maint Paris (Le Bourget) Planned Maint Par…" at bounding box center [451, 208] width 703 height 355
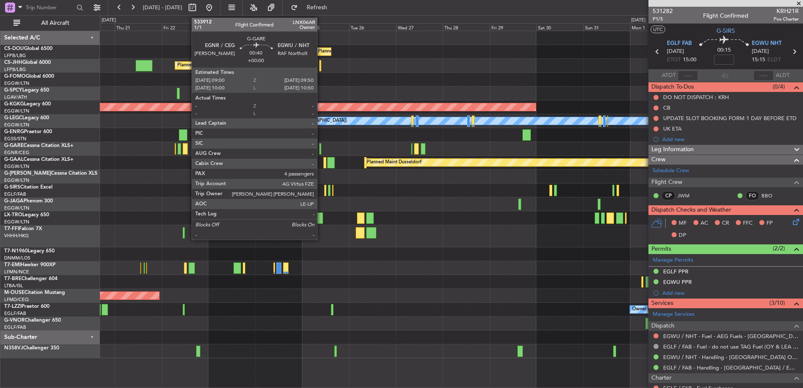
click at [321, 150] on div at bounding box center [320, 148] width 2 height 11
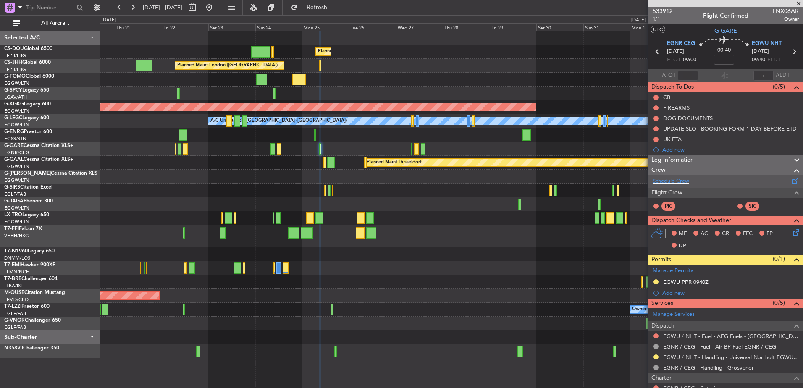
click at [738, 182] on div "Schedule Crew" at bounding box center [725, 181] width 155 height 13
click at [664, 10] on span "533912" at bounding box center [663, 11] width 20 height 9
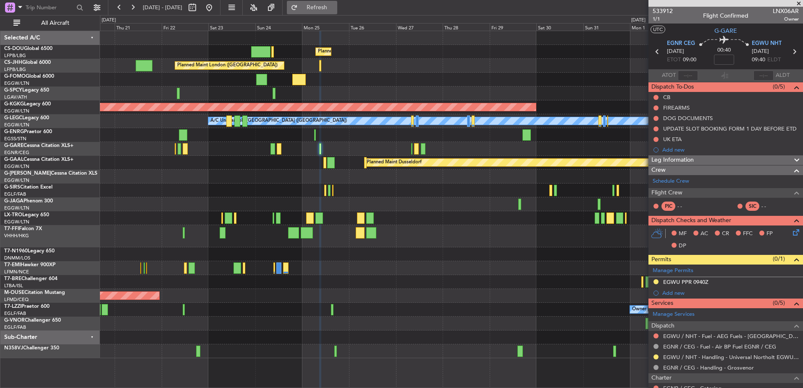
click at [335, 7] on span "Refresh" at bounding box center [316, 8] width 35 height 6
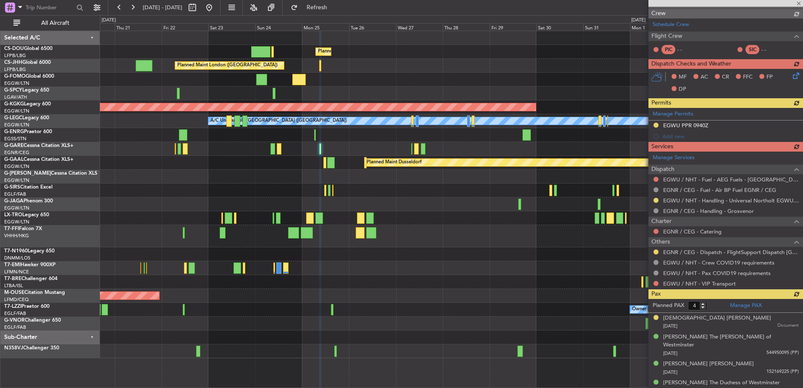
scroll to position [110, 0]
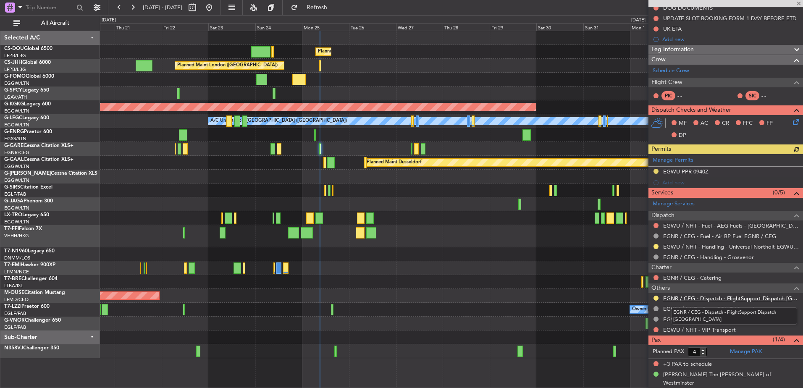
click at [695, 299] on link "EGNR / CEG - Dispatch - FlightSupport Dispatch UK" at bounding box center [731, 298] width 136 height 7
click at [703, 354] on input "3" at bounding box center [697, 351] width 19 height 9
type input "2"
click at [703, 354] on input "2" at bounding box center [697, 351] width 19 height 9
click at [706, 354] on input "2" at bounding box center [697, 351] width 19 height 9
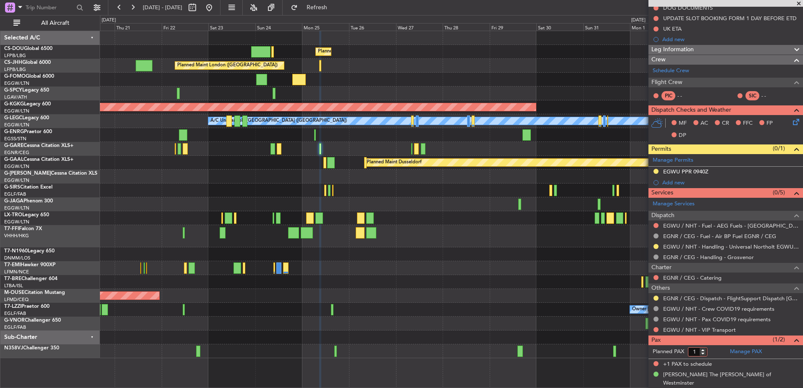
type input "1"
click at [704, 352] on input "1" at bounding box center [697, 351] width 19 height 9
click at [718, 354] on form "Planned PAX" at bounding box center [686, 351] width 77 height 13
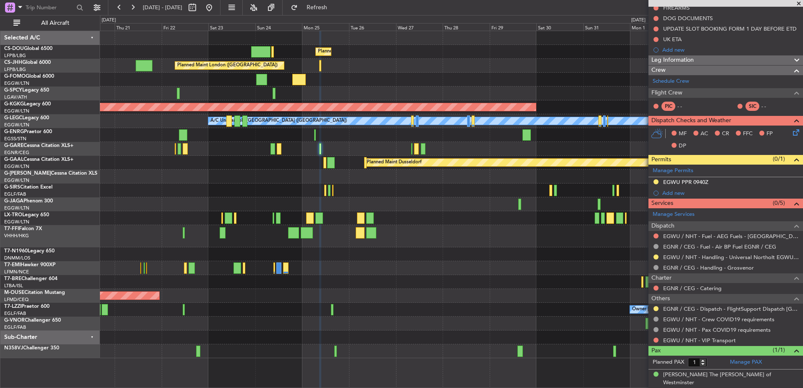
scroll to position [0, 0]
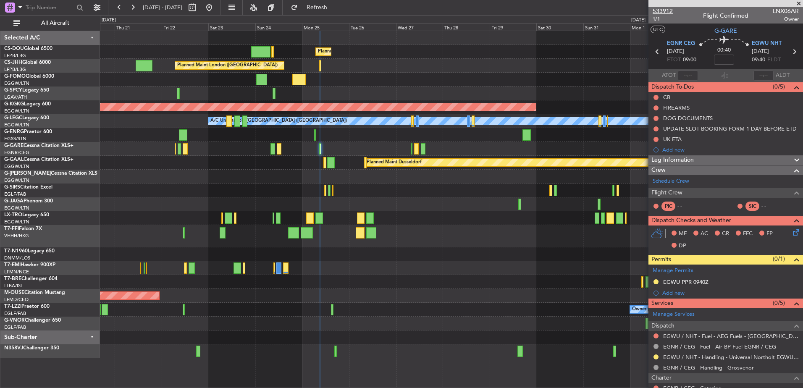
click at [669, 9] on span "533912" at bounding box center [663, 11] width 20 height 9
click at [216, 5] on button at bounding box center [208, 7] width 13 height 13
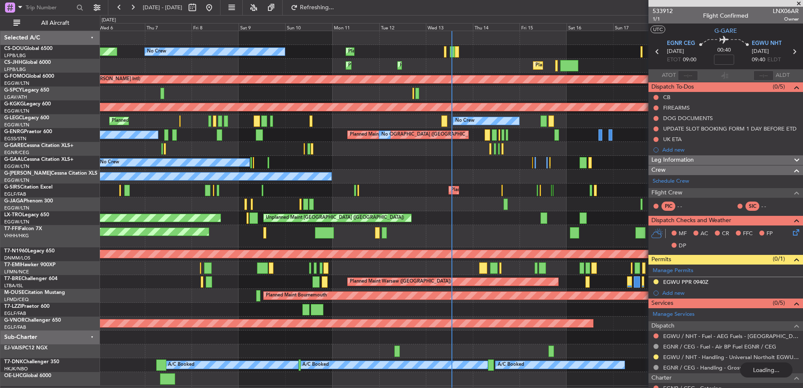
click at [329, 203] on div at bounding box center [451, 204] width 703 height 14
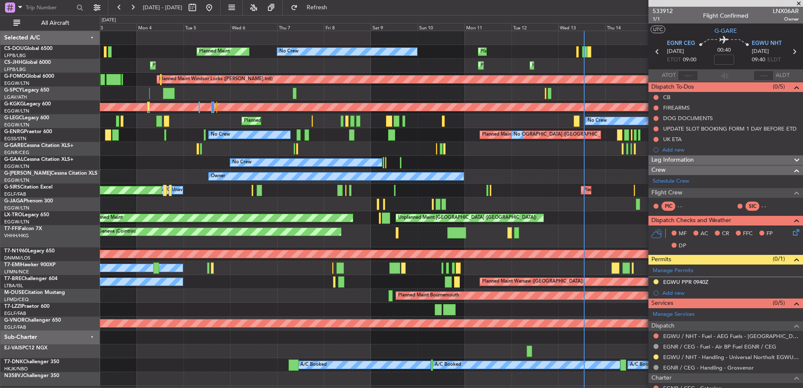
click at [525, 115] on div "Planned Maint Paris (Le Bourget) No Crew Planned Maint Unplanned Maint Paris (L…" at bounding box center [451, 208] width 703 height 355
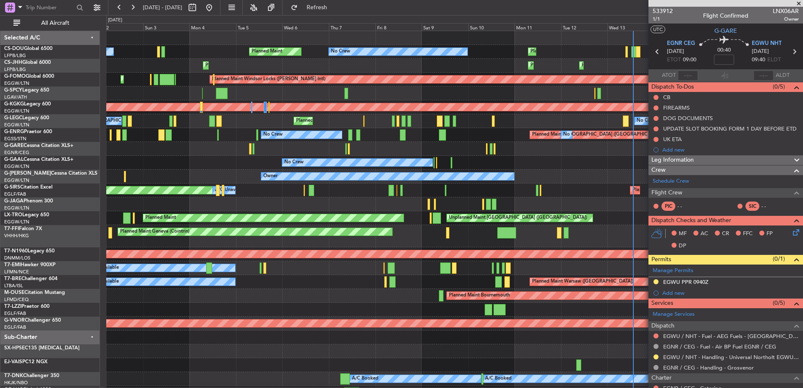
click at [278, 118] on div "Planned Maint Paris (Le Bourget) Planned Maint No Crew No Crew Unplanned Maint …" at bounding box center [454, 215] width 696 height 369
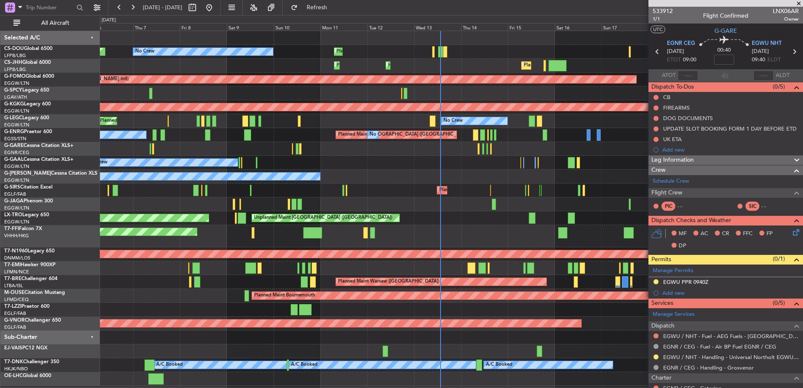
click at [292, 230] on div "Planned Maint Geneva (Cointrin)" at bounding box center [451, 236] width 703 height 22
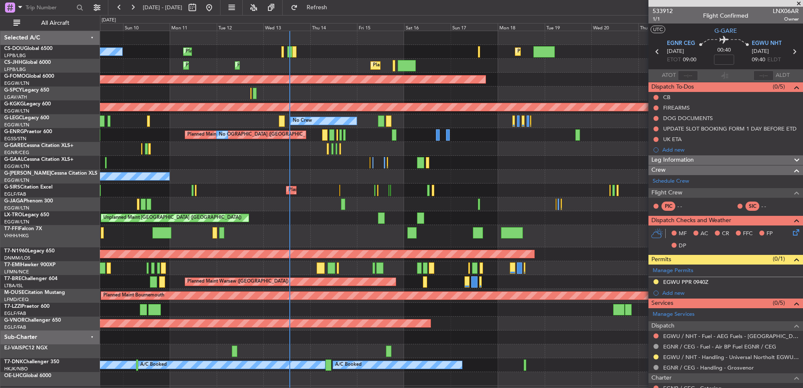
click at [378, 223] on div "Planned Maint London (Luton) Planned Maint Paris (Le Bourget) No Crew Planned M…" at bounding box center [451, 208] width 703 height 355
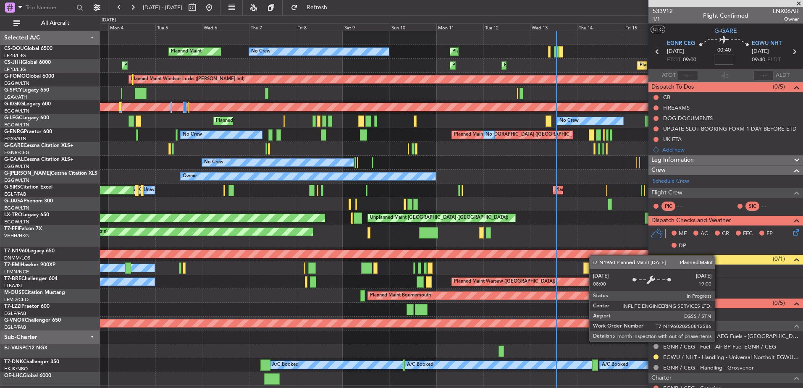
click at [680, 287] on body "07 Aug 2025 - 22 Aug 2025 Refresh Quick Links All Aircraft Planned Maint London…" at bounding box center [401, 194] width 803 height 388
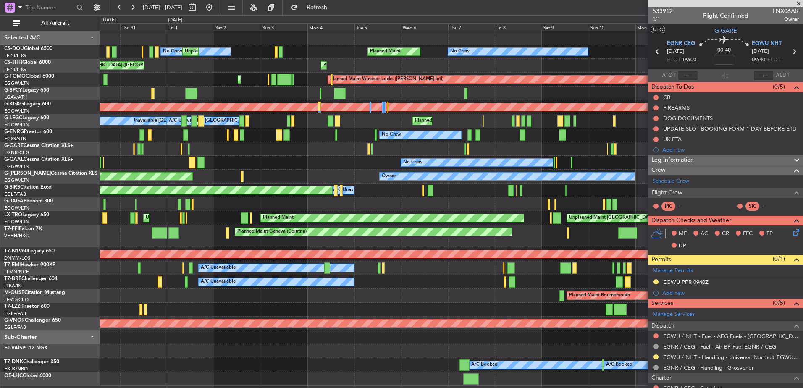
click at [550, 238] on div "Planned Maint Paris (Le Bourget) No Crew Planned Maint No Crew Unplanned Maint …" at bounding box center [451, 208] width 703 height 355
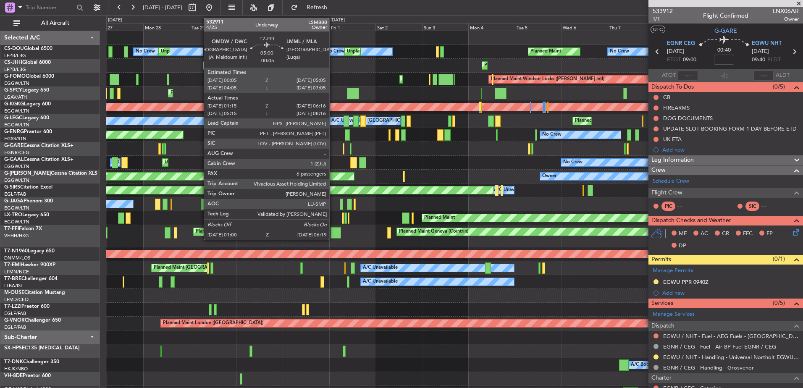
click at [341, 228] on div at bounding box center [336, 232] width 10 height 11
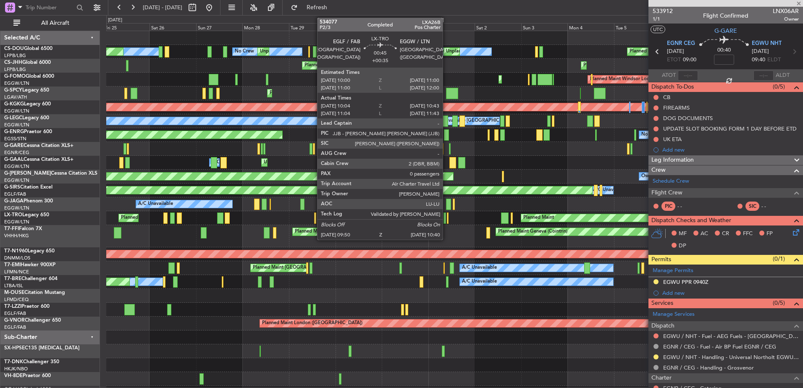
type input "-00:05"
type input "01:15"
type input "06:16"
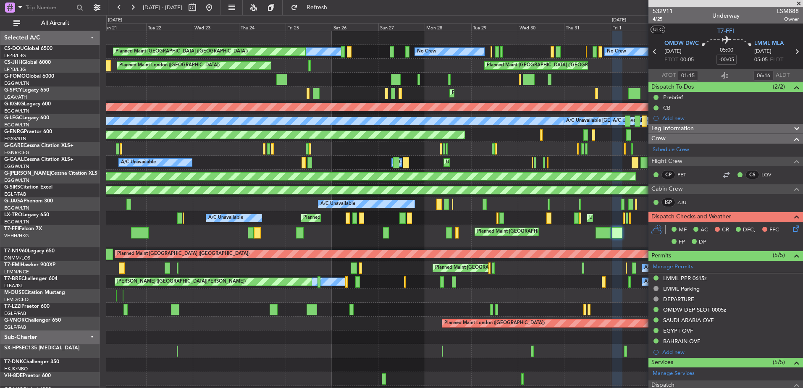
click at [488, 283] on div "A/C Unavailable Cleaning MEL Paris (Le Bourget) A/C Unavailable" at bounding box center [454, 282] width 696 height 14
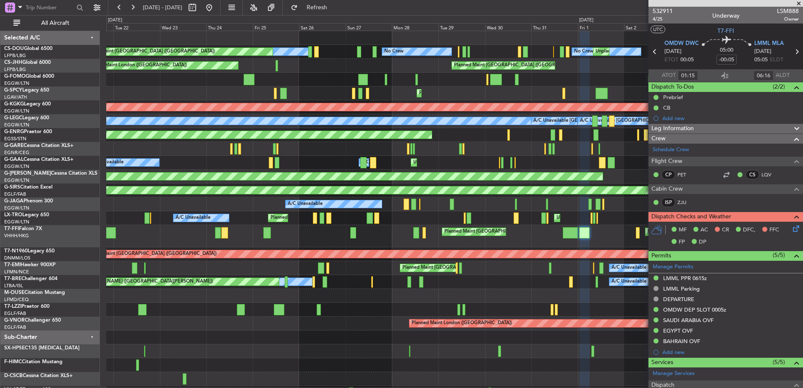
click at [798, 3] on span at bounding box center [799, 4] width 8 height 8
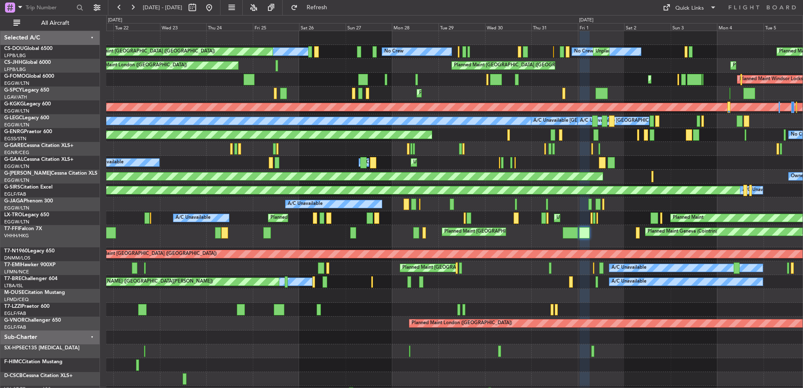
type input "0"
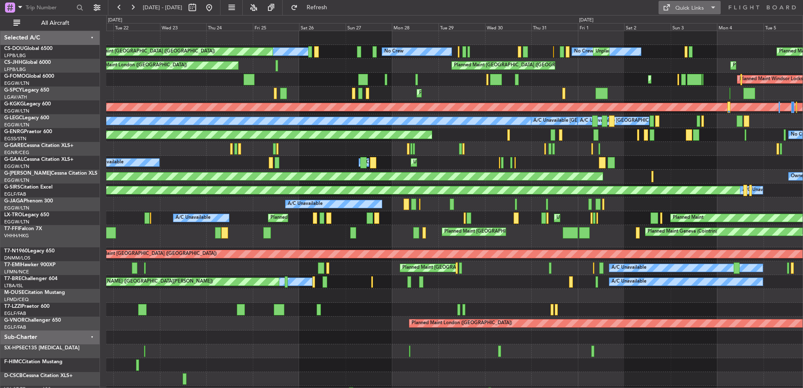
click at [707, 5] on button "Quick Links" at bounding box center [689, 7] width 62 height 13
click at [696, 22] on button "Trip Builder" at bounding box center [689, 28] width 63 height 20
